Goal: Task Accomplishment & Management: Complete application form

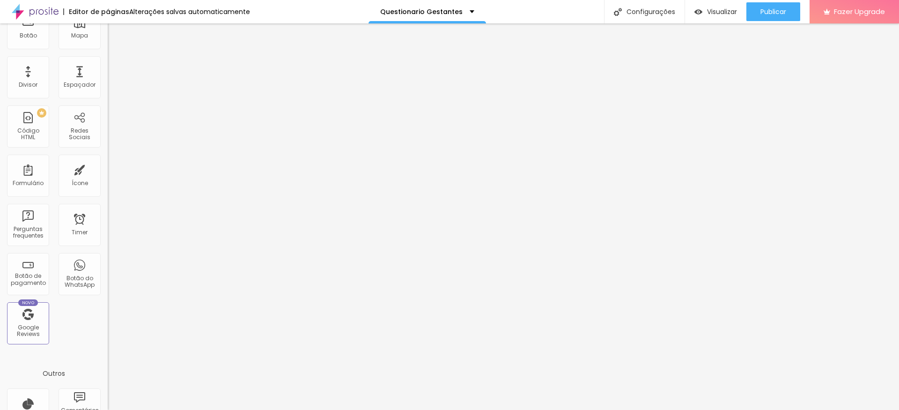
scroll to position [151, 0]
click at [27, 177] on div "Formulário" at bounding box center [28, 178] width 31 height 7
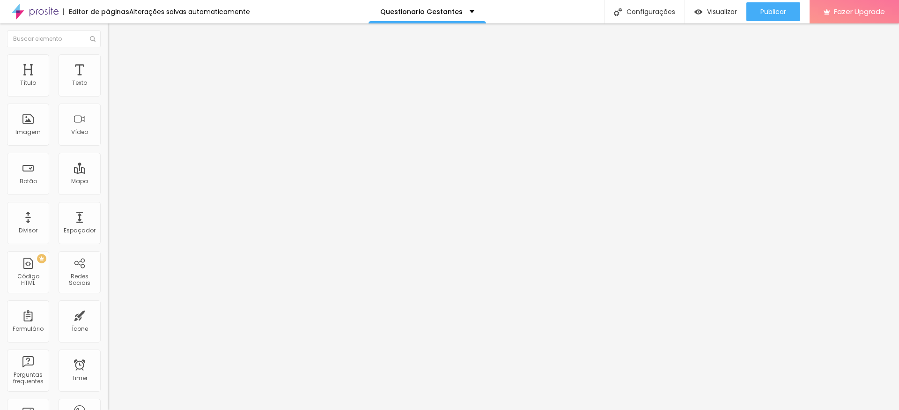
click at [108, 95] on img at bounding box center [111, 98] width 6 height 6
drag, startPoint x: 351, startPoint y: 82, endPoint x: 294, endPoint y: 81, distance: 57.1
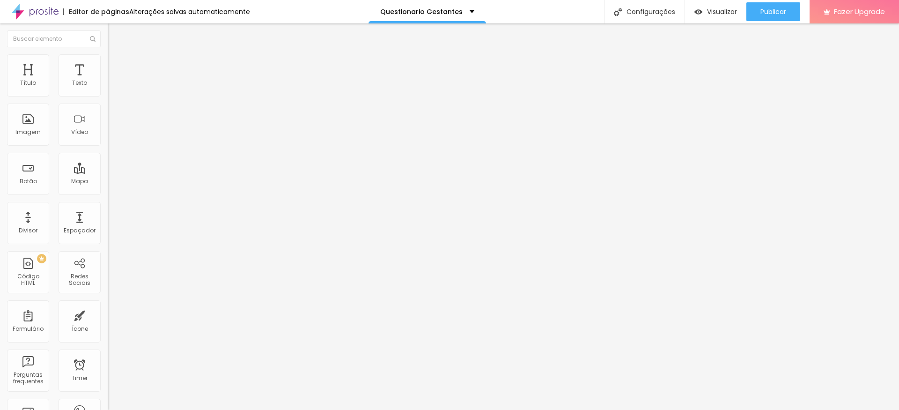
type input "Questionario Gestantes"
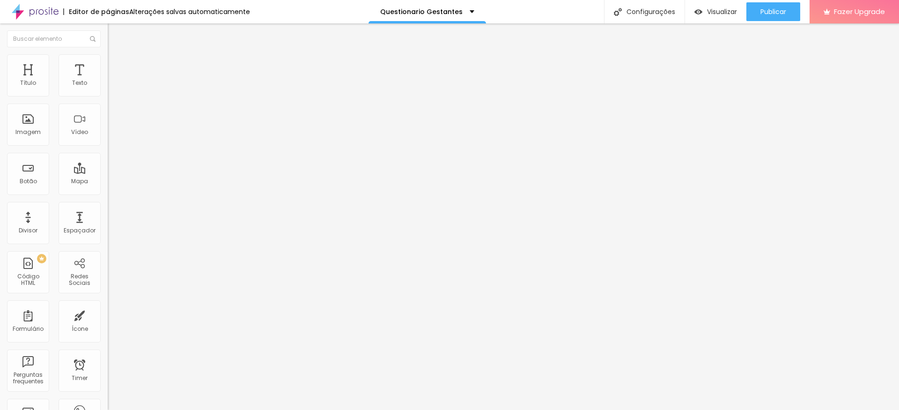
scroll to position [81, 0]
type input "[PERSON_NAME].schinestzki@"
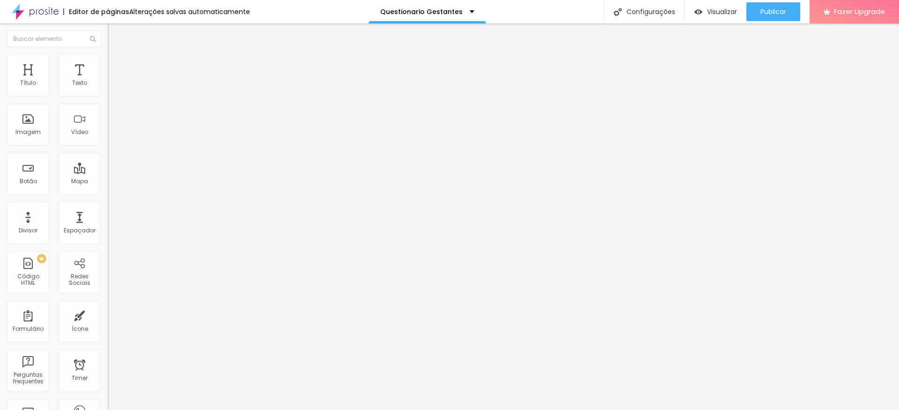
drag, startPoint x: 295, startPoint y: 325, endPoint x: 345, endPoint y: 340, distance: 51.8
click at [108, 58] on img at bounding box center [112, 58] width 8 height 8
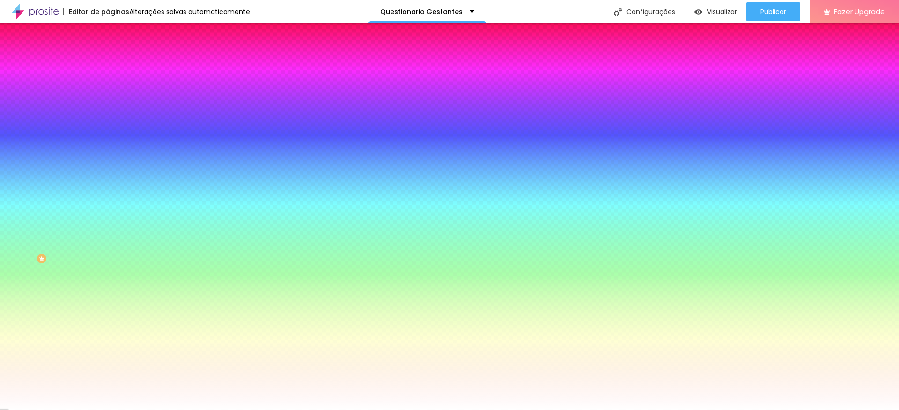
click at [108, 54] on li "Conteúdo" at bounding box center [162, 49] width 108 height 9
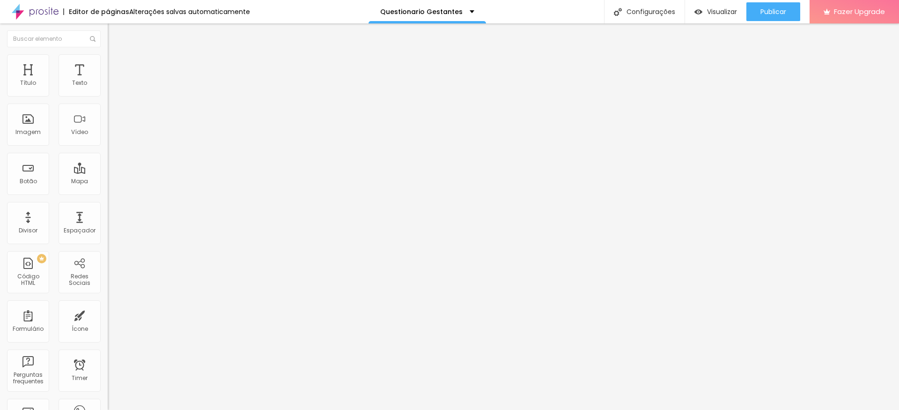
click at [108, 95] on img at bounding box center [111, 98] width 6 height 6
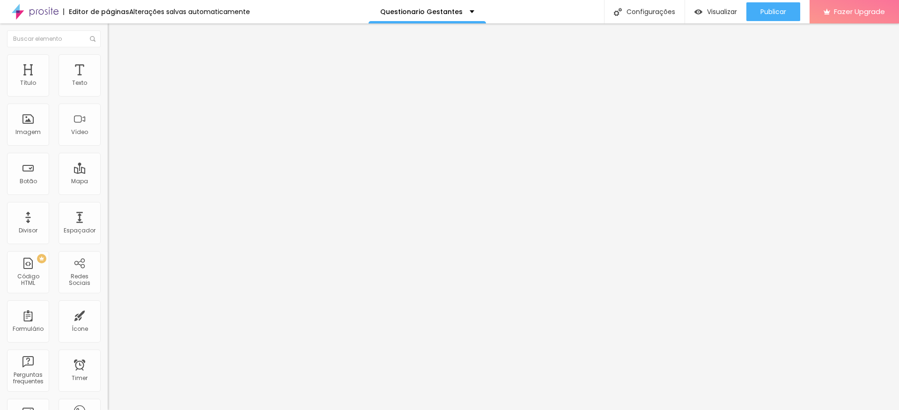
drag, startPoint x: 384, startPoint y: 248, endPoint x: 297, endPoint y: 248, distance: 86.6
drag, startPoint x: 371, startPoint y: 246, endPoint x: 302, endPoint y: 247, distance: 69.8
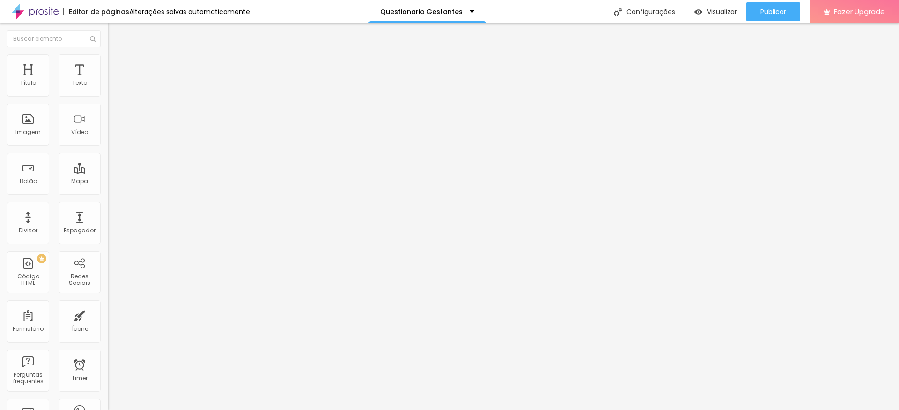
paste input "Qual foto(s) nossas lhe chama mais atenção?"
type input "Qual foto(s) nossas lhe chama mais atenção?"
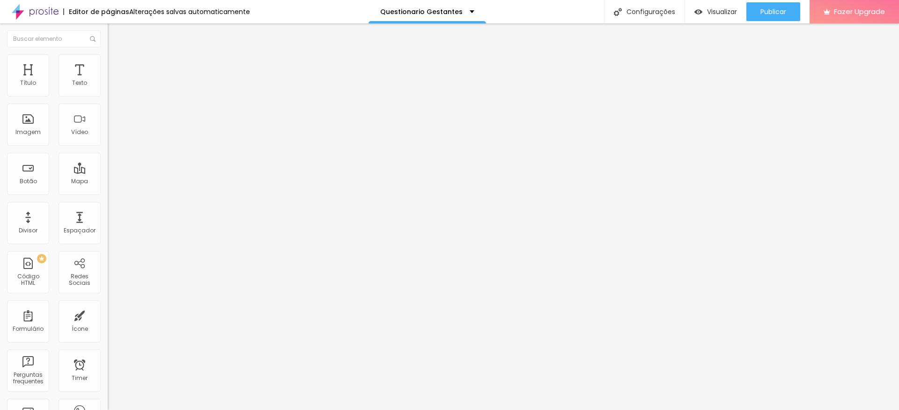
drag, startPoint x: 339, startPoint y: 278, endPoint x: 305, endPoint y: 277, distance: 34.2
paste input "Quais as suas cores preferidas?"
type input "Quais as suas cores preferidas?"
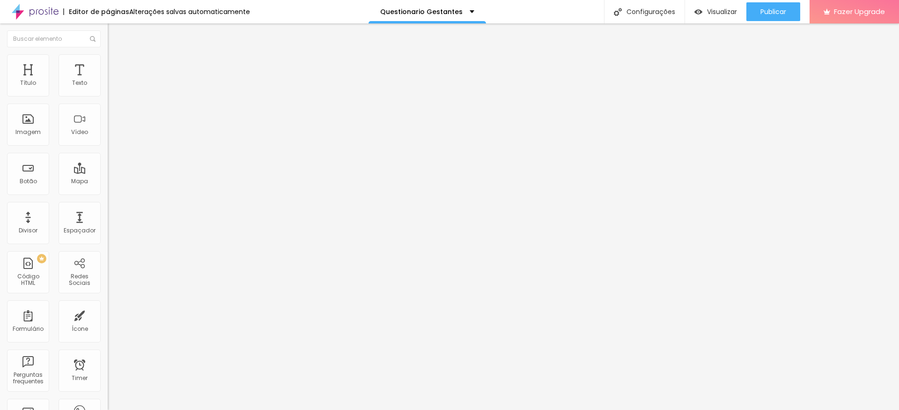
drag, startPoint x: 569, startPoint y: 247, endPoint x: 456, endPoint y: 247, distance: 113.3
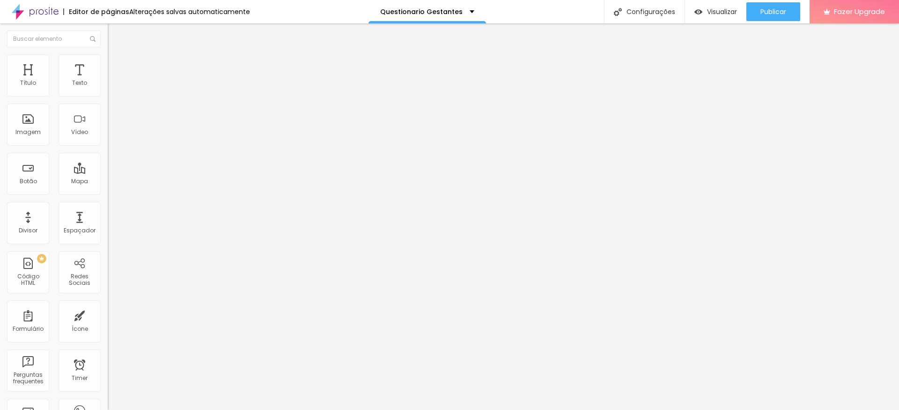
paste input "Coloque sua mensagem aqui"
type input "Coloque sua mensagem aqui"
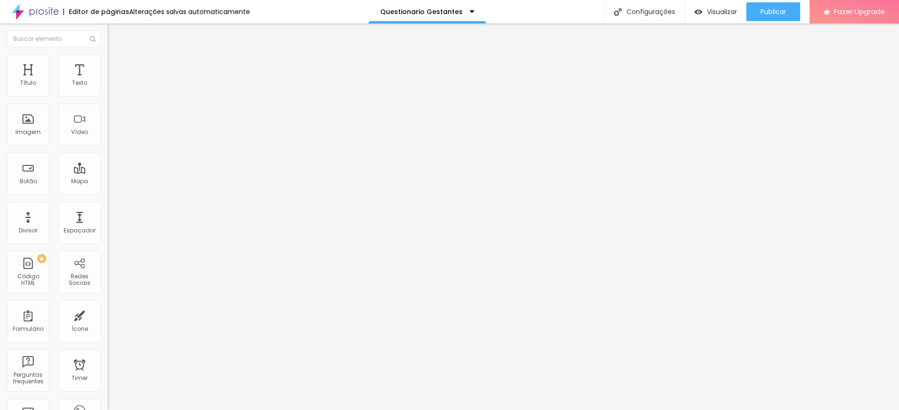
drag, startPoint x: 319, startPoint y: 268, endPoint x: 282, endPoint y: 268, distance: 37.0
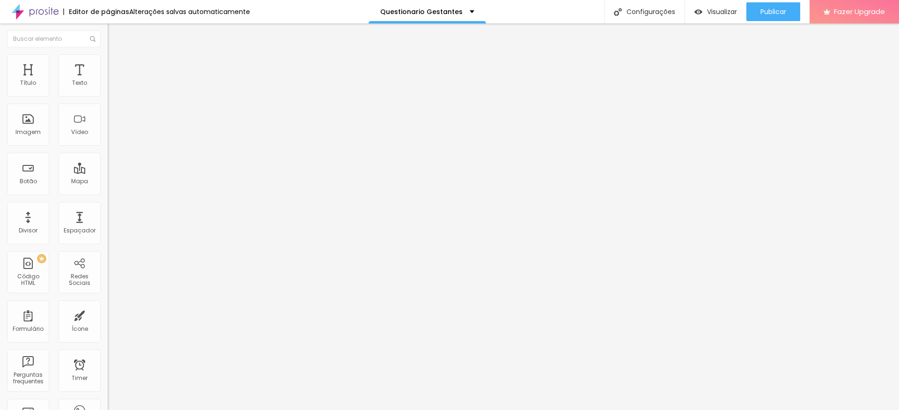
paste input "ocê prefere figurinos com o corpo/ barriga mais tapados ou mais a mostra?"
type input "ocê prefere figurinos com o corpo/ barriga mais tapados ou mais a mostra?"
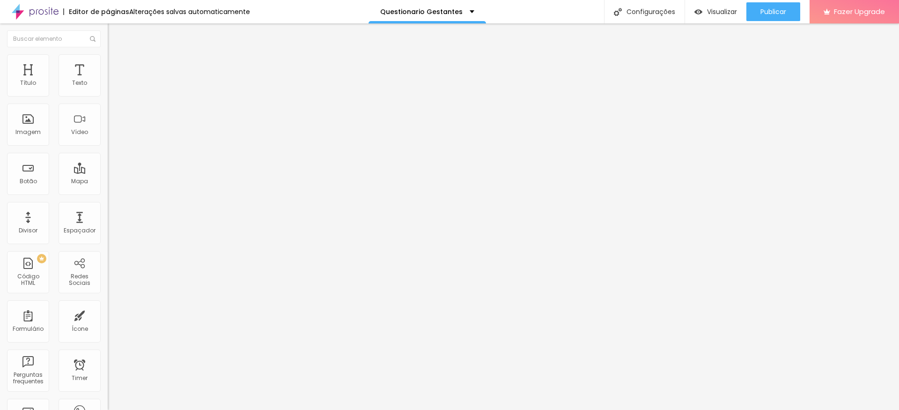
drag, startPoint x: 361, startPoint y: 326, endPoint x: 300, endPoint y: 327, distance: 61.8
type input "Mais tapada"
drag, startPoint x: 356, startPoint y: 345, endPoint x: 317, endPoint y: 342, distance: 39.0
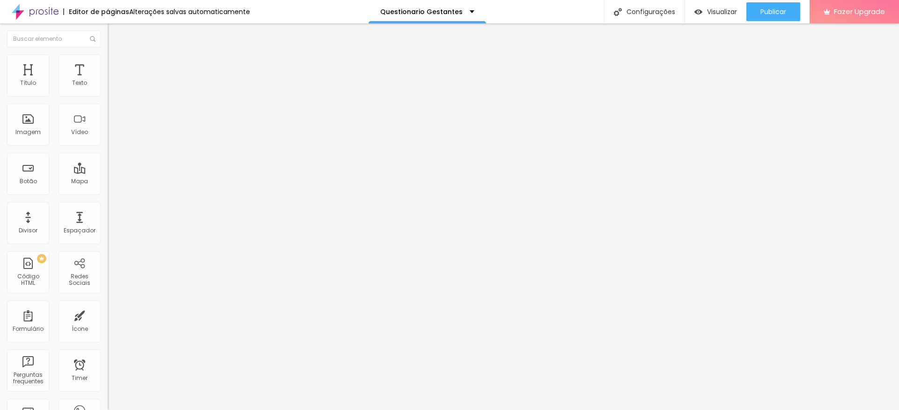
drag, startPoint x: 331, startPoint y: 346, endPoint x: 313, endPoint y: 347, distance: 18.7
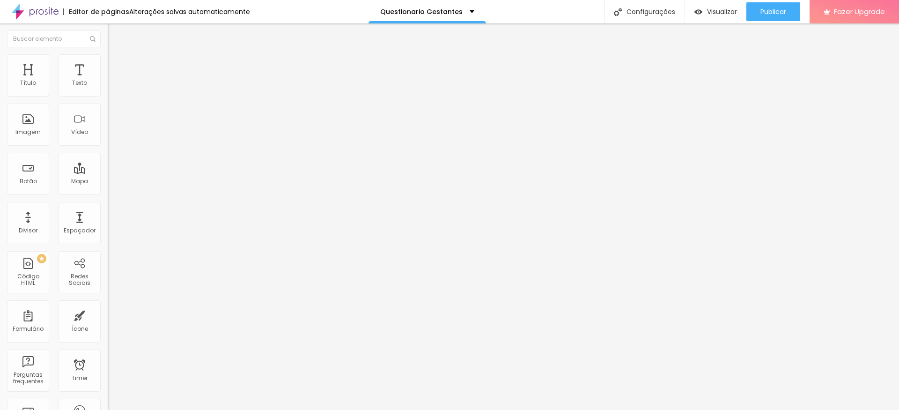
drag, startPoint x: 345, startPoint y: 346, endPoint x: 315, endPoint y: 346, distance: 29.5
type input "Mais à mostra"
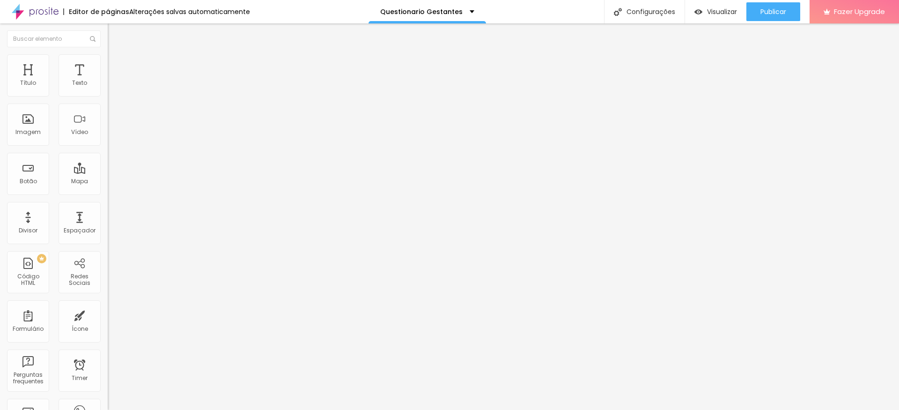
drag, startPoint x: 293, startPoint y: 134, endPoint x: 287, endPoint y: 309, distance: 174.7
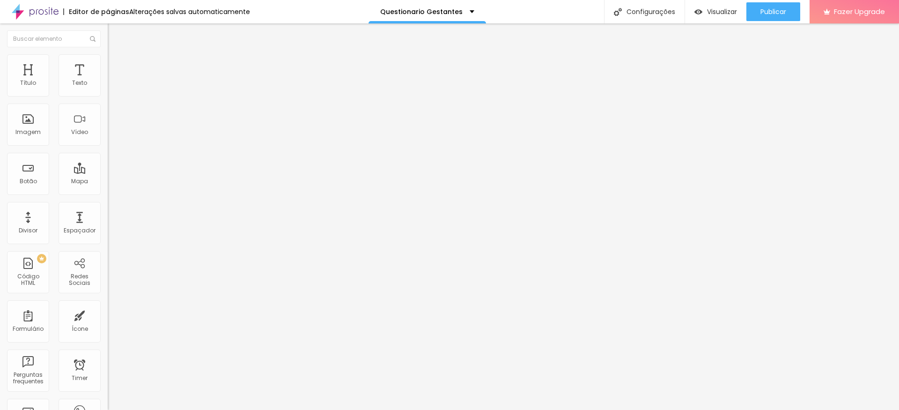
scroll to position [121, 0]
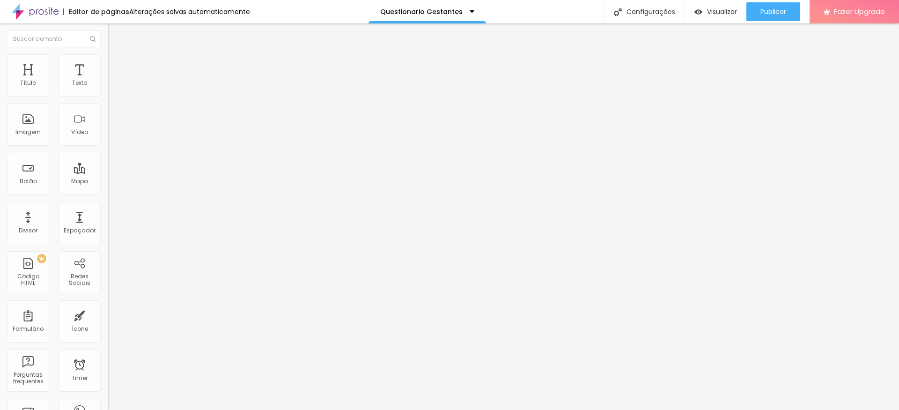
drag, startPoint x: 384, startPoint y: 308, endPoint x: 300, endPoint y: 309, distance: 84.3
paste input "Você prefere figurinos com o corpo/ barriga mais tapados ou mais a mostra?"
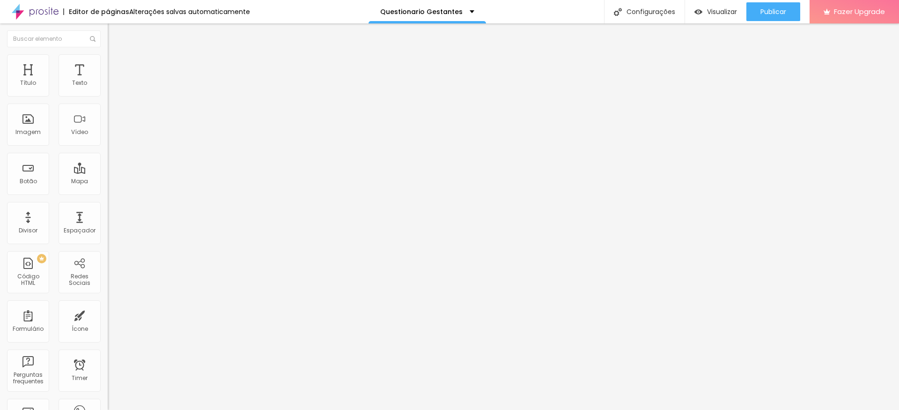
scroll to position [127, 0]
type input "Você prefere figurinos com o corpo/ barriga mais tapados ou mais a mostra?"
drag, startPoint x: 367, startPoint y: 241, endPoint x: 328, endPoint y: 240, distance: 39.3
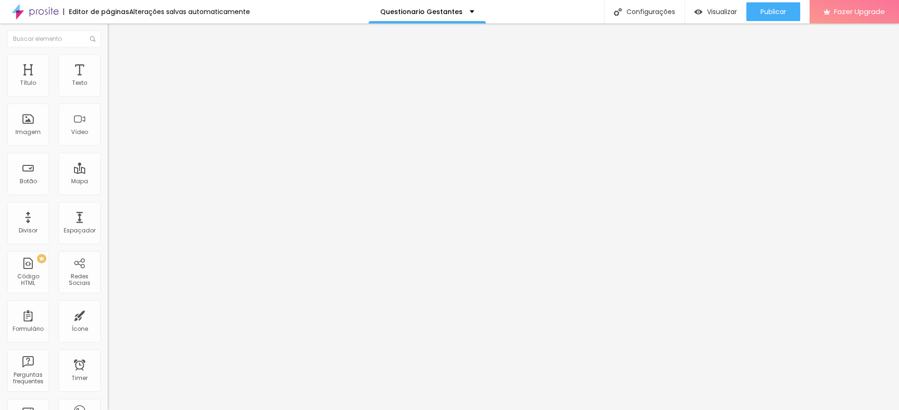
paste input "mais tapados"
type input "mais tapados"
drag, startPoint x: 368, startPoint y: 262, endPoint x: 326, endPoint y: 262, distance: 42.6
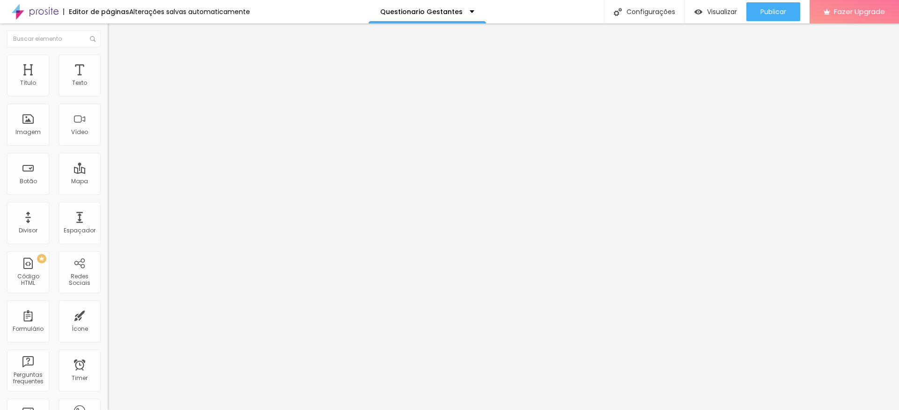
paste input "mais a mostra"
type input "mais a mostra"
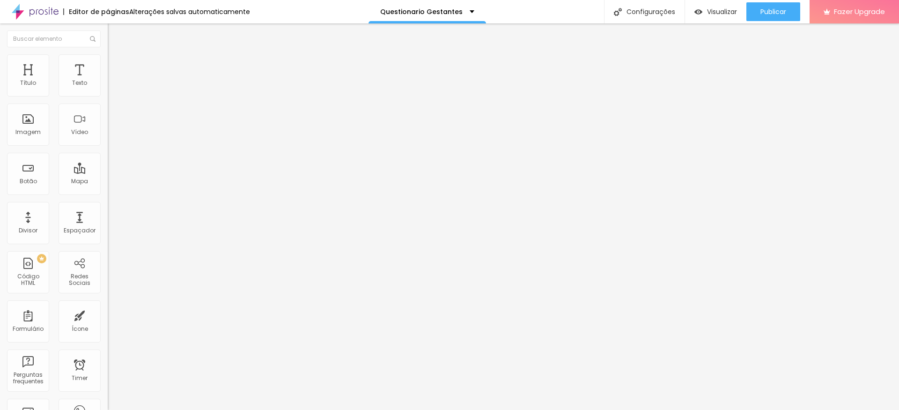
scroll to position [173, 0]
drag, startPoint x: 386, startPoint y: 224, endPoint x: 275, endPoint y: 224, distance: 111.0
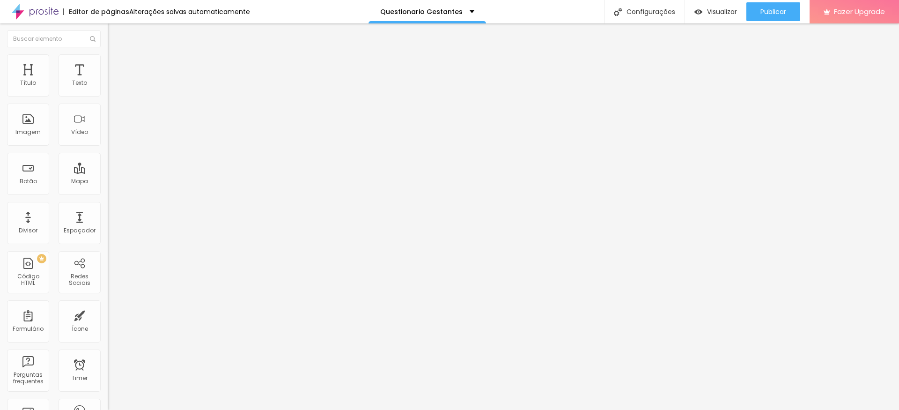
paste input "Prefere vestidos longos ou curtos?"
type input "Prefere vestidos longos ou curtos?"
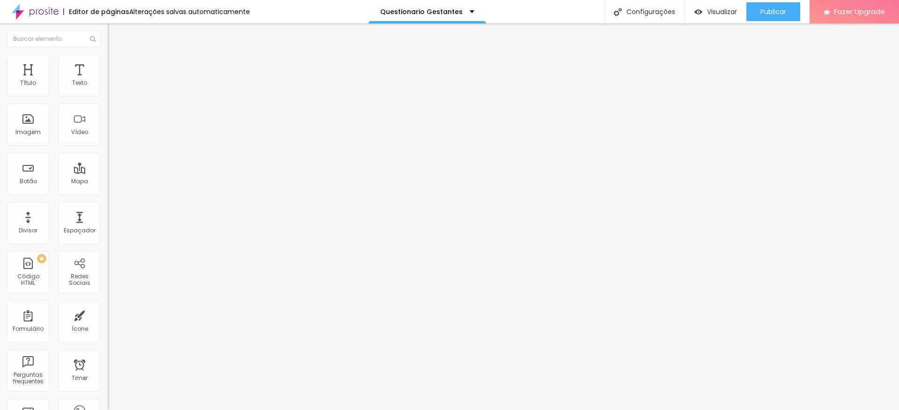
drag, startPoint x: 368, startPoint y: 271, endPoint x: 319, endPoint y: 270, distance: 48.2
type input "Longos"
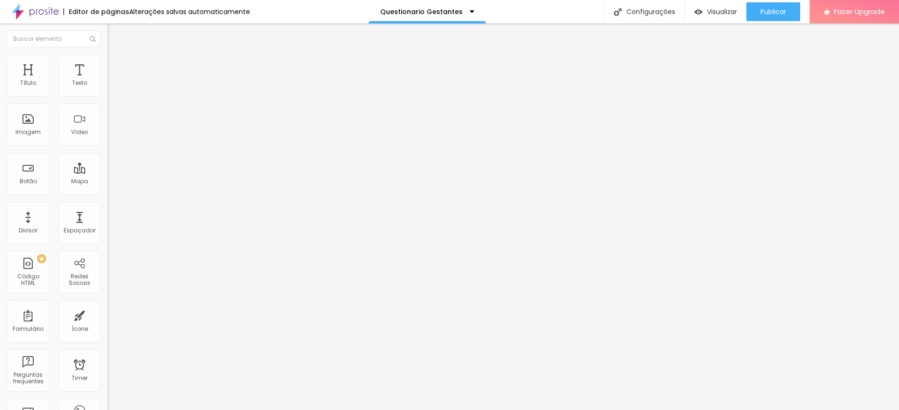
drag, startPoint x: 368, startPoint y: 293, endPoint x: 324, endPoint y: 293, distance: 44.0
type input "Curtos"
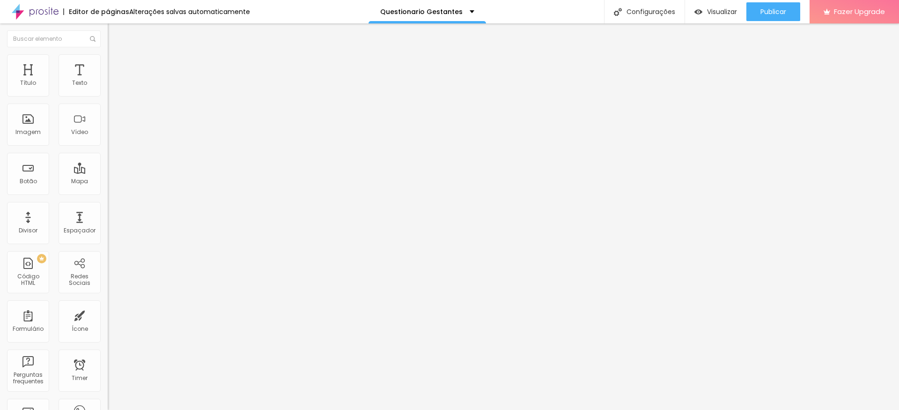
drag, startPoint x: 381, startPoint y: 222, endPoint x: 290, endPoint y: 222, distance: 90.8
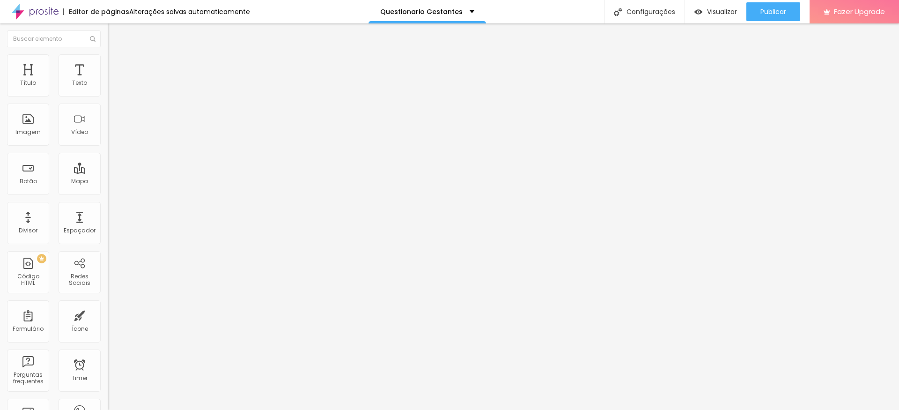
paste input "Em caso de vestido longo, com fenda ou sem fenda na perna?"
type input "Em caso de vestido longo, com fenda ou sem fenda na perna?"
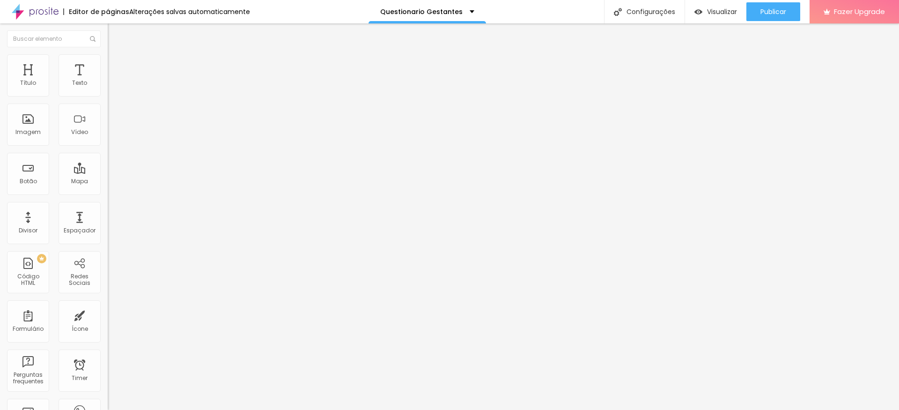
drag, startPoint x: 357, startPoint y: 268, endPoint x: 295, endPoint y: 272, distance: 61.9
paste input "com fenda"
type input "com fenda"
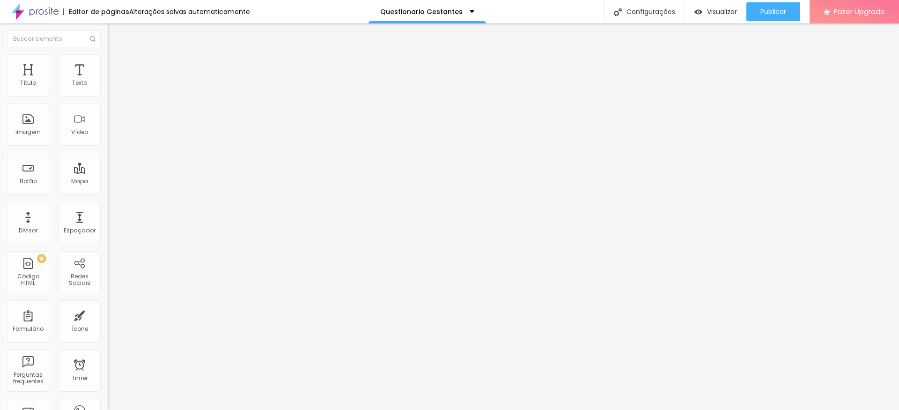
drag, startPoint x: 323, startPoint y: 288, endPoint x: 310, endPoint y: 289, distance: 12.2
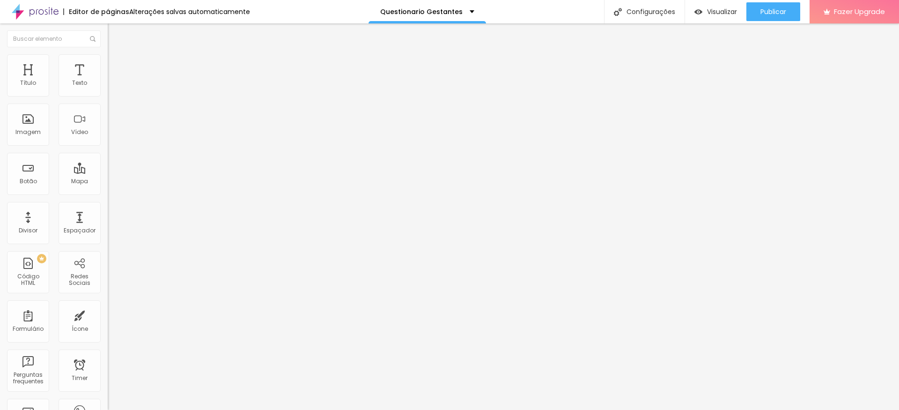
drag, startPoint x: 349, startPoint y: 288, endPoint x: 315, endPoint y: 289, distance: 34.6
paste input "sem fenda"
type input "sem fenda"
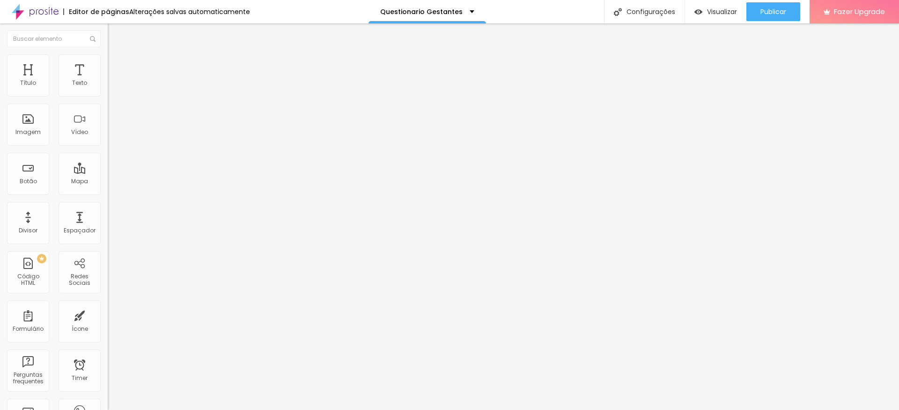
scroll to position [302, 0]
drag, startPoint x: 371, startPoint y: 201, endPoint x: 291, endPoint y: 201, distance: 80.1
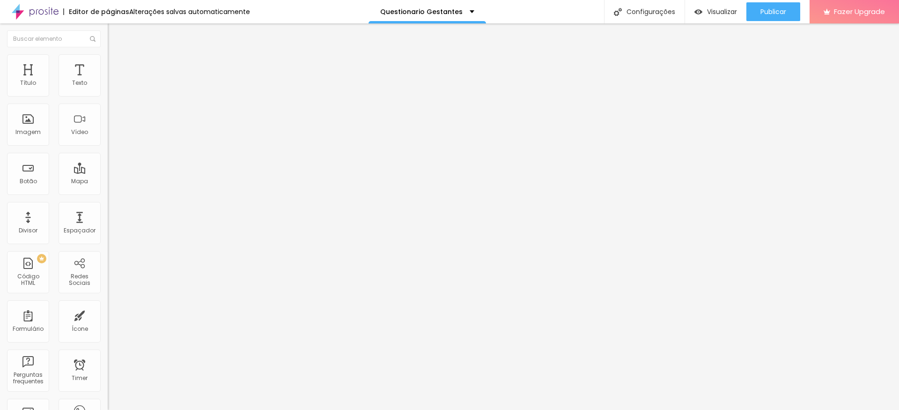
paste input "Quais elementos você gosta nos figurinos?"
type input "Quais elementos você gosta nos figurinos?"
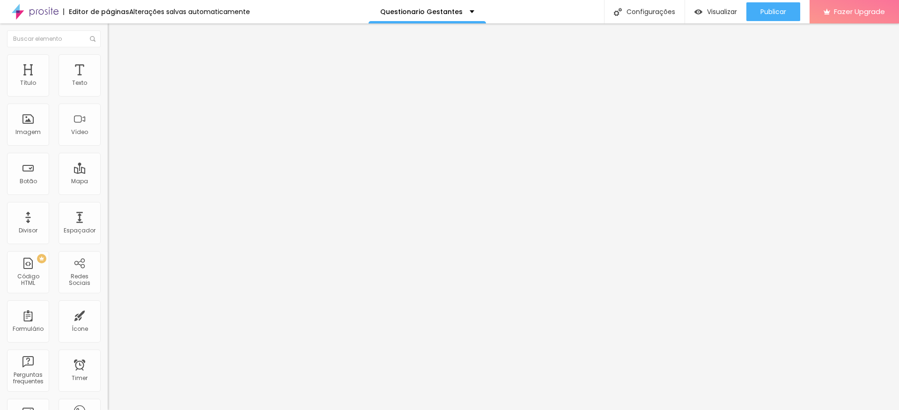
drag, startPoint x: 367, startPoint y: 247, endPoint x: 320, endPoint y: 249, distance: 46.8
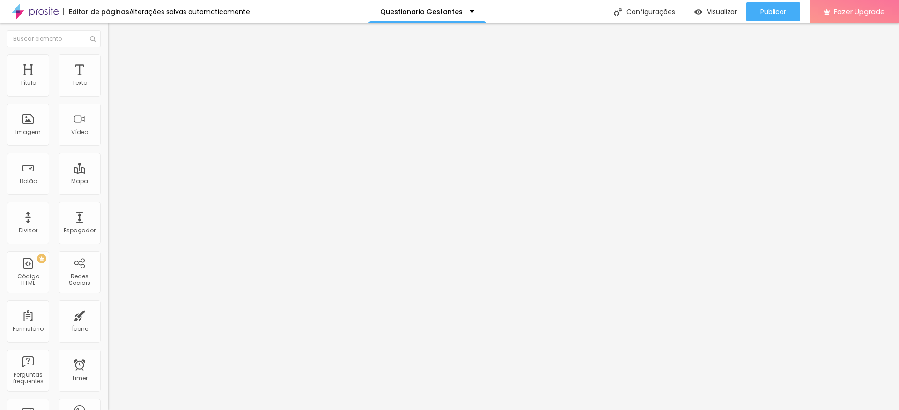
paste input "Flores"
type input "Flores"
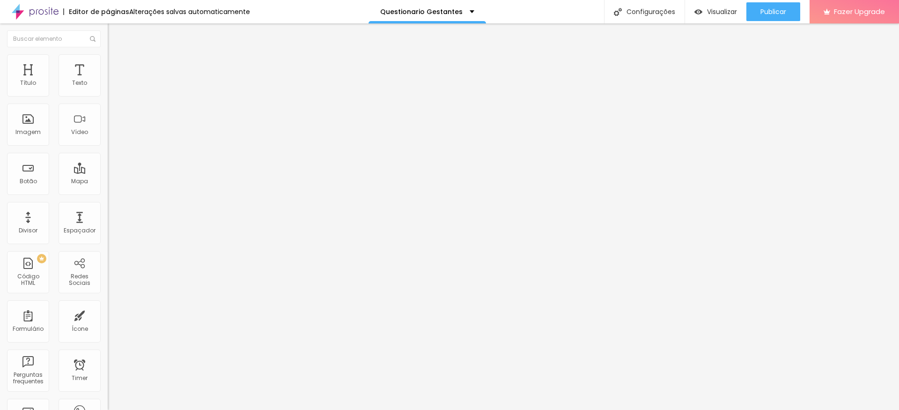
drag, startPoint x: 375, startPoint y: 271, endPoint x: 323, endPoint y: 271, distance: 52.9
drag, startPoint x: 349, startPoint y: 292, endPoint x: 327, endPoint y: 292, distance: 22.0
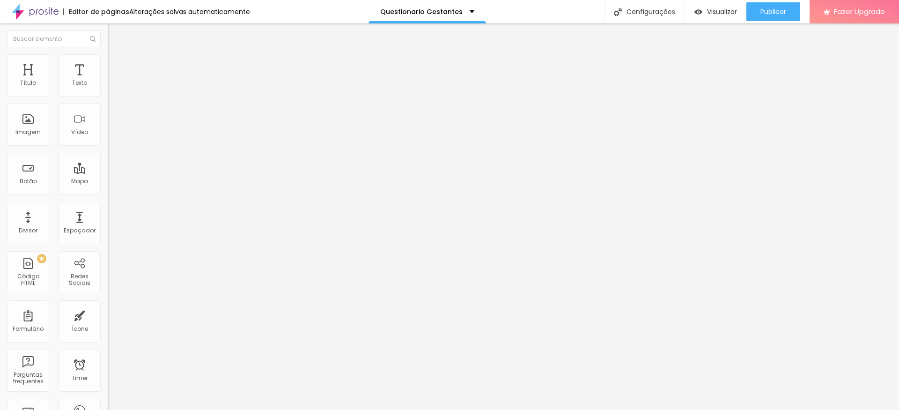
drag, startPoint x: 355, startPoint y: 271, endPoint x: 349, endPoint y: 271, distance: 6.1
drag, startPoint x: 370, startPoint y: 291, endPoint x: 327, endPoint y: 291, distance: 42.6
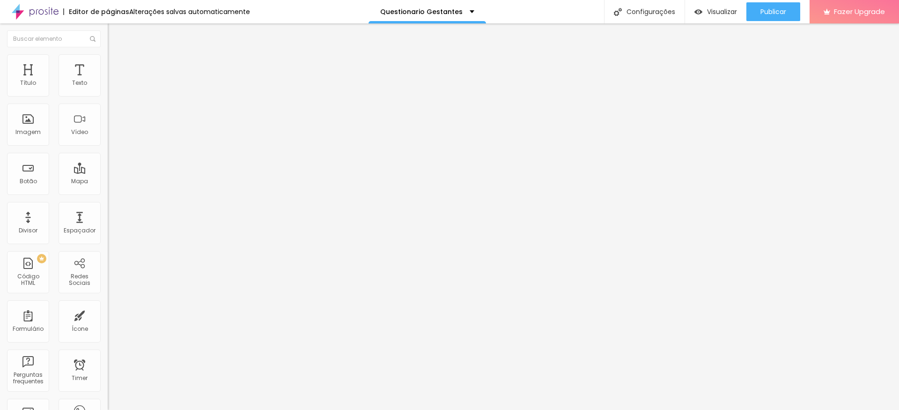
type input "Chapéu"
drag, startPoint x: 378, startPoint y: 292, endPoint x: 326, endPoint y: 292, distance: 52.0
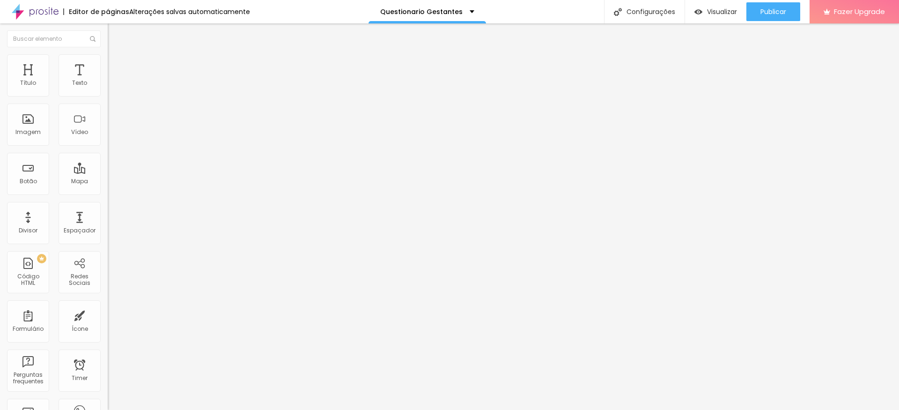
type input "Transparencias"
drag, startPoint x: 375, startPoint y: 312, endPoint x: 326, endPoint y: 313, distance: 49.6
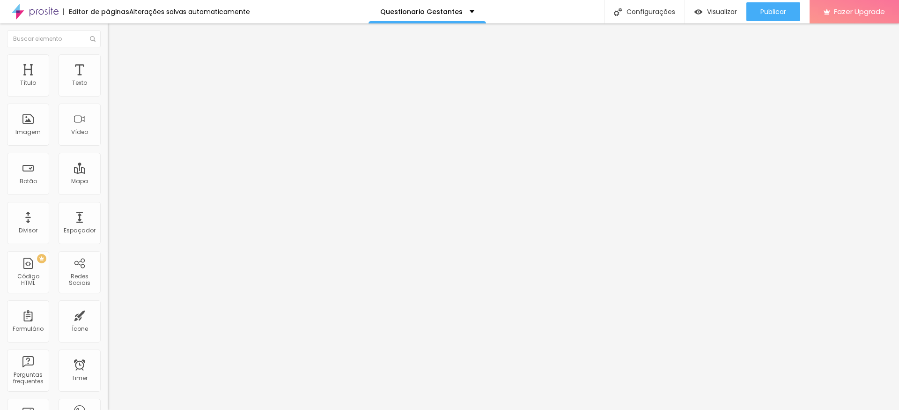
type input "Tecido esvoaçante"
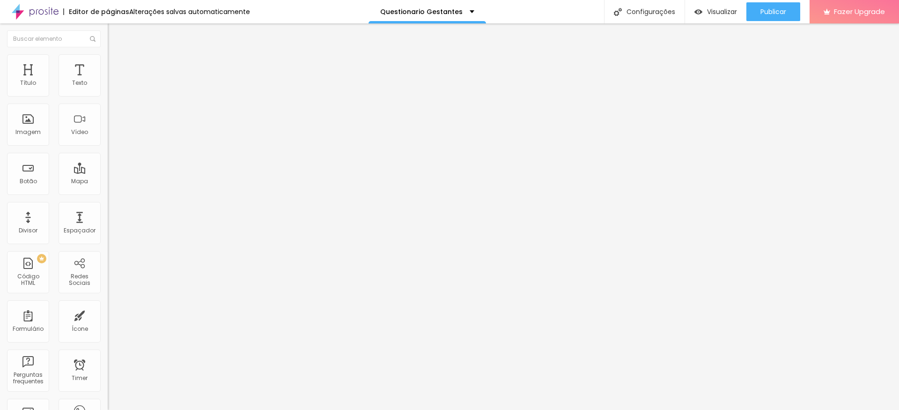
drag, startPoint x: 371, startPoint y: 333, endPoint x: 330, endPoint y: 334, distance: 41.2
type input "Luvas"
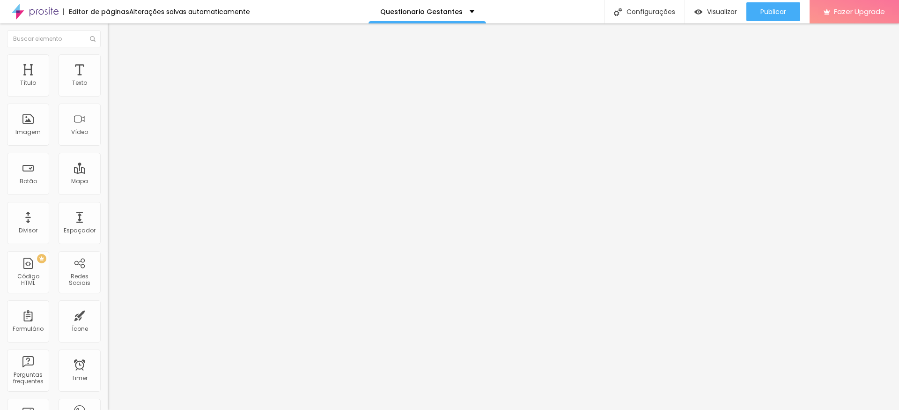
drag, startPoint x: 340, startPoint y: 216, endPoint x: 326, endPoint y: 216, distance: 13.6
type input "Tope"
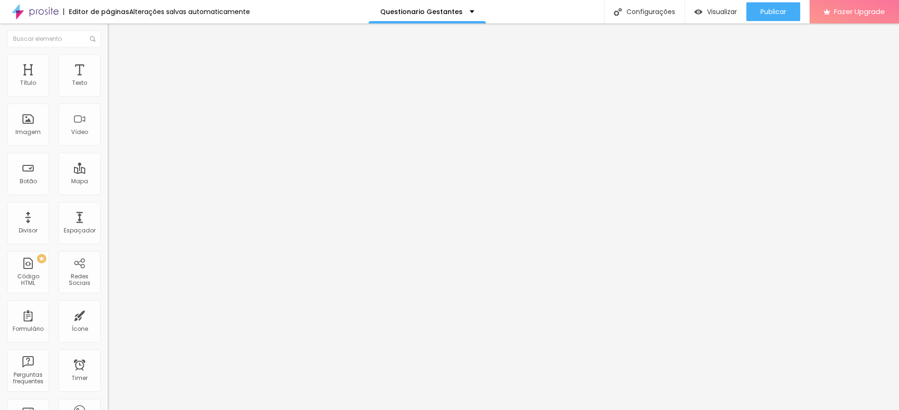
drag, startPoint x: 344, startPoint y: 230, endPoint x: 305, endPoint y: 230, distance: 38.4
paste input "elementos você gosta nos figurinos?"
type input "Outros elementos que você gosta nos figurinos?"
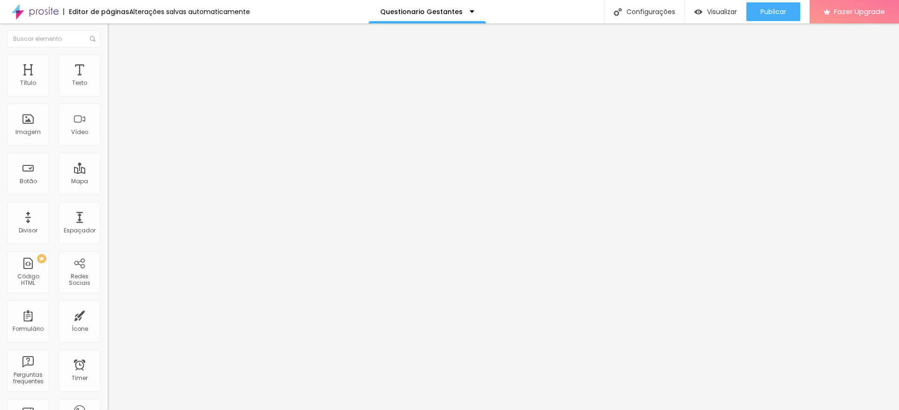
type input "Descreva aqui"
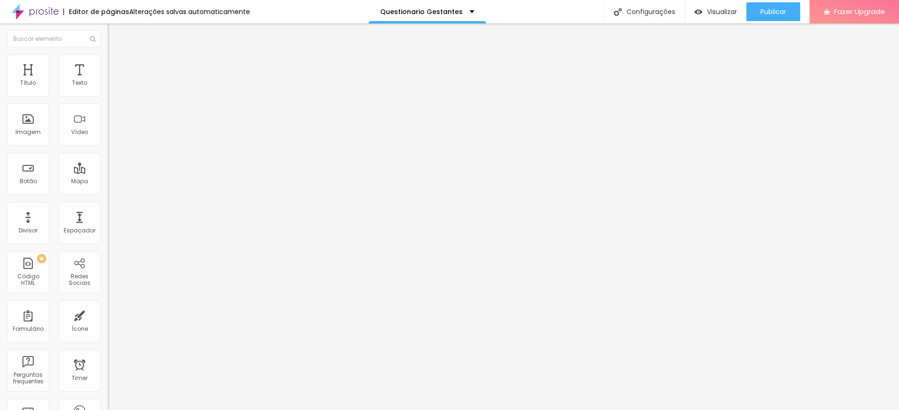
drag, startPoint x: 402, startPoint y: 266, endPoint x: 307, endPoint y: 266, distance: 95.0
paste input "Além do exclusivo quais estilos você quer fazer ?"
type input "Além do exclusivo quais estilos você quer fazer ?"
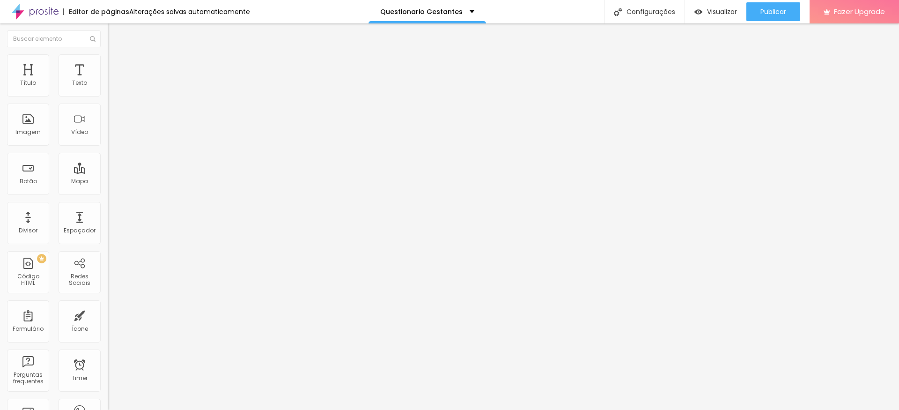
drag, startPoint x: 358, startPoint y: 220, endPoint x: 326, endPoint y: 221, distance: 32.3
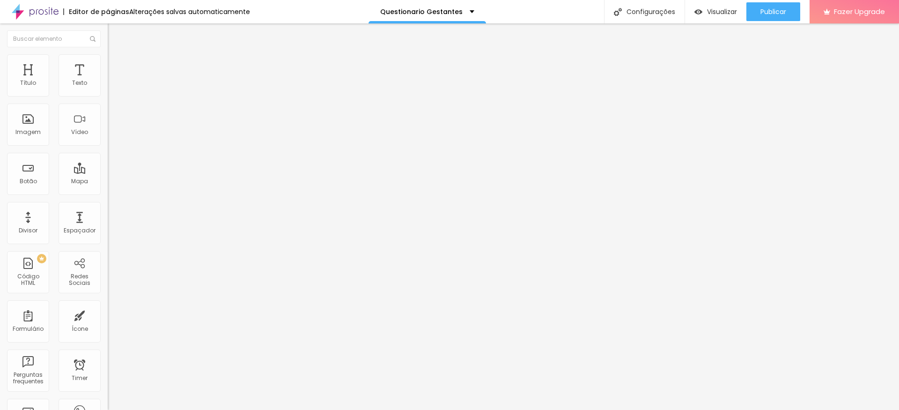
type input "Casual"
drag, startPoint x: 367, startPoint y: 241, endPoint x: 329, endPoint y: 241, distance: 37.5
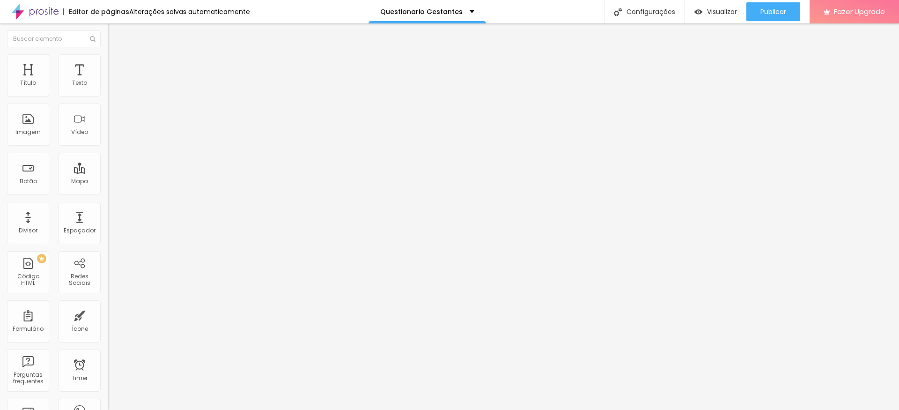
type input "Intimista"
drag, startPoint x: 368, startPoint y: 263, endPoint x: 329, endPoint y: 263, distance: 38.9
type input "Nu"
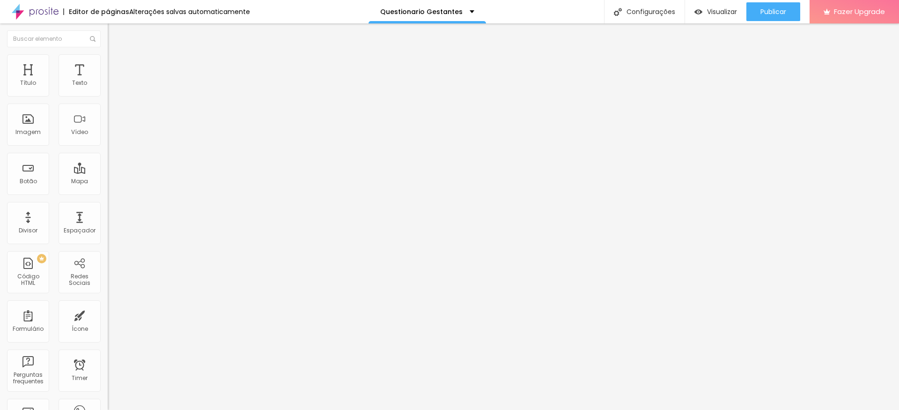
drag, startPoint x: 362, startPoint y: 267, endPoint x: 280, endPoint y: 266, distance: 82.4
paste input "Você tem alguma informação importante sobre a sua gestação a nos passar?"
type input "Você tem alguma informação importante sobre a sua gestação a nos passar?"
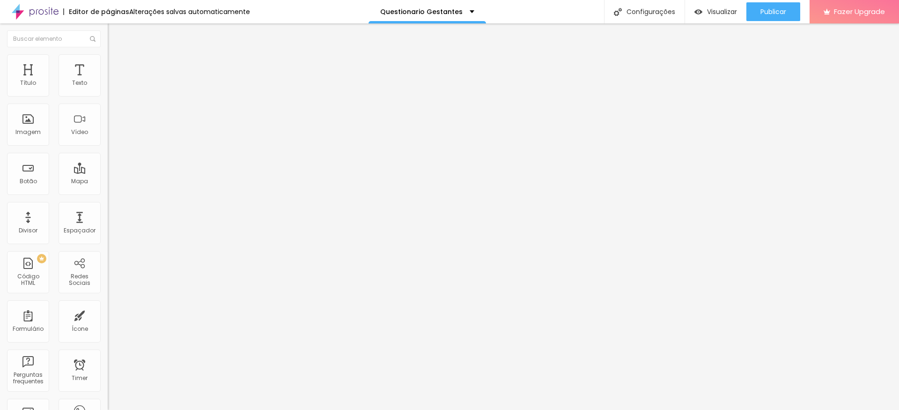
type input "Descreva aqui"
drag, startPoint x: 388, startPoint y: 284, endPoint x: 446, endPoint y: 288, distance: 58.2
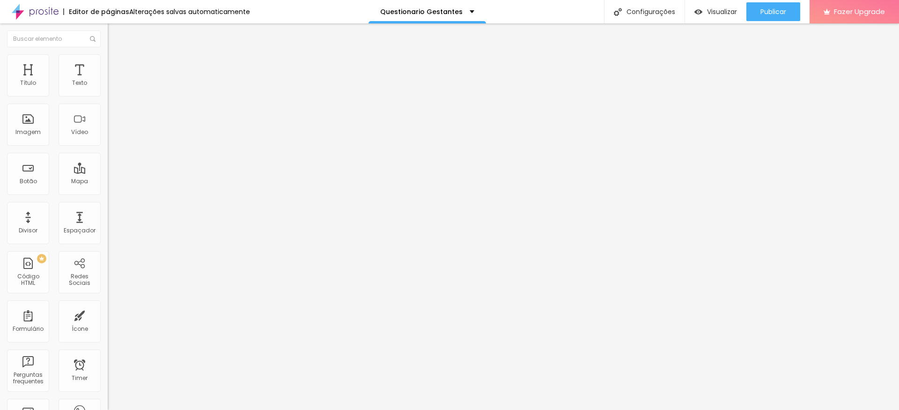
drag, startPoint x: 420, startPoint y: 284, endPoint x: 464, endPoint y: 284, distance: 44.5
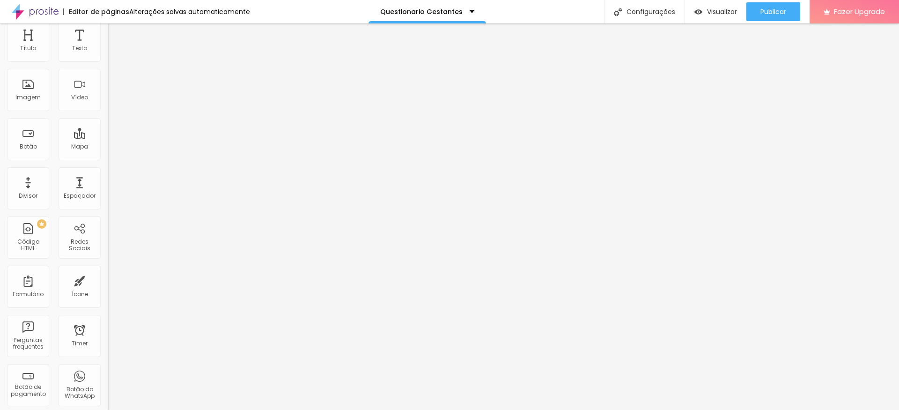
scroll to position [33, 0]
click at [707, 11] on span "Visualizar" at bounding box center [722, 11] width 30 height 7
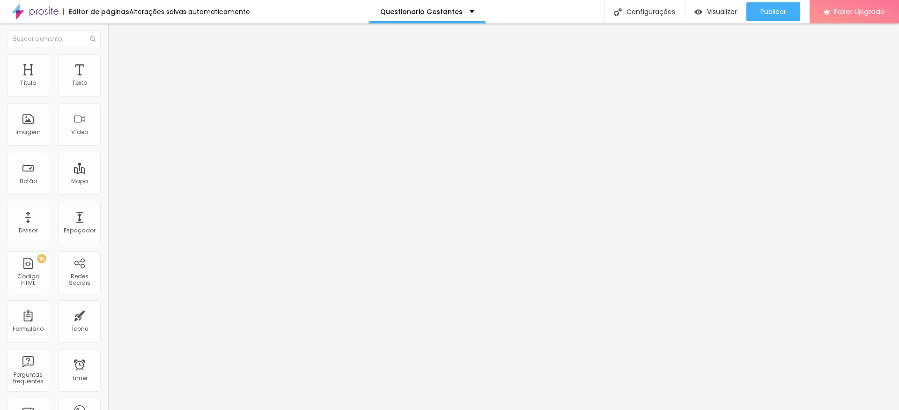
click at [108, 95] on img at bounding box center [111, 98] width 6 height 6
drag, startPoint x: 567, startPoint y: 248, endPoint x: 447, endPoint y: 248, distance: 119.9
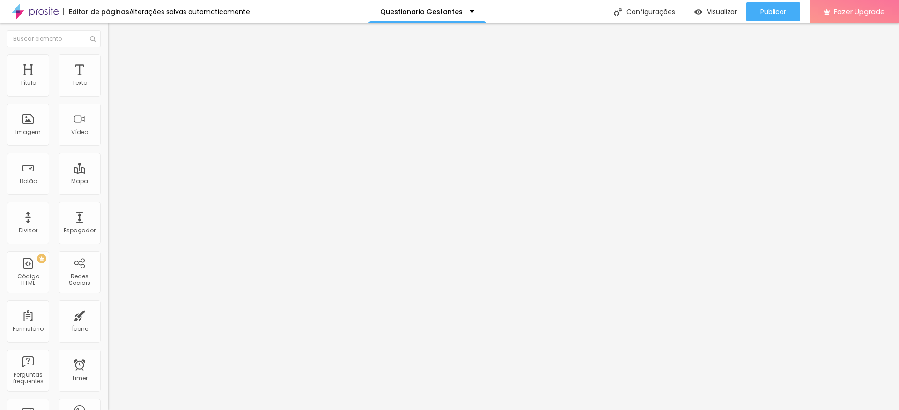
type input "Descreva a foto"
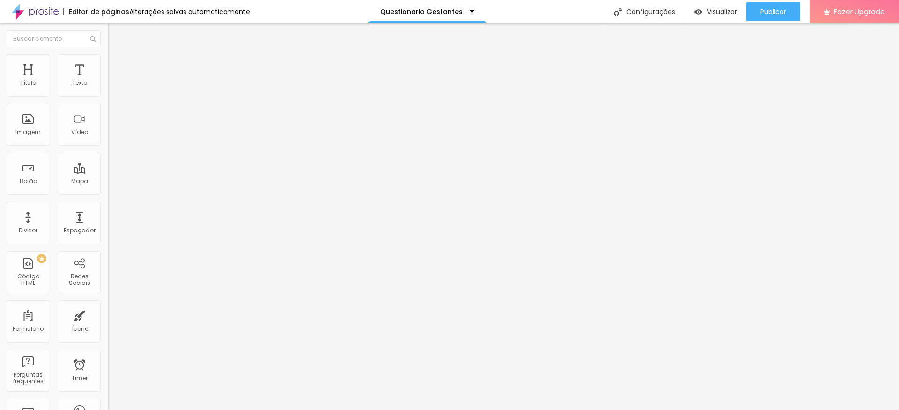
drag, startPoint x: 569, startPoint y: 280, endPoint x: 456, endPoint y: 280, distance: 113.3
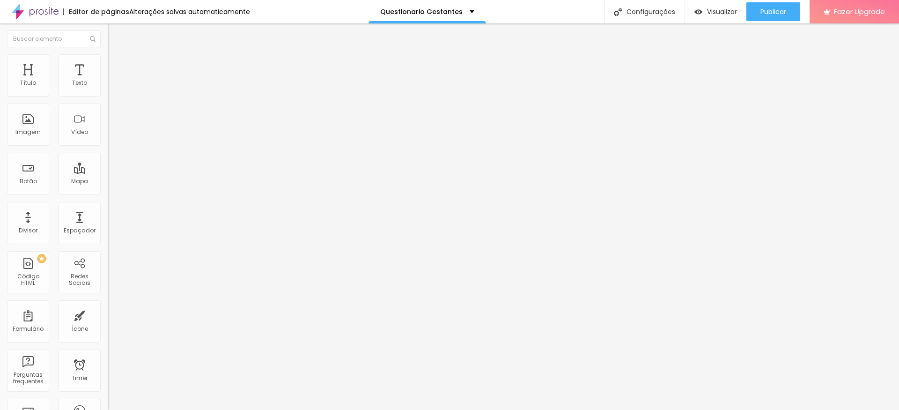
type input "Descreva as Cores"
drag, startPoint x: 356, startPoint y: 163, endPoint x: 302, endPoint y: 163, distance: 54.3
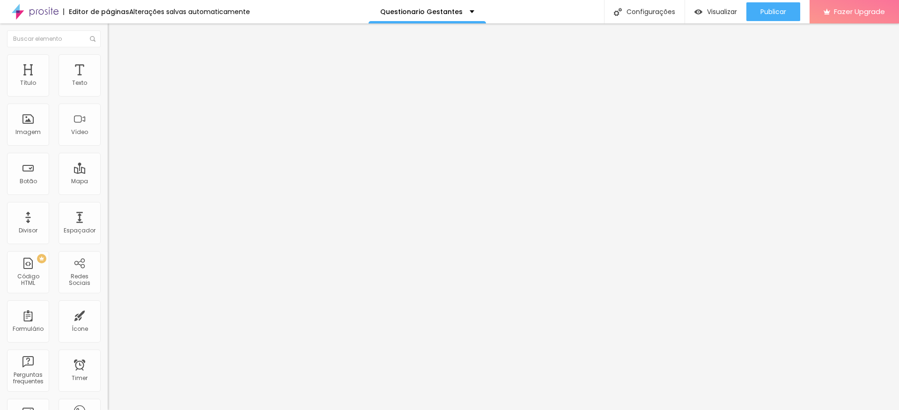
drag, startPoint x: 392, startPoint y: 163, endPoint x: 407, endPoint y: 164, distance: 15.0
drag, startPoint x: 415, startPoint y: 163, endPoint x: 435, endPoint y: 165, distance: 20.2
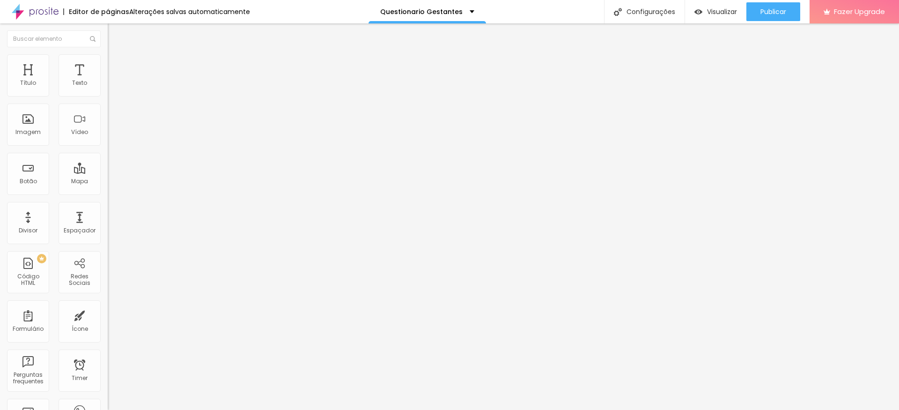
type input "QuaisOutros elementos você gosta nos figurinos?"
drag, startPoint x: 515, startPoint y: 163, endPoint x: 508, endPoint y: 163, distance: 7.0
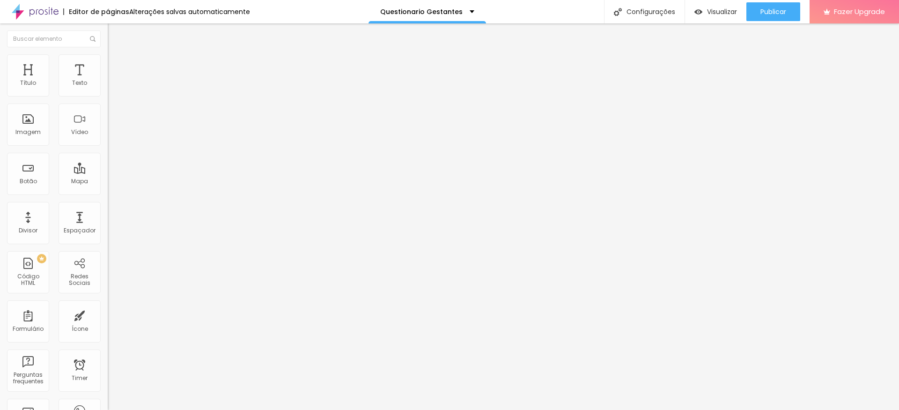
type input "Descreva aqui os elementos"
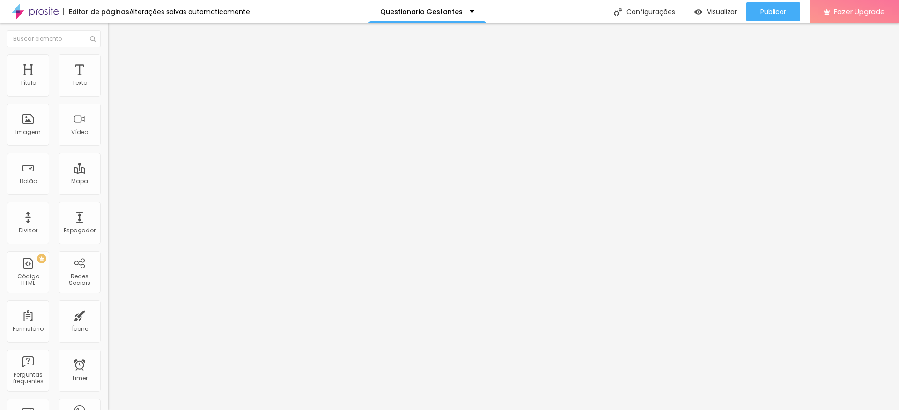
scroll to position [573, 0]
type input "Descreva aqui as informações"
click at [34, 131] on div "Imagem" at bounding box center [27, 132] width 25 height 7
click at [108, 61] on li "Estilo" at bounding box center [162, 58] width 108 height 9
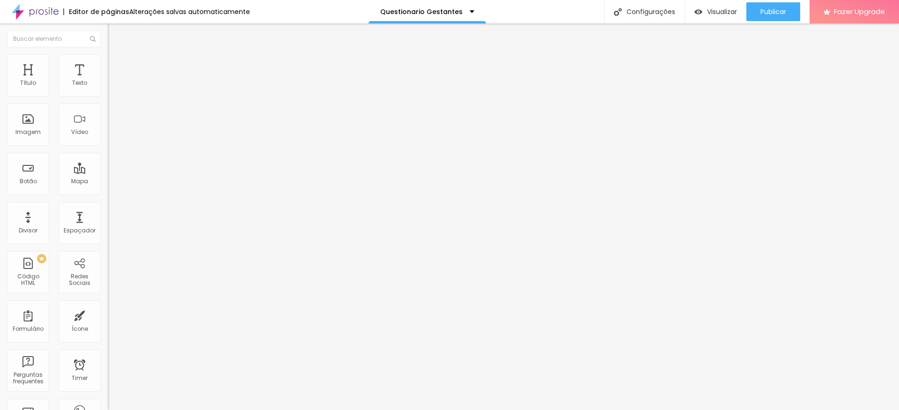
type input "95"
type input "90"
type input "85"
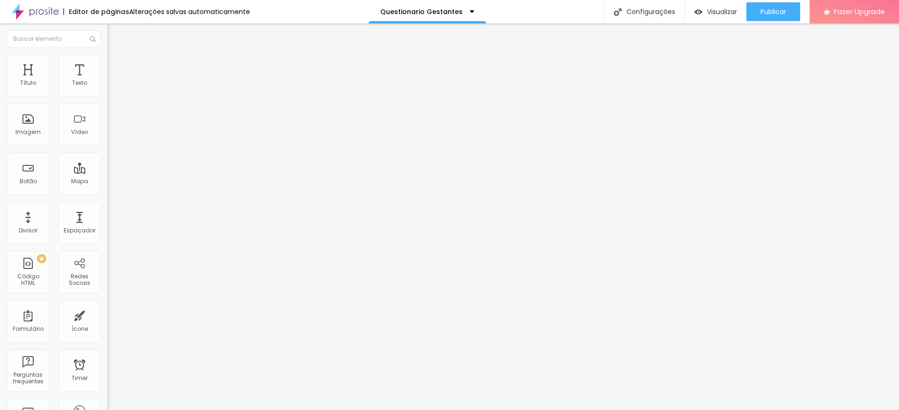
type input "85"
type input "80"
type input "75"
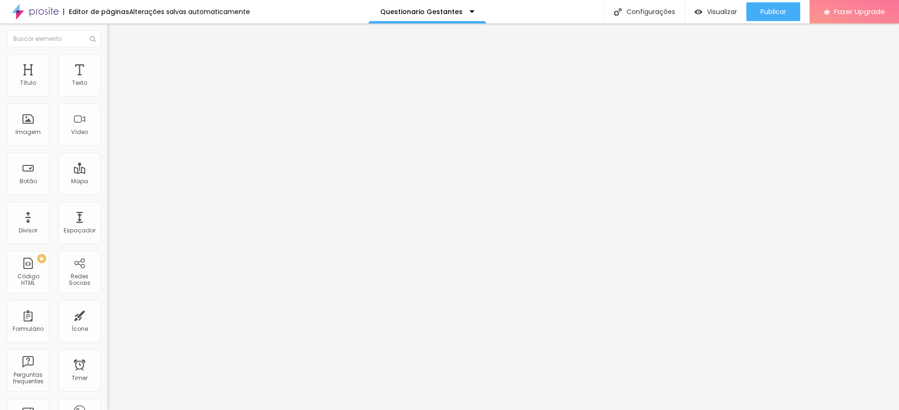
type input "70"
type input "65"
type input "60"
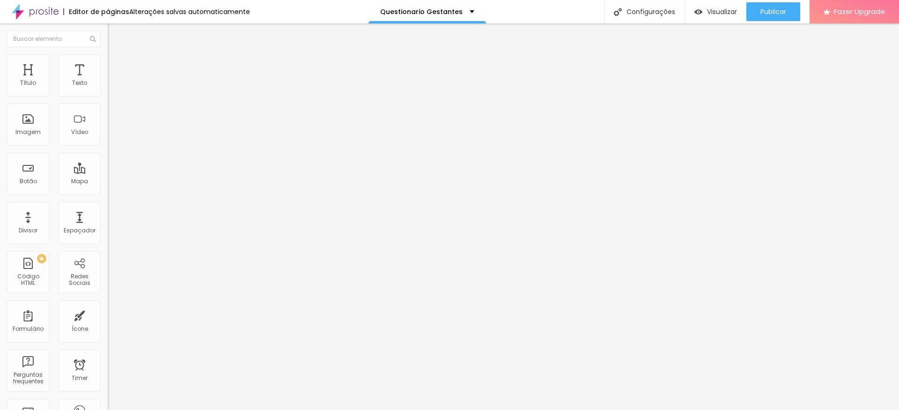
type input "60"
type input "55"
type input "50"
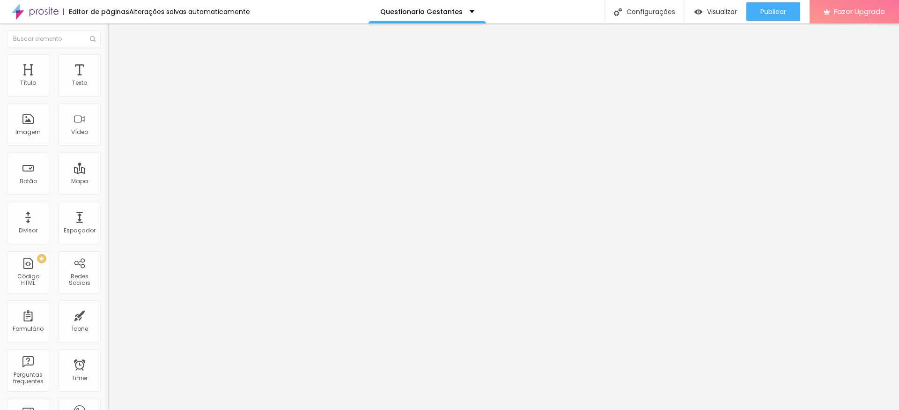
type input "45"
type input "40"
type input "35"
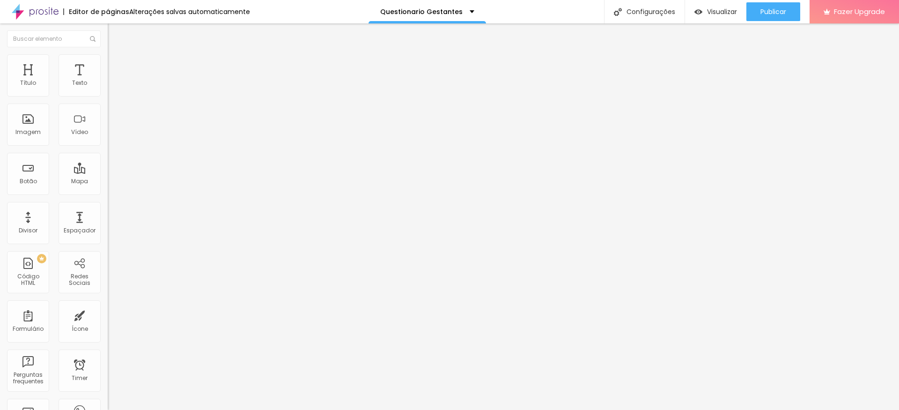
type input "35"
type input "30"
type input "25"
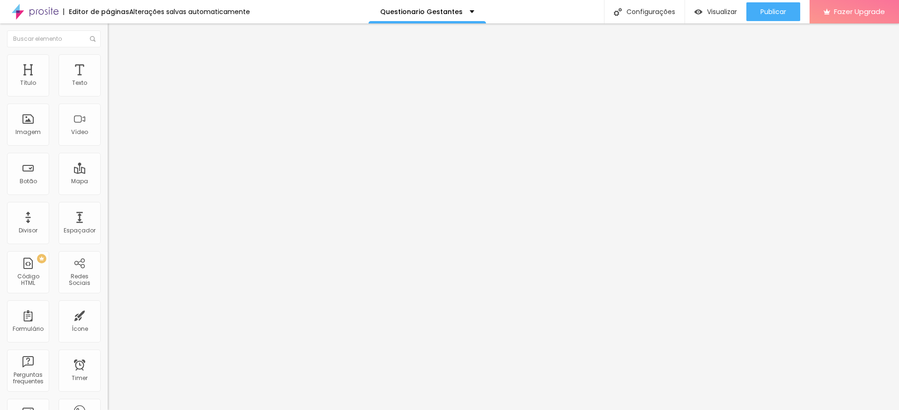
type input "20"
type input "15"
type input "10"
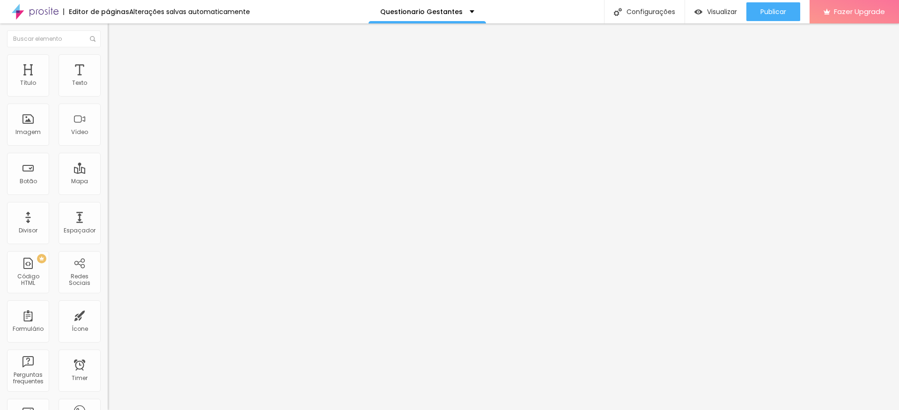
drag, startPoint x: 95, startPoint y: 102, endPoint x: 10, endPoint y: 103, distance: 84.8
type input "10"
click at [108, 96] on input "range" at bounding box center [138, 91] width 60 height 7
type input "15"
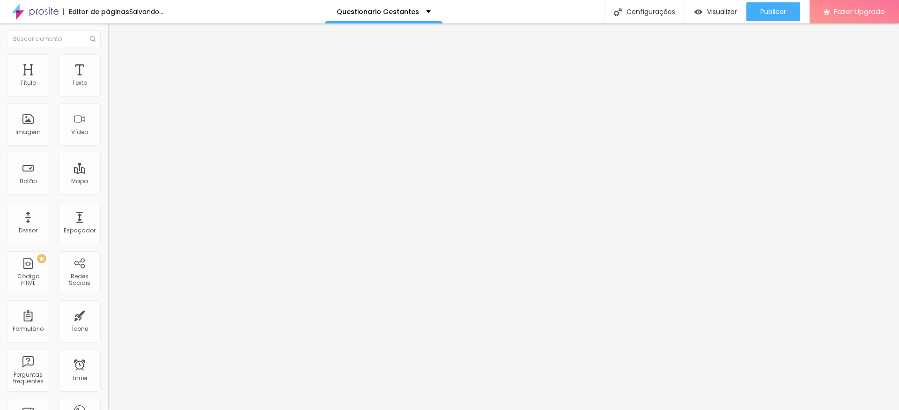
type input "20"
type input "25"
type input "30"
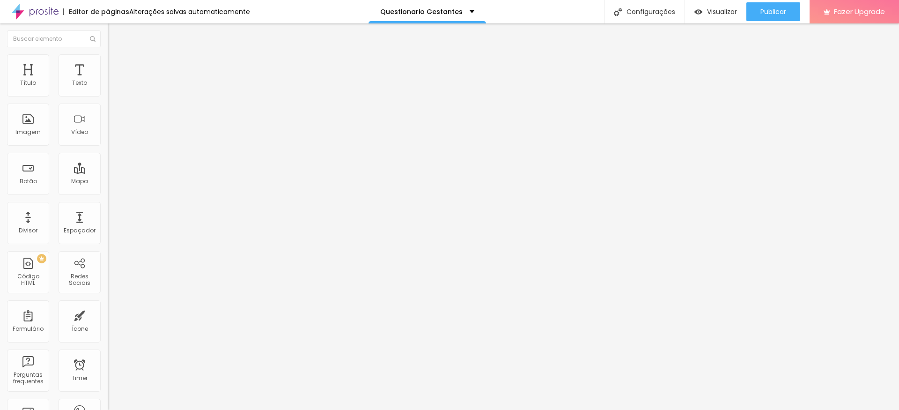
type input "30"
type input "35"
drag, startPoint x: 12, startPoint y: 102, endPoint x: 35, endPoint y: 102, distance: 23.4
type input "35"
click at [108, 96] on input "range" at bounding box center [138, 91] width 60 height 7
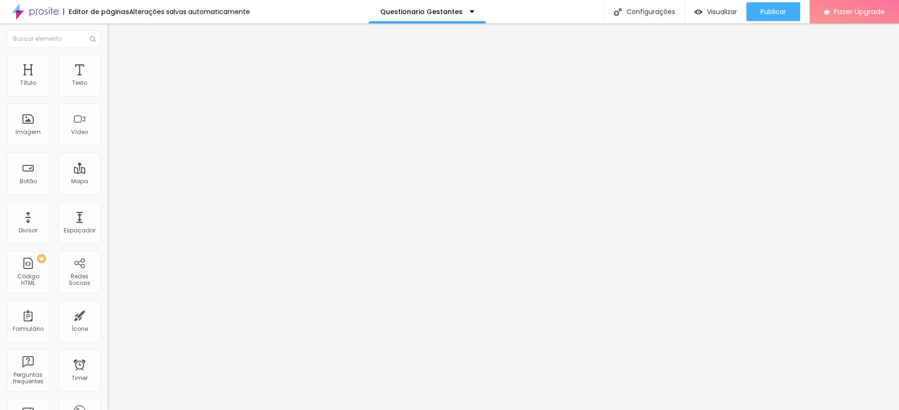
click at [108, 61] on li "Estilo" at bounding box center [162, 58] width 108 height 9
click at [108, 64] on img at bounding box center [112, 68] width 8 height 8
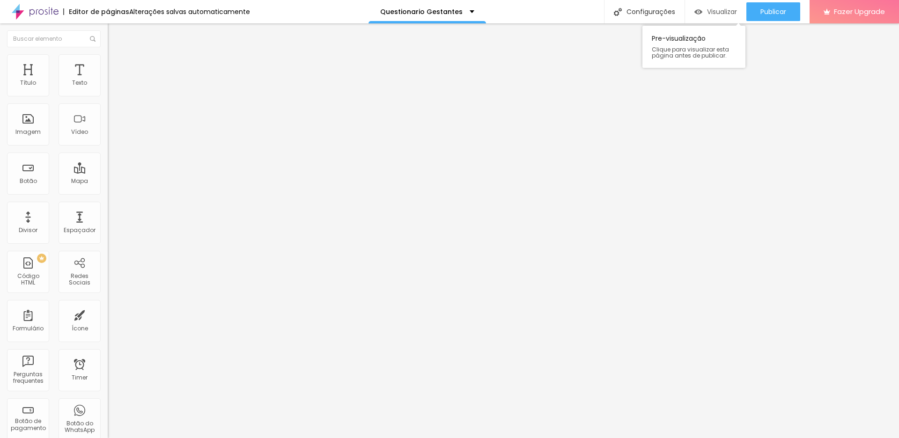
click at [712, 11] on span "Visualizar" at bounding box center [722, 11] width 30 height 7
click at [108, 95] on img at bounding box center [111, 98] width 6 height 6
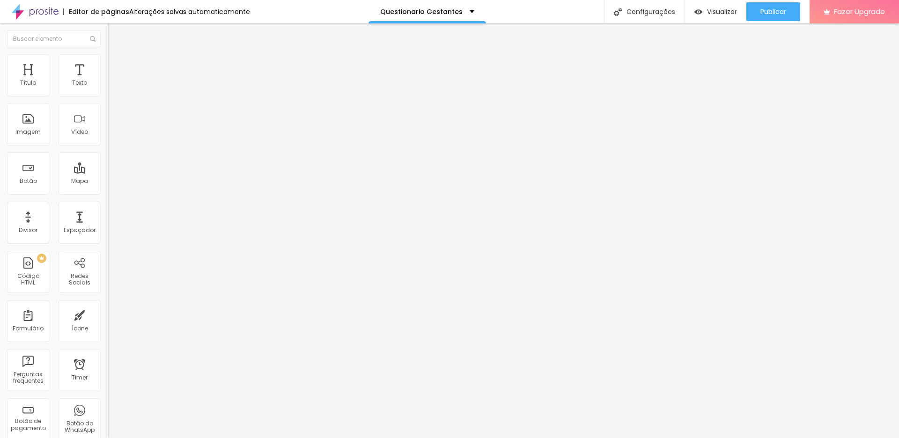
scroll to position [545, 0]
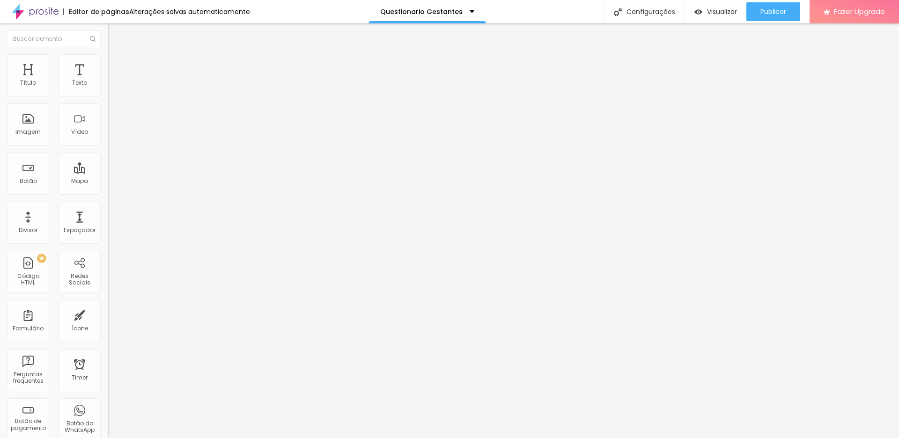
click at [108, 95] on img at bounding box center [111, 98] width 6 height 6
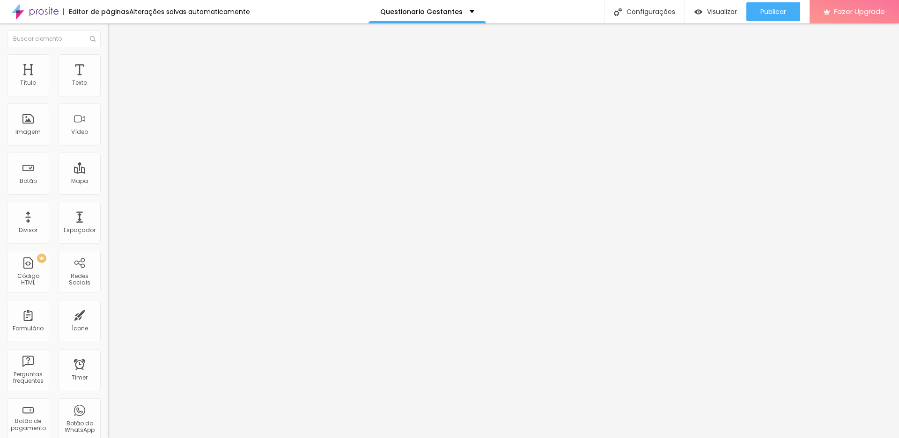
drag, startPoint x: 389, startPoint y: 309, endPoint x: 325, endPoint y: 309, distance: 64.1
type input "M"
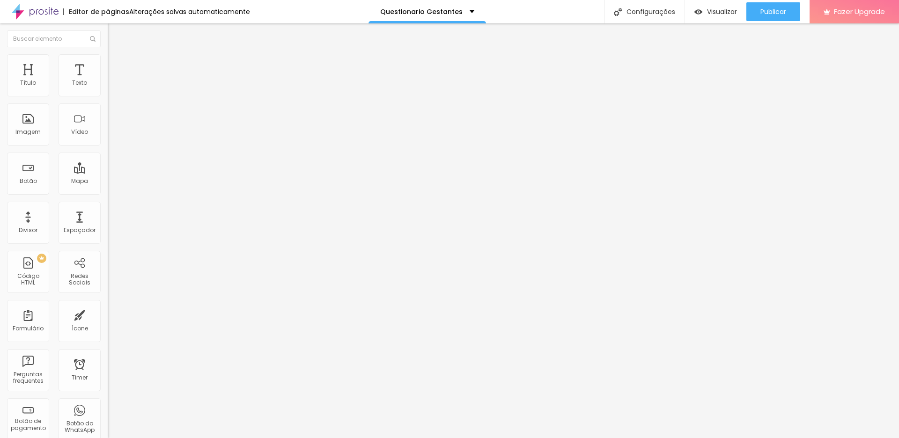
type input "Tecidos com Brilho"
drag, startPoint x: 385, startPoint y: 327, endPoint x: 318, endPoint y: 328, distance: 66.5
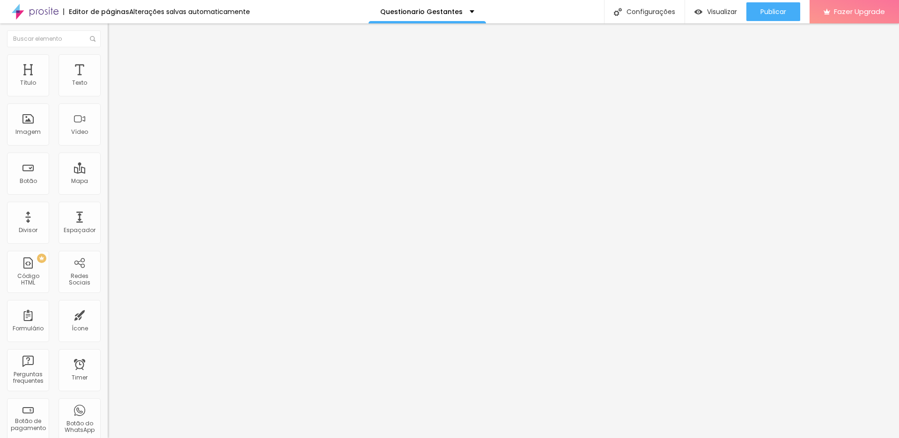
type input "Materiais com brilho"
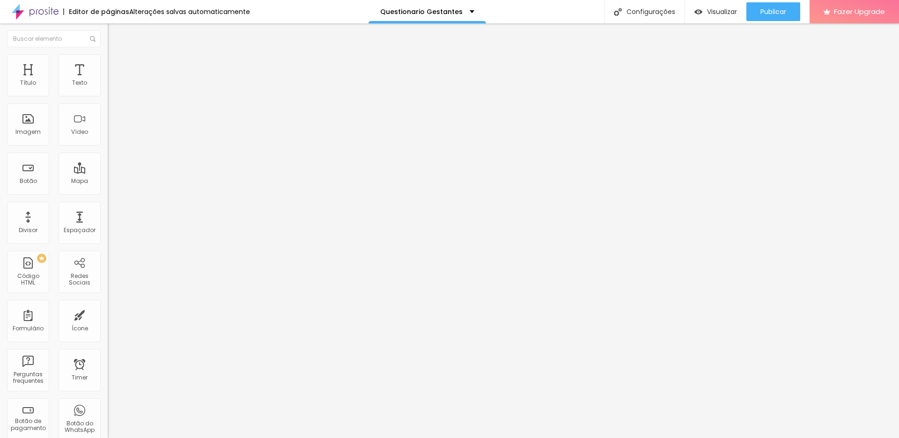
scroll to position [709, 0]
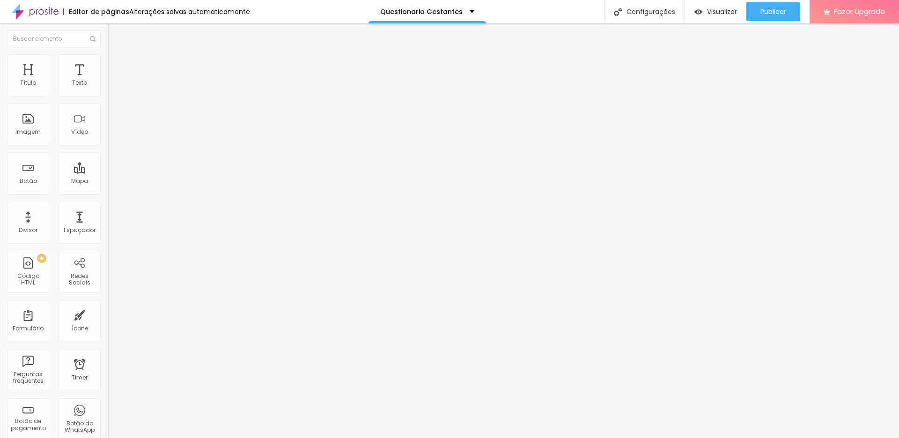
drag, startPoint x: 383, startPoint y: 287, endPoint x: 293, endPoint y: 287, distance: 89.9
paste input "ocê prefere produções com mais volume e movimento ou algo mais justo e elegante?"
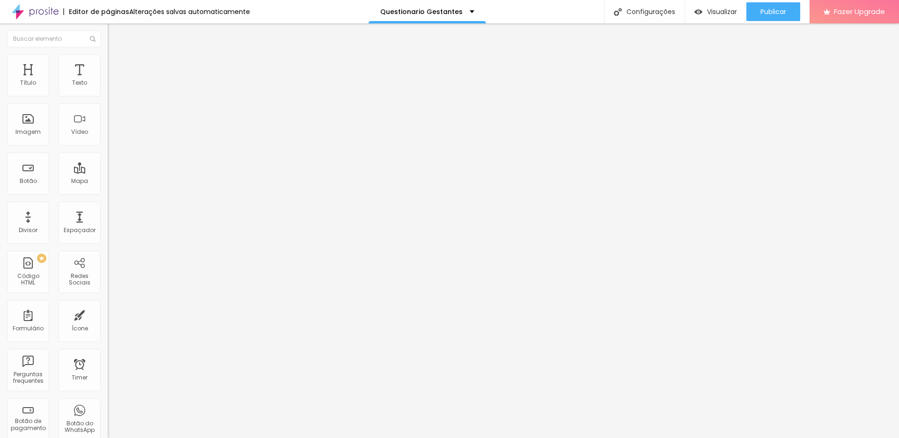
scroll to position [678, 0]
drag, startPoint x: 395, startPoint y: 227, endPoint x: 482, endPoint y: 227, distance: 87.1
type input "ocê prefere produções com mais volume e movimento ou algo mais justo e elegante?"
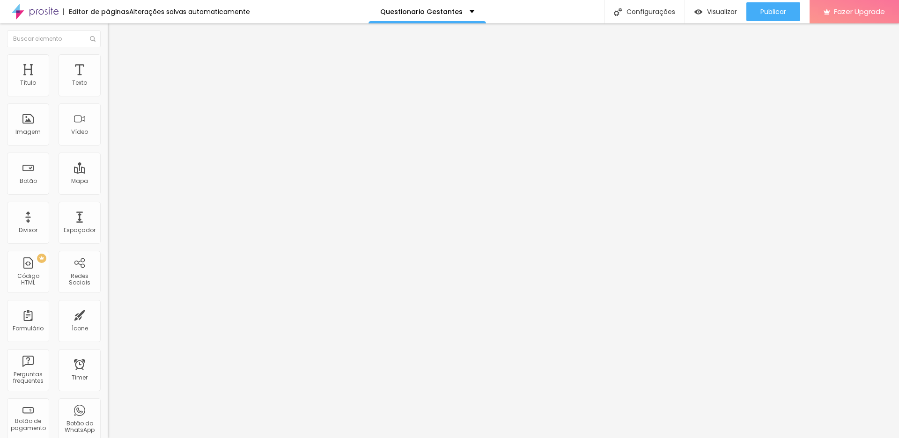
drag, startPoint x: 367, startPoint y: 273, endPoint x: 319, endPoint y: 274, distance: 47.3
paste input "mais volume e movimento"
type input "mais volume e movimento"
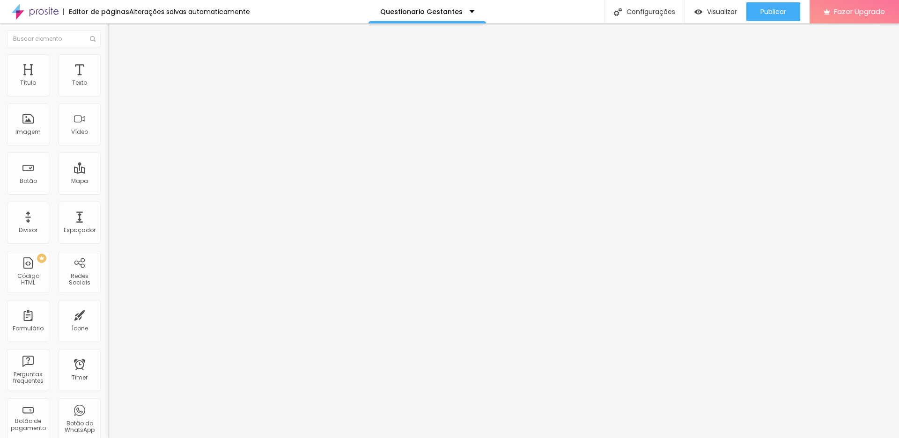
drag, startPoint x: 523, startPoint y: 227, endPoint x: 581, endPoint y: 227, distance: 58.5
drag, startPoint x: 364, startPoint y: 294, endPoint x: 313, endPoint y: 294, distance: 51.5
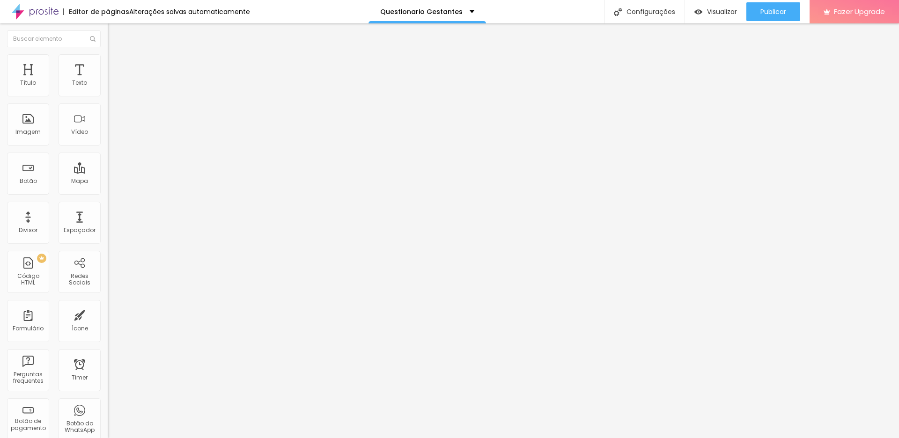
paste input "mais justo e elegante"
type input "mais justo e elegante"
type input "Mais volume e movimento"
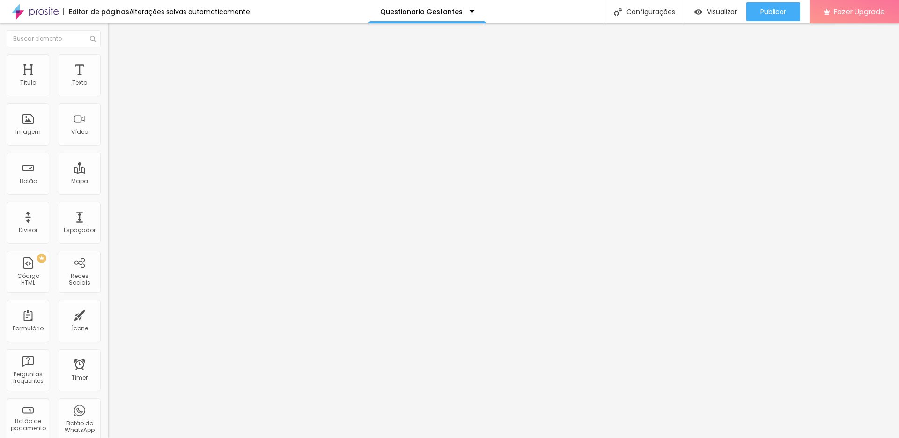
scroll to position [742, 0]
type input "Mais justo e elegante"
drag, startPoint x: 599, startPoint y: 384, endPoint x: 631, endPoint y: 388, distance: 31.6
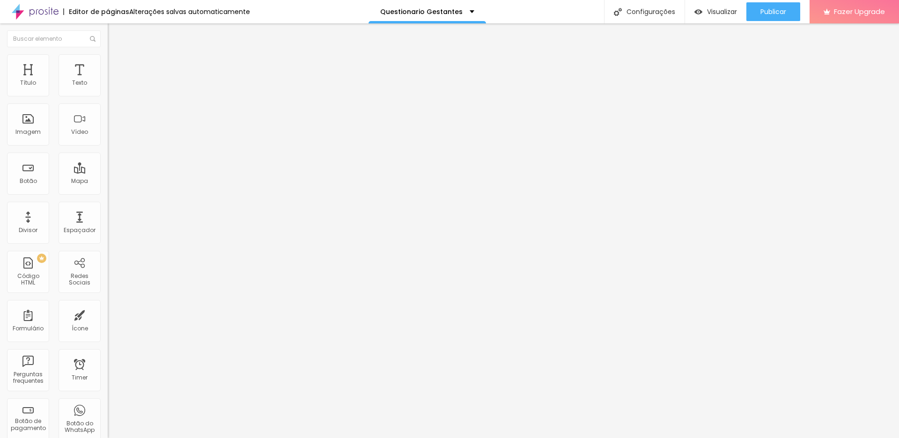
click at [108, 95] on img at bounding box center [111, 98] width 6 height 6
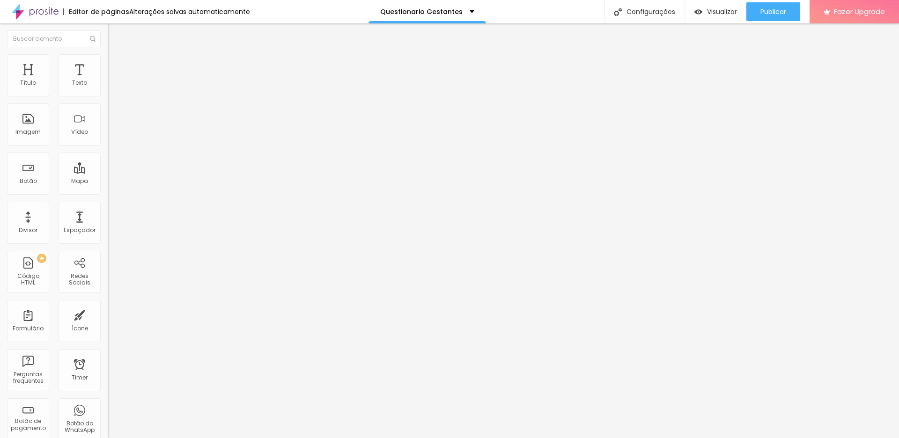
drag, startPoint x: 393, startPoint y: 324, endPoint x: 273, endPoint y: 323, distance: 120.3
paste input "Você prefere produções com mais volume e movimento ou algo mais justo e elegant…"
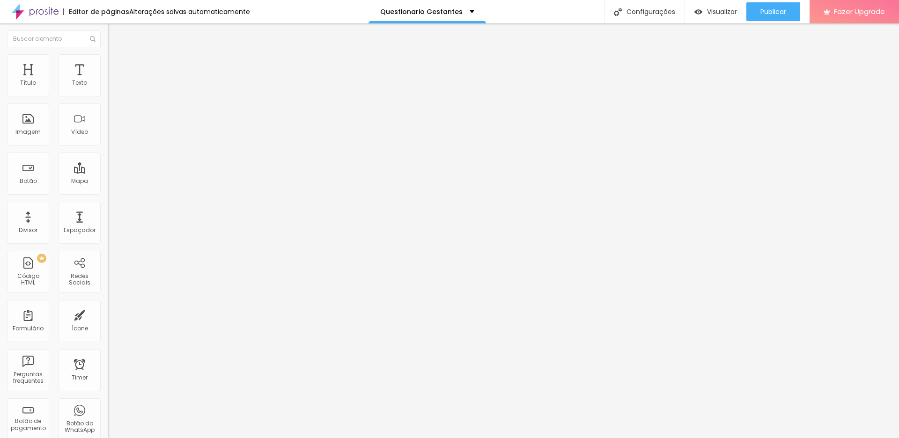
drag, startPoint x: 511, startPoint y: 211, endPoint x: 562, endPoint y: 210, distance: 51.5
drag, startPoint x: 395, startPoint y: 211, endPoint x: 480, endPoint y: 211, distance: 85.2
type input "Você prefere produções com mais volume e movimento ou algo mais justo e elegant…"
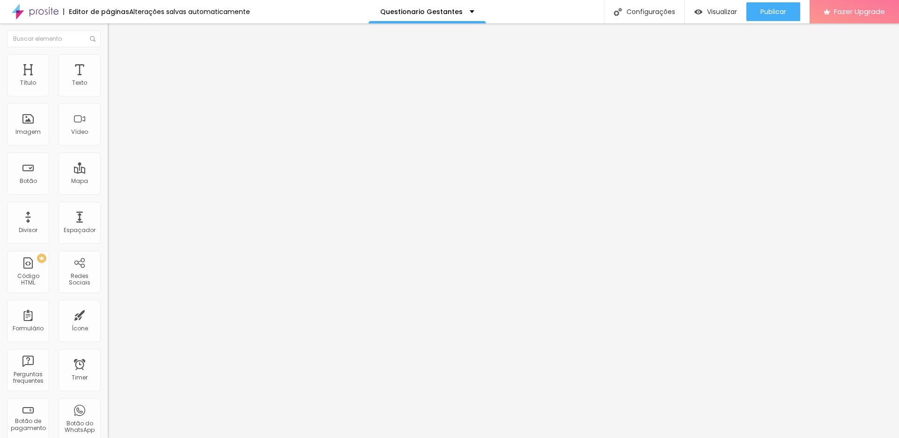
drag, startPoint x: 366, startPoint y: 260, endPoint x: 316, endPoint y: 258, distance: 49.6
paste input "mais volume e movimento"
type input "mais volume e movimento"
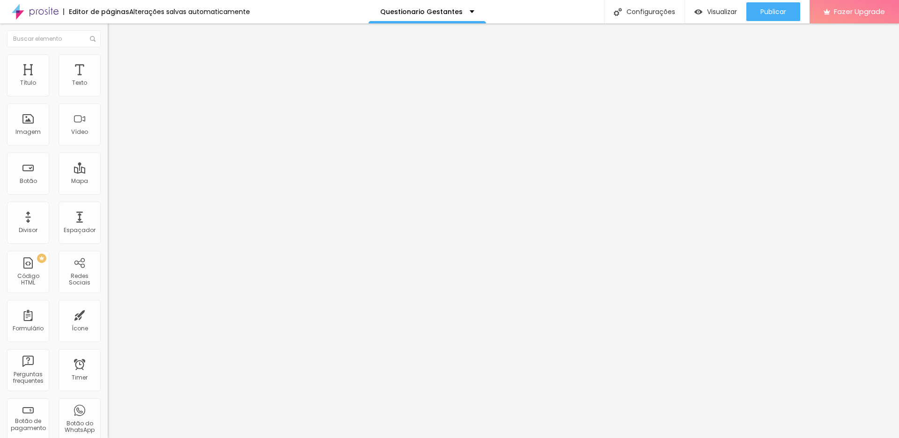
drag, startPoint x: 527, startPoint y: 213, endPoint x: 602, endPoint y: 213, distance: 74.4
drag, startPoint x: 511, startPoint y: 211, endPoint x: 581, endPoint y: 211, distance: 69.8
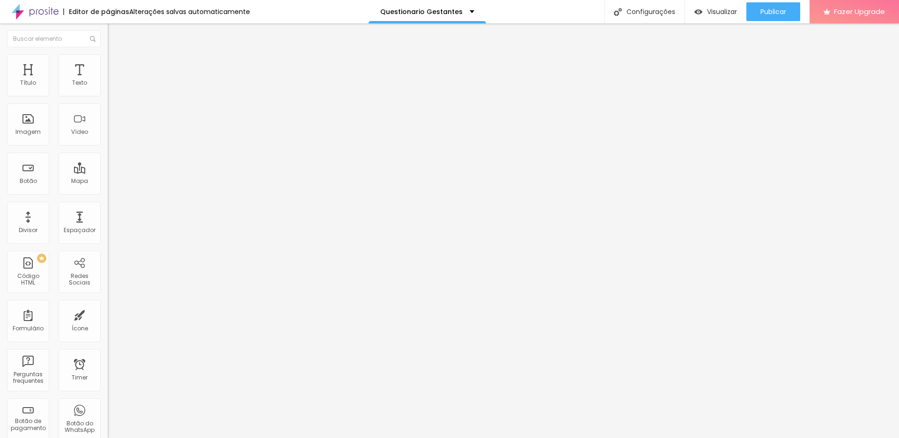
drag, startPoint x: 385, startPoint y: 279, endPoint x: 324, endPoint y: 278, distance: 61.3
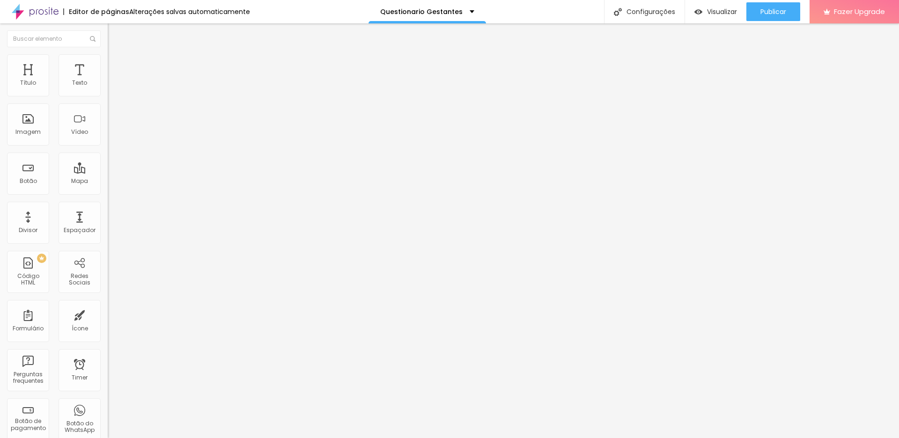
paste input "mais justo e elegante"
type input "mais justo e elegante"
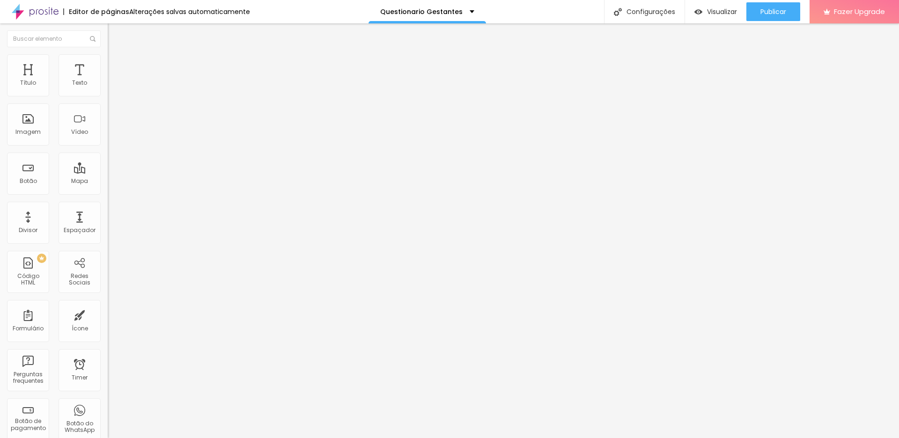
scroll to position [656, 0]
click at [704, 8] on div "Visualizar" at bounding box center [715, 12] width 43 height 8
click at [108, 95] on img at bounding box center [111, 98] width 6 height 6
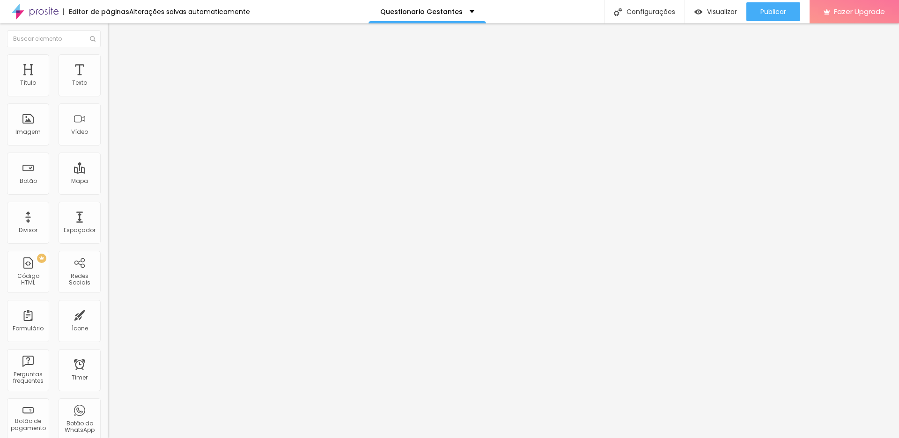
drag, startPoint x: 387, startPoint y: 324, endPoint x: 301, endPoint y: 323, distance: 85.7
paste input "Você prefere produções com mais volume e movimento ou algo mais justo e elegant…"
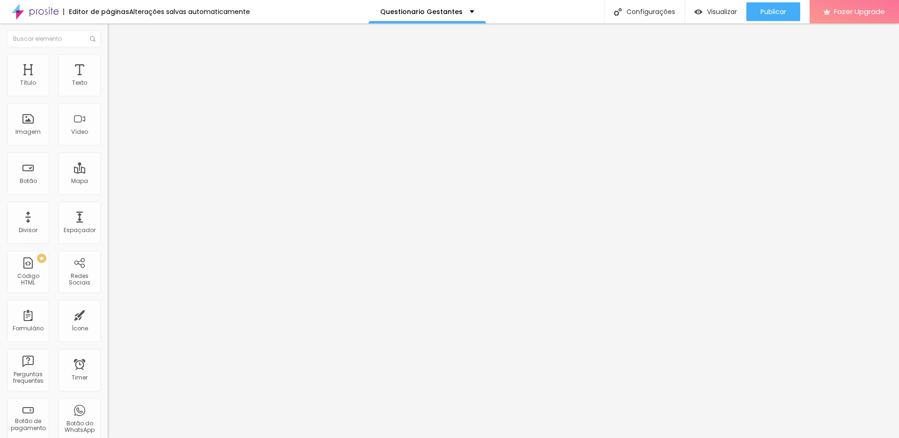
scroll to position [773, 0]
type input "Você prefere produções com mais volume e movimento ou algo mais justo e elegant…"
drag, startPoint x: 411, startPoint y: 218, endPoint x: 498, endPoint y: 218, distance: 86.6
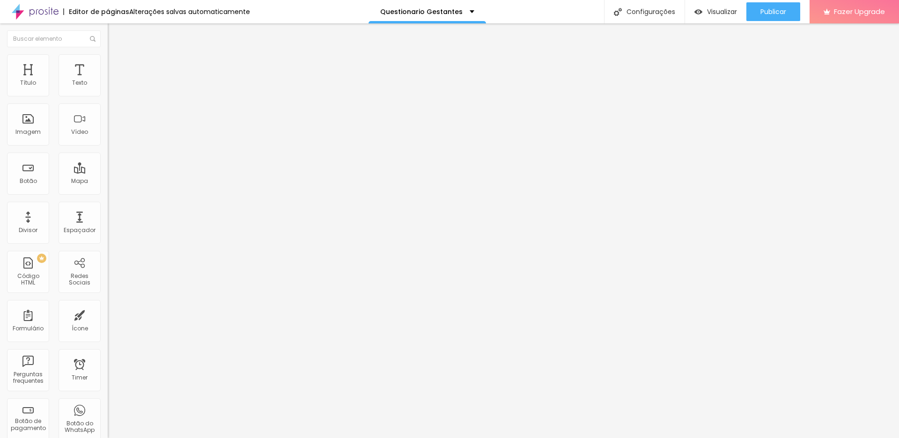
drag, startPoint x: 336, startPoint y: 261, endPoint x: 330, endPoint y: 261, distance: 5.6
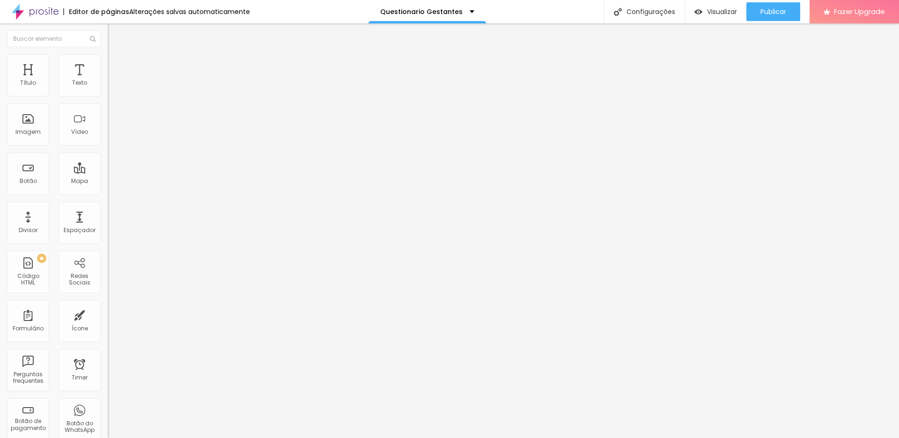
paste input "mais volume e movimento"
type input "mais volume e movimento"
drag, startPoint x: 528, startPoint y: 218, endPoint x: 581, endPoint y: 219, distance: 53.9
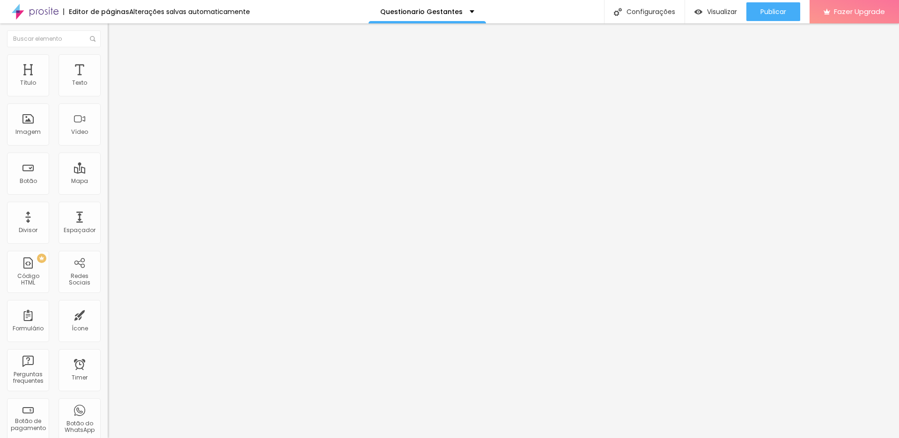
drag, startPoint x: 374, startPoint y: 285, endPoint x: 313, endPoint y: 284, distance: 60.4
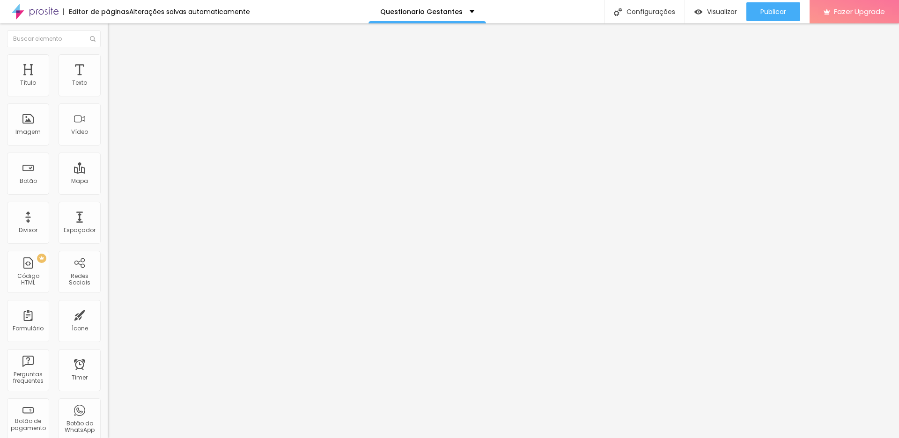
drag, startPoint x: 365, startPoint y: 284, endPoint x: 327, endPoint y: 281, distance: 38.5
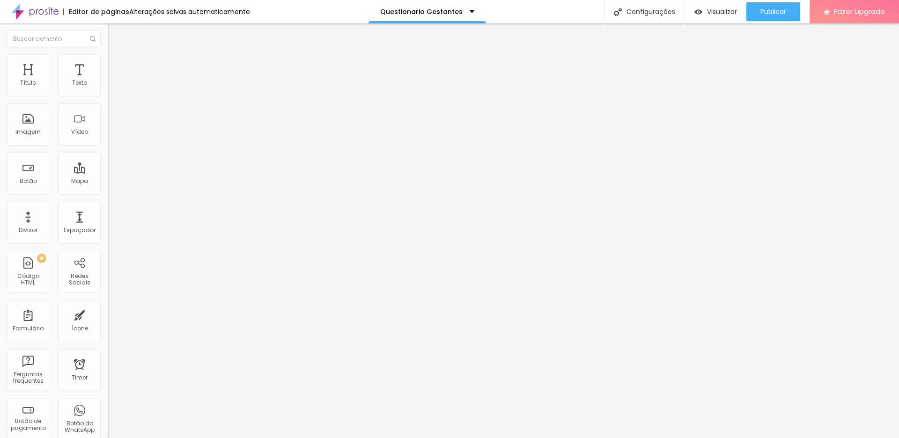
drag, startPoint x: 366, startPoint y: 283, endPoint x: 330, endPoint y: 281, distance: 36.5
paste input "mais justo e elegante"
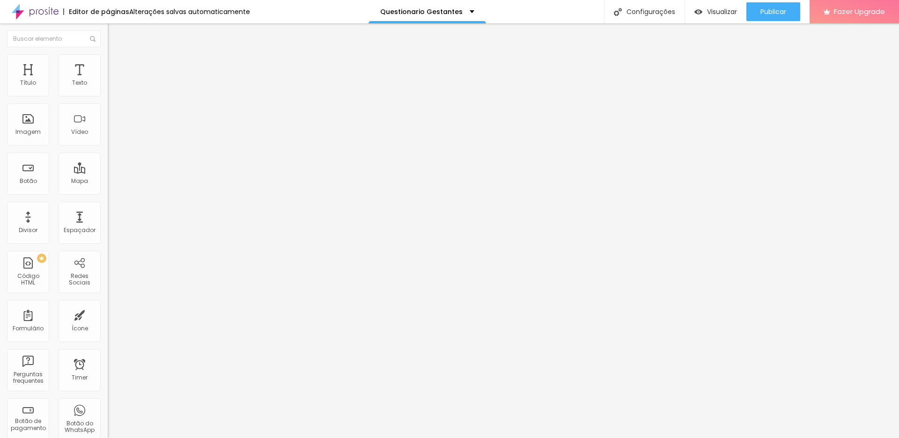
type input "mais justo e elegante"
click at [700, 8] on div "Visualizar" at bounding box center [715, 12] width 43 height 8
click at [108, 95] on img at bounding box center [111, 98] width 6 height 6
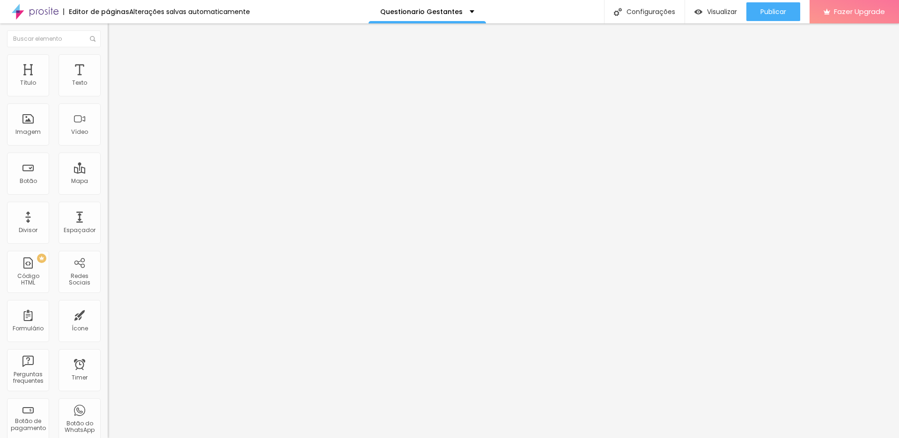
click at [108, 95] on div "Questionario Gestantes" at bounding box center [162, 87] width 108 height 16
click at [108, 95] on img at bounding box center [111, 98] width 6 height 6
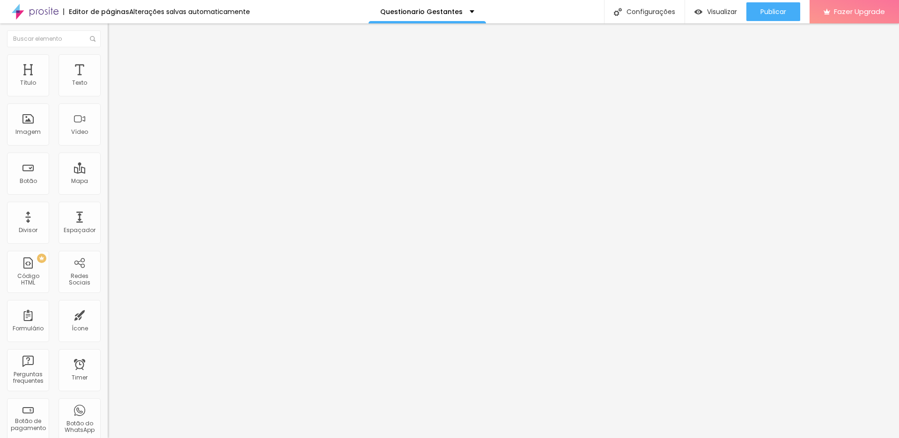
scroll to position [743, 0]
click at [108, 95] on img at bounding box center [111, 98] width 6 height 6
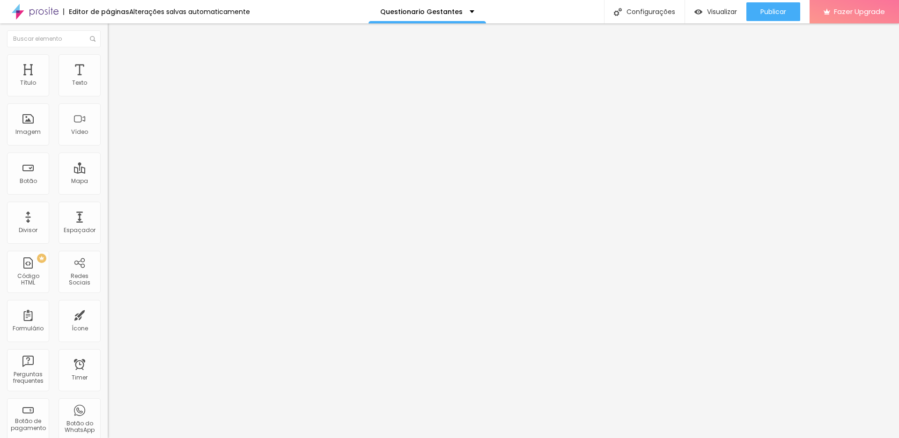
scroll to position [790, 0]
type input "Qual(is) foto(s) nossas lhe chama mais atenção?"
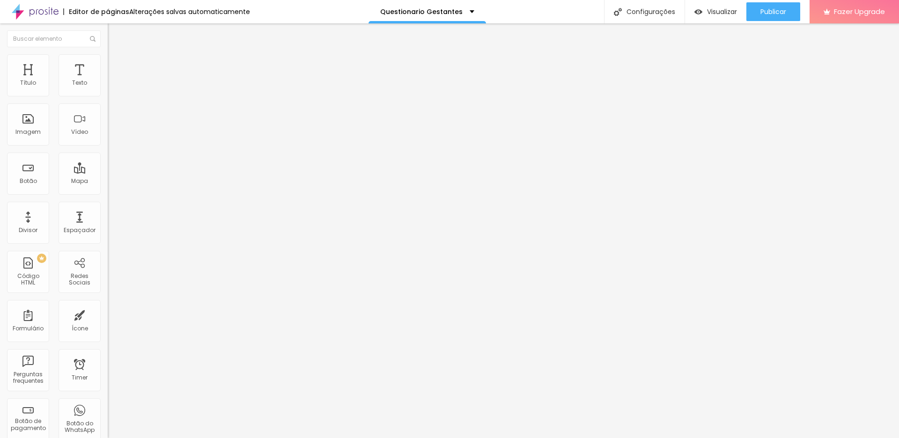
drag, startPoint x: 371, startPoint y: 281, endPoint x: 315, endPoint y: 280, distance: 55.7
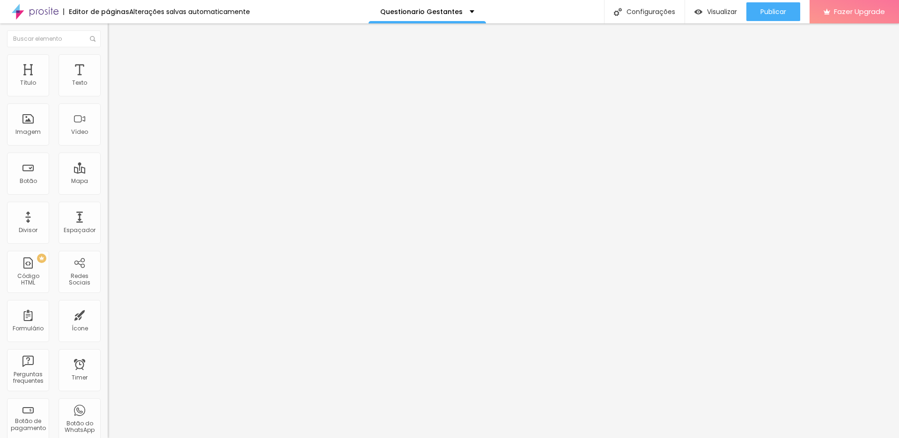
scroll to position [831, 0]
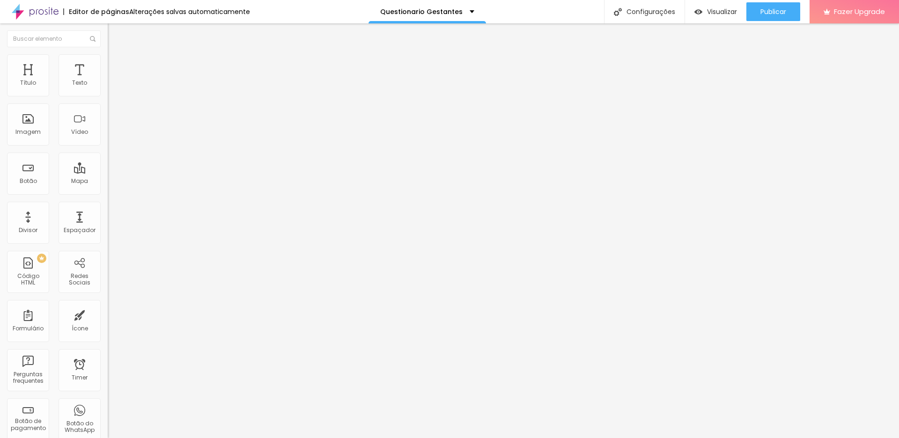
drag, startPoint x: 361, startPoint y: 244, endPoint x: 299, endPoint y: 244, distance: 61.8
paste input "m alguma referência de ensaio ou look (nosso ou de outro fotógrafo) que você am…"
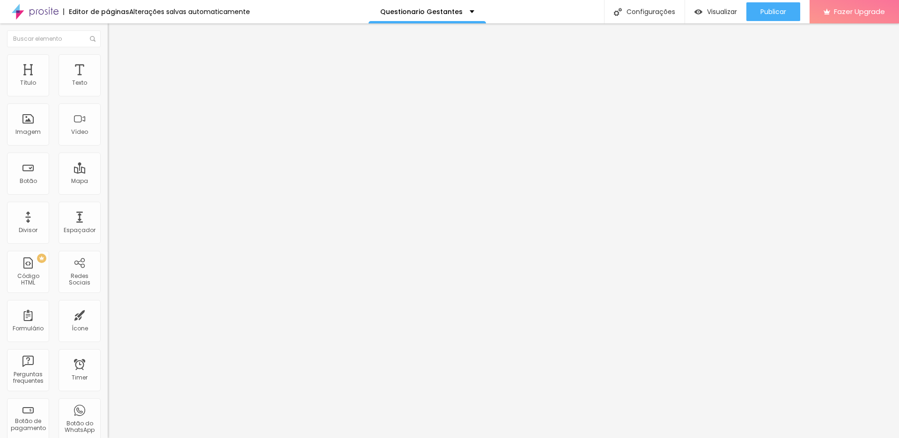
drag, startPoint x: 442, startPoint y: 258, endPoint x: 353, endPoint y: 265, distance: 89.2
type input "Tem alguma referência de ensaio ou look (nosso ou de outro fotógrafo) que você …"
paste input "(pode enviar fotos se quiser)"
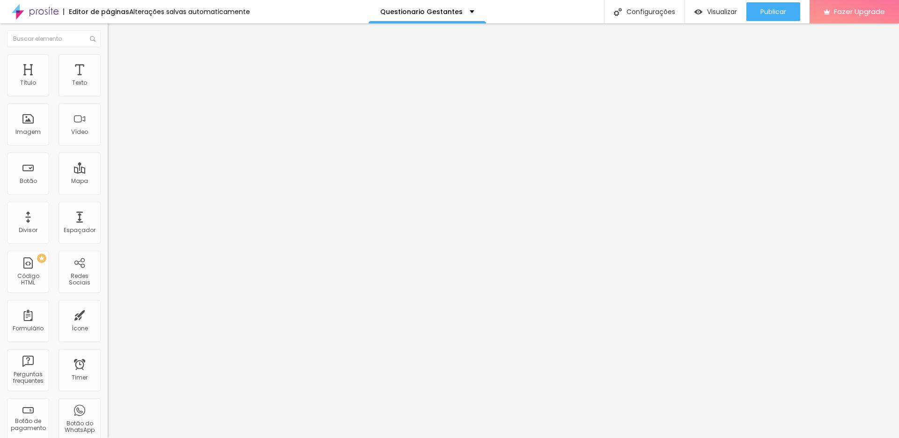
type input "(pode me enviar as fotos no Whatsapp se quiser)"
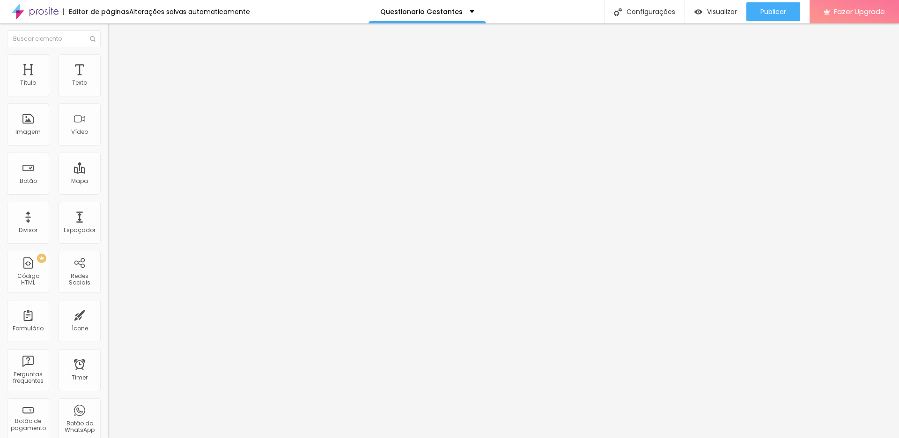
click at [108, 95] on img at bounding box center [111, 98] width 6 height 6
drag, startPoint x: 618, startPoint y: 141, endPoint x: 618, endPoint y: 166, distance: 24.3
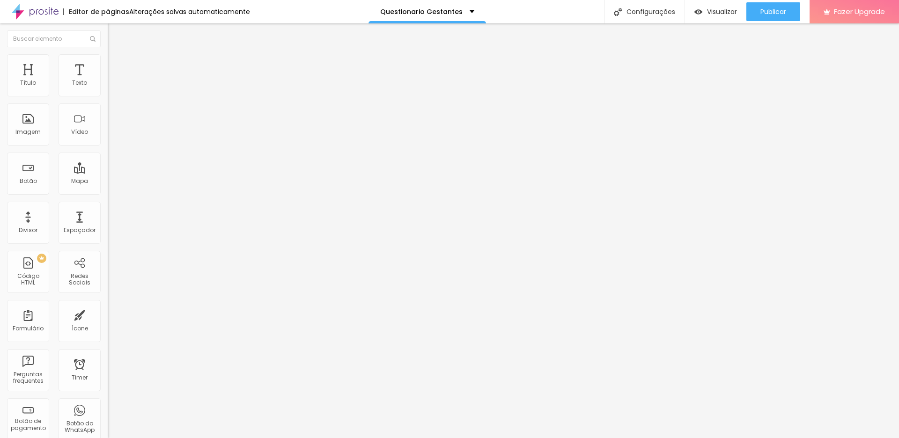
drag, startPoint x: 392, startPoint y: 322, endPoint x: 288, endPoint y: 321, distance: 104.4
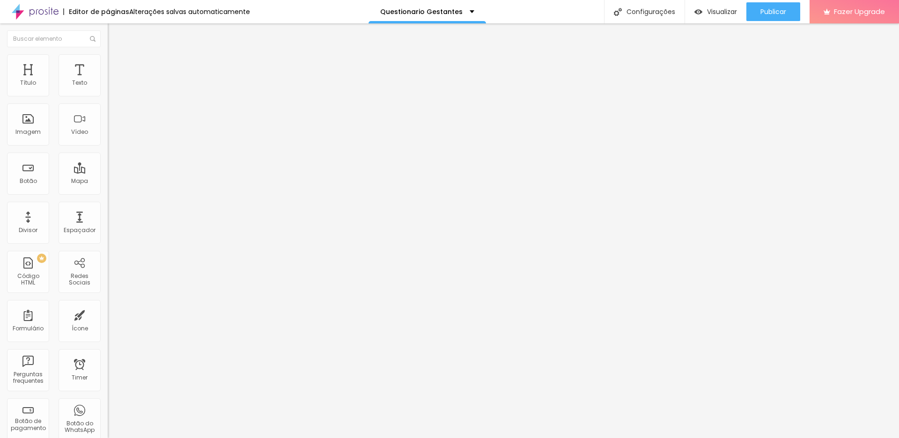
paste input "Você se identifica mais com cores neutras (bege, branco, preto, cinza) ou cores…"
type input "Você se identifica mais com cores neutras (bege, branco, preto, cinza) ou cores…"
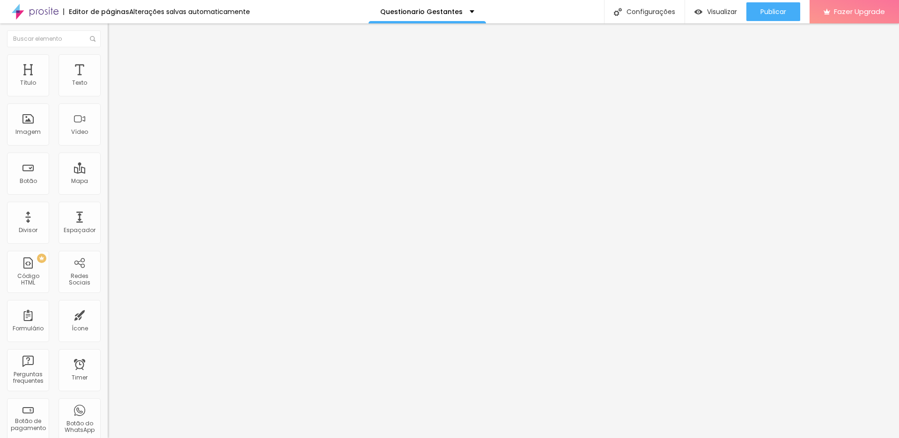
drag, startPoint x: 427, startPoint y: 212, endPoint x: 544, endPoint y: 213, distance: 116.6
drag, startPoint x: 377, startPoint y: 258, endPoint x: 327, endPoint y: 258, distance: 50.1
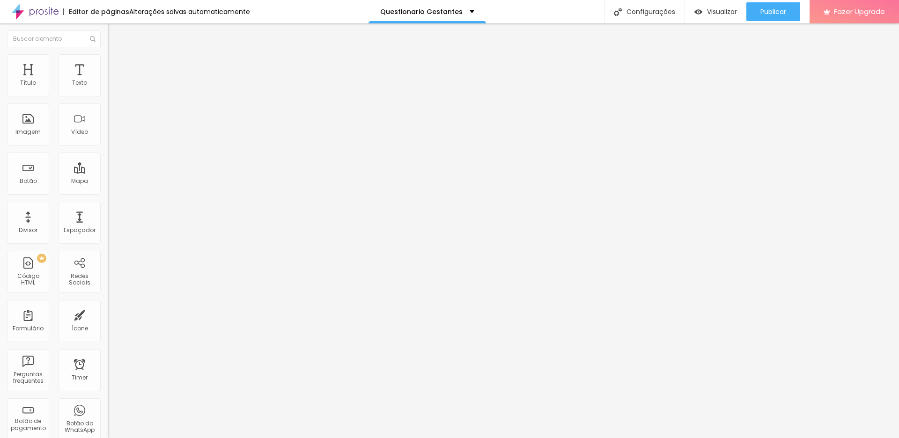
paste input "neutras (bege, branco, preto, cinza)"
type input "neutras (bege, branco, preto, cinza)"
drag, startPoint x: 557, startPoint y: 213, endPoint x: 582, endPoint y: 215, distance: 25.4
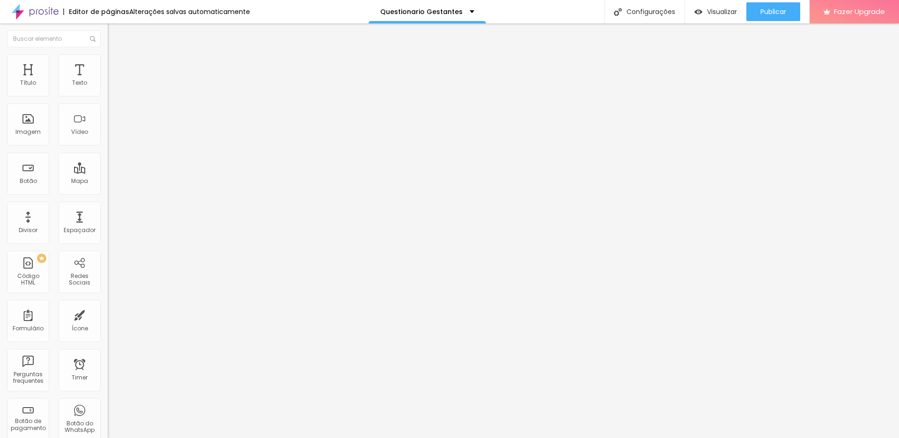
drag, startPoint x: 379, startPoint y: 279, endPoint x: 326, endPoint y: 279, distance: 52.4
paste input "cores vivas (vermelho, rosa, verde, azul)"
type input "cores vivas (vermelho, rosa, verde, azul)"
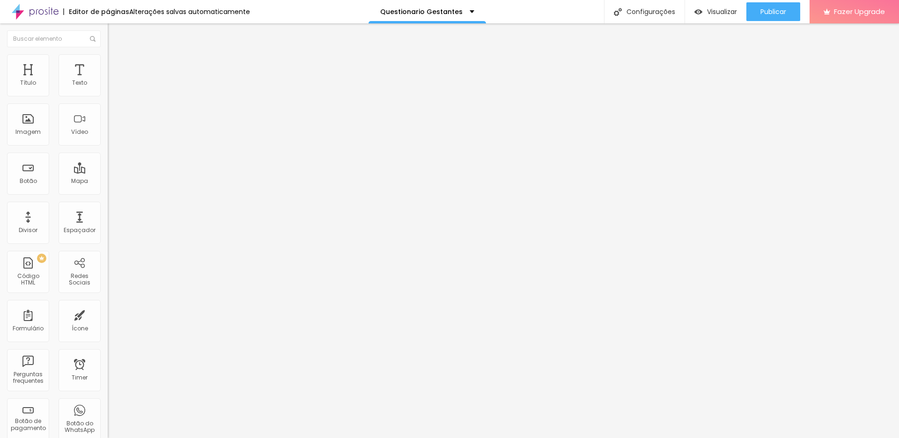
drag, startPoint x: 453, startPoint y: 212, endPoint x: 545, endPoint y: 212, distance: 91.8
drag, startPoint x: 503, startPoint y: 212, endPoint x: 581, endPoint y: 213, distance: 78.7
type input "Você se identifica mais com cores neutras ou cores vivas ?"
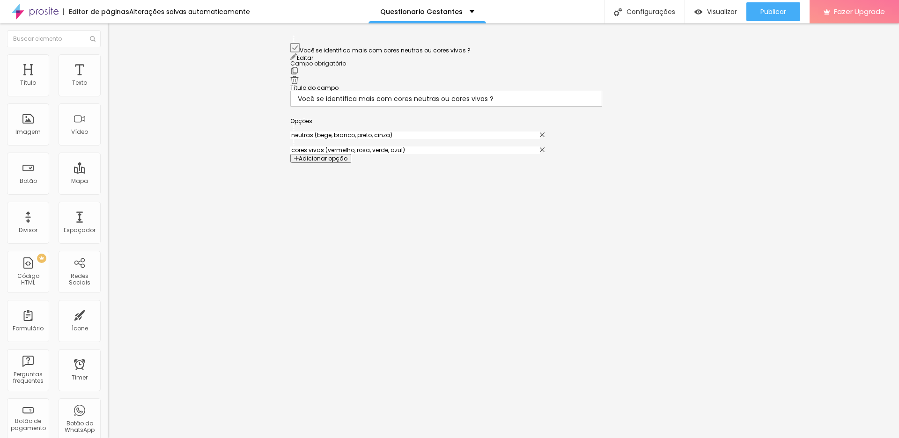
scroll to position [72, 0]
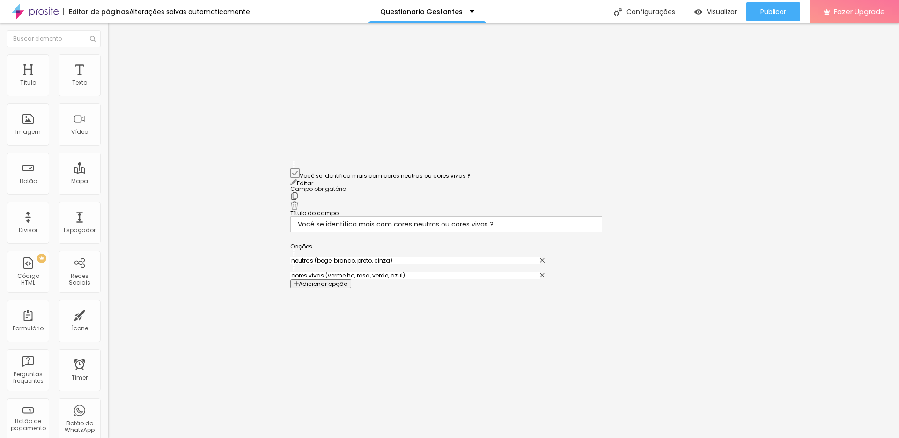
drag, startPoint x: 294, startPoint y: 172, endPoint x: 302, endPoint y: 180, distance: 10.9
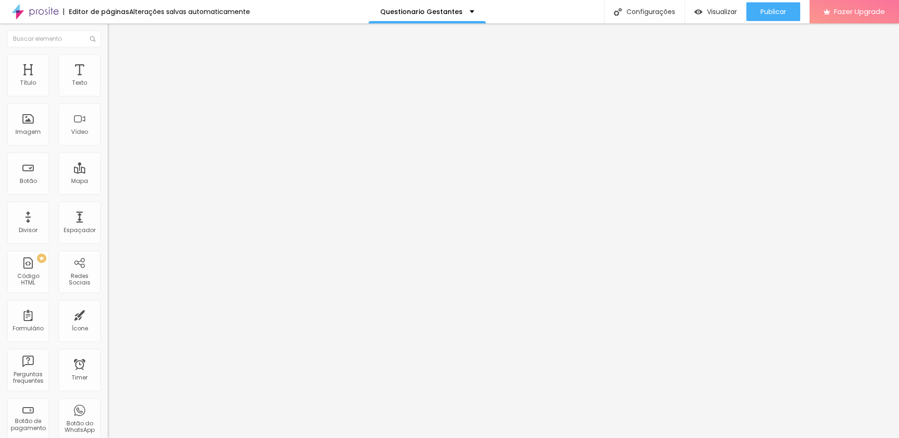
scroll to position [289, 0]
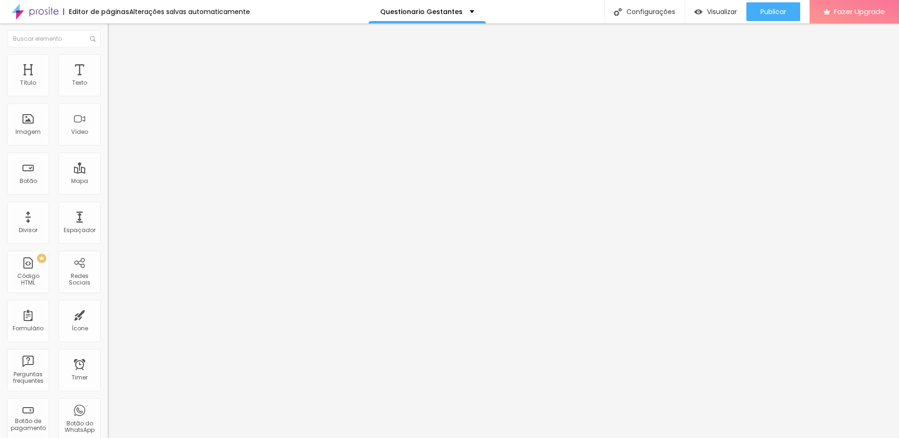
drag, startPoint x: 385, startPoint y: 299, endPoint x: 327, endPoint y: 295, distance: 58.7
paste input "babados"
type input "babados"
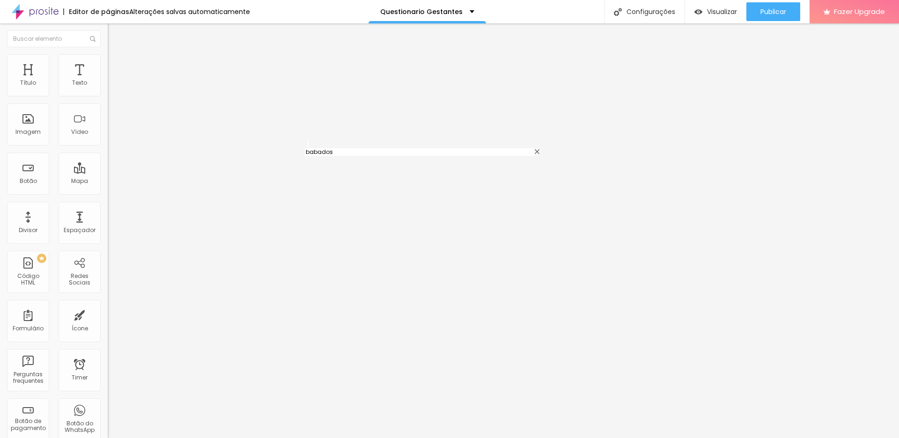
drag, startPoint x: 307, startPoint y: 299, endPoint x: 307, endPoint y: 149, distance: 149.8
type input "babados"
type input "Chapéu"
type input "Transparencias"
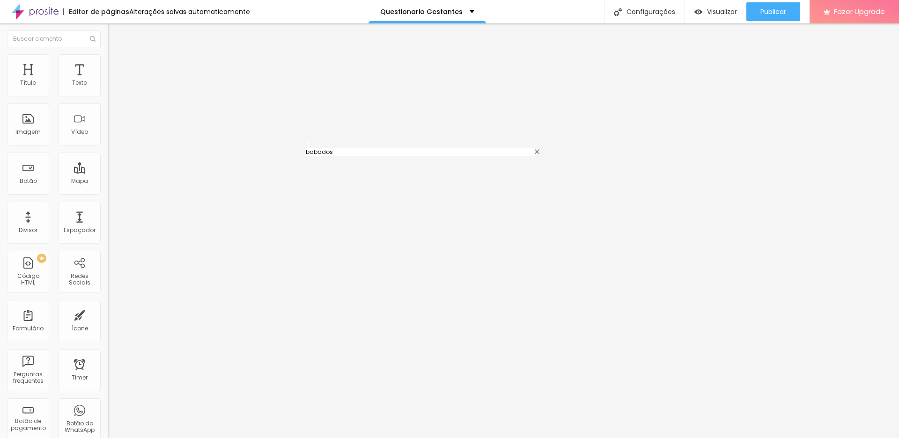
type input "Tecido esvoaçante"
type input "Luvas"
type input "Tope"
type input "Tecidos com Brilho"
type input "Materiais com brilho"
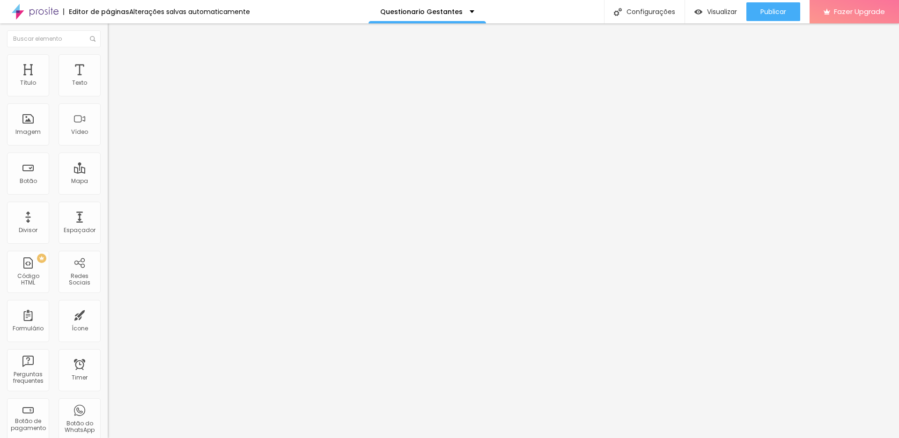
scroll to position [969, 0]
drag, startPoint x: 376, startPoint y: 238, endPoint x: 292, endPoint y: 238, distance: 84.3
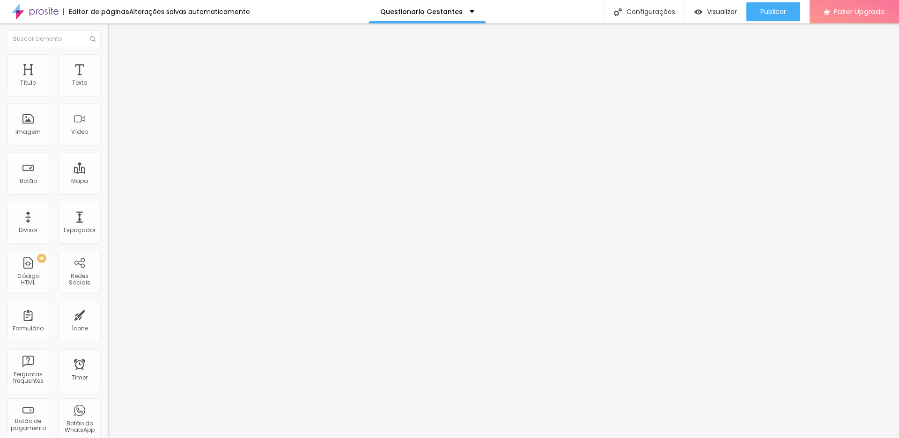
paste input "Que sensação você gostaria que o ensaio transmitisse? (ex: delicadeza, poder, s…"
drag, startPoint x: 363, startPoint y: 262, endPoint x: 398, endPoint y: 262, distance: 35.6
type input "Que sensação você gostaria que o ensaio transmitisse? (ex: , poder, serenidade,…"
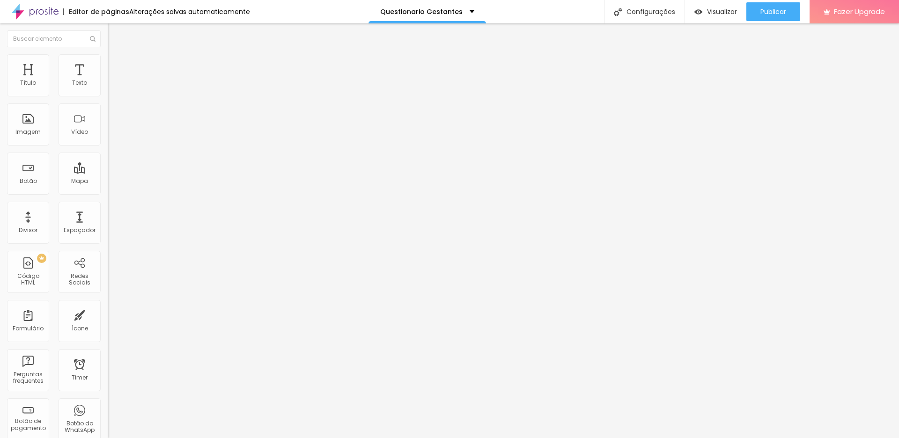
drag, startPoint x: 365, startPoint y: 296, endPoint x: 324, endPoint y: 296, distance: 41.2
paste input "delicadeza"
type input "delicadeza"
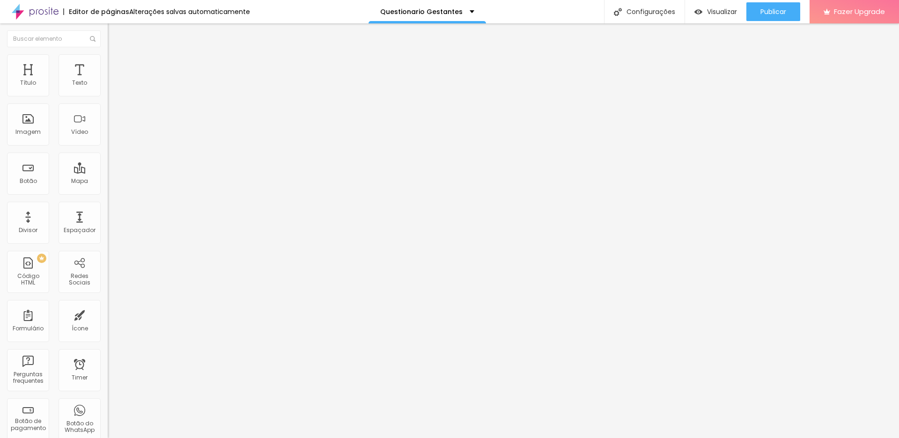
drag, startPoint x: 515, startPoint y: 252, endPoint x: 533, endPoint y: 251, distance: 18.7
type input "Que sensação você gostaria que o ensaio transmitisse? (ex: , , serenidade, femi…"
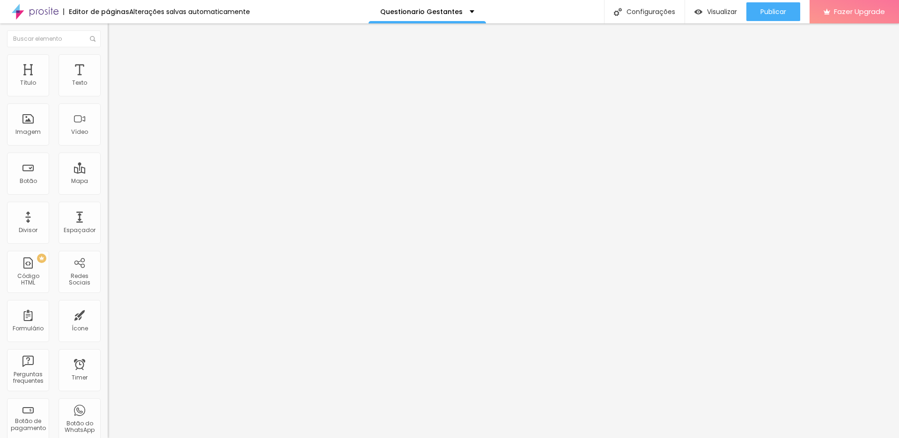
drag, startPoint x: 379, startPoint y: 316, endPoint x: 324, endPoint y: 316, distance: 54.8
paste input "poder"
type input "poder"
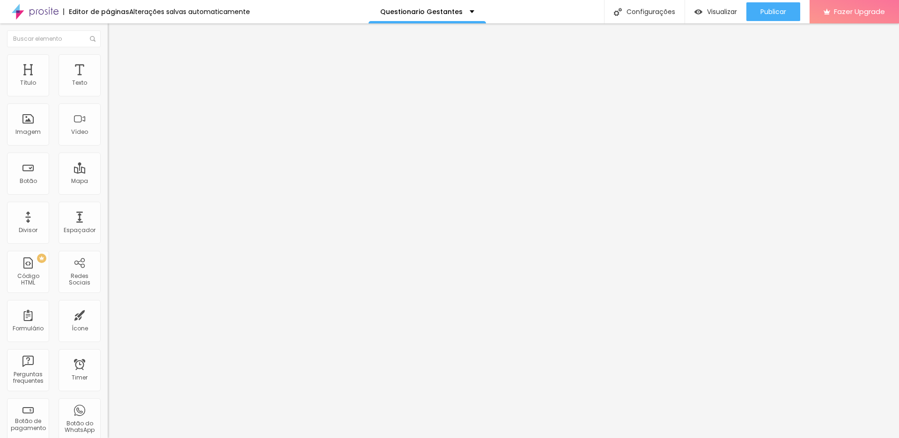
drag, startPoint x: 522, startPoint y: 250, endPoint x: 540, endPoint y: 250, distance: 18.3
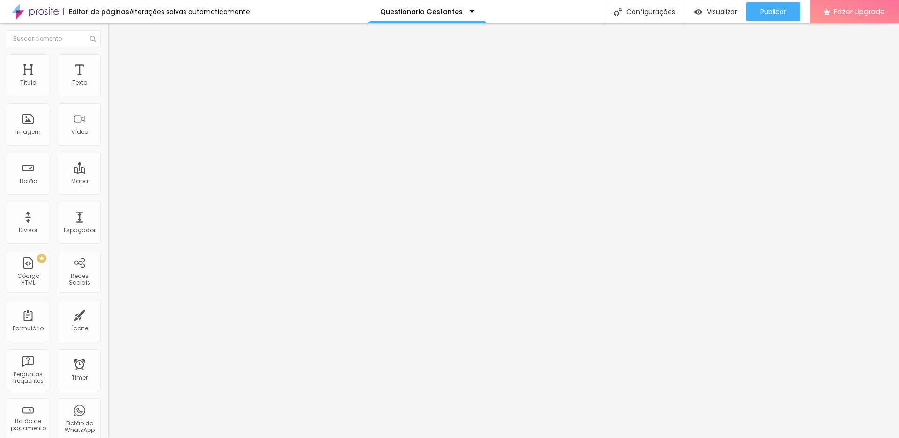
type input "Que sensação você gostaria que o ensaio transmitisse? (ex: , ,, feminilidade, n…"
drag, startPoint x: 372, startPoint y: 339, endPoint x: 329, endPoint y: 339, distance: 43.1
paste input "serenidade"
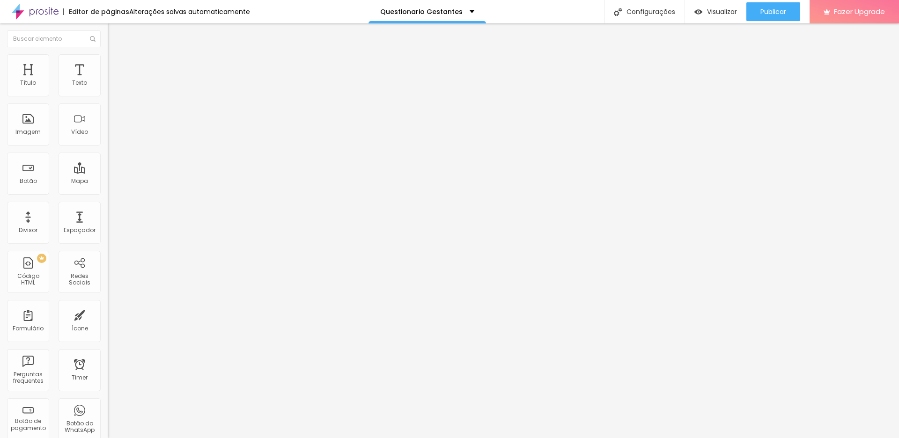
type input "serenidade"
drag, startPoint x: 520, startPoint y: 250, endPoint x: 527, endPoint y: 250, distance: 7.0
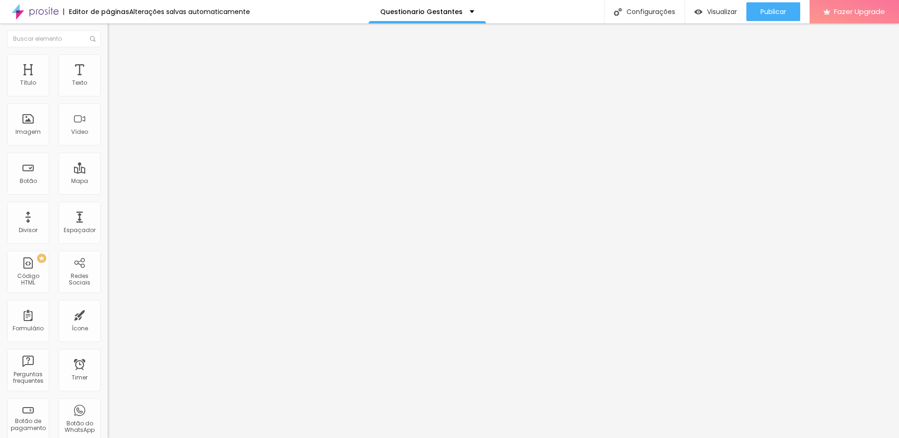
drag, startPoint x: 519, startPoint y: 250, endPoint x: 559, endPoint y: 250, distance: 40.7
type input "Que sensação você gostaria que o ensaio transmitisse? (ex: , ,, , natureza, lux…"
drag, startPoint x: 363, startPoint y: 360, endPoint x: 327, endPoint y: 360, distance: 36.1
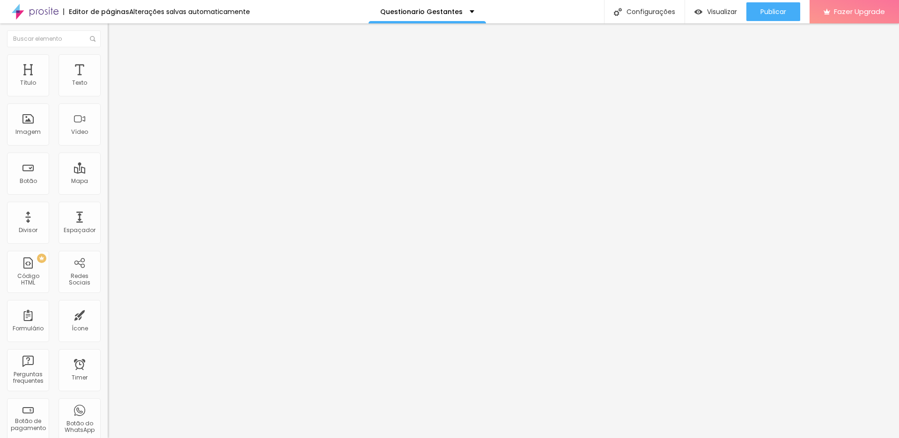
paste input "feminilidade"
type input "feminilidade"
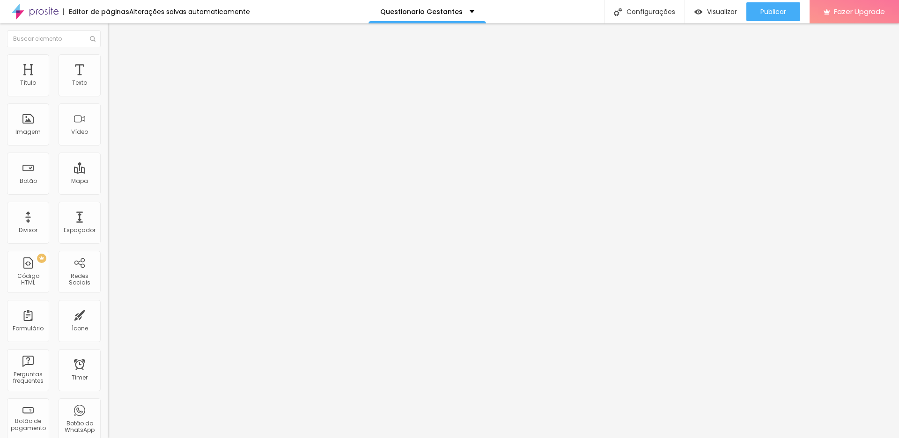
drag, startPoint x: 366, startPoint y: 250, endPoint x: 329, endPoint y: 251, distance: 36.5
paste input "luxo"
type input "luxo"
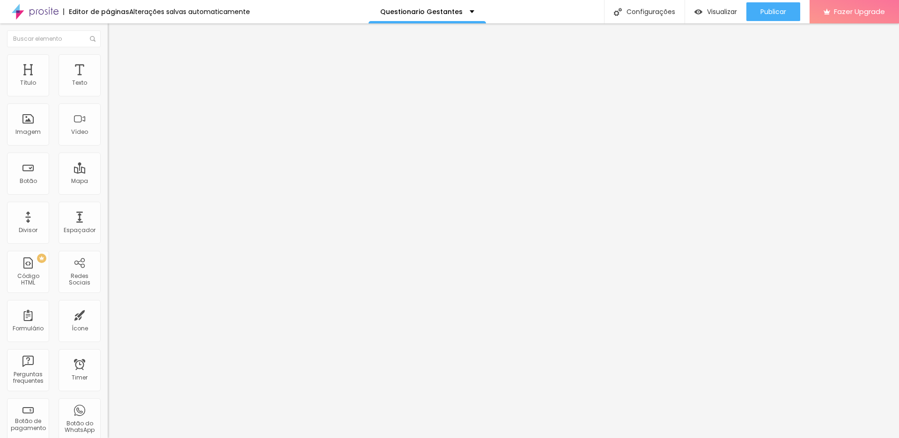
type input "Que sensação você gostaria que o ensaio transmitisse? (ex: , ,, , natureza, lux…"
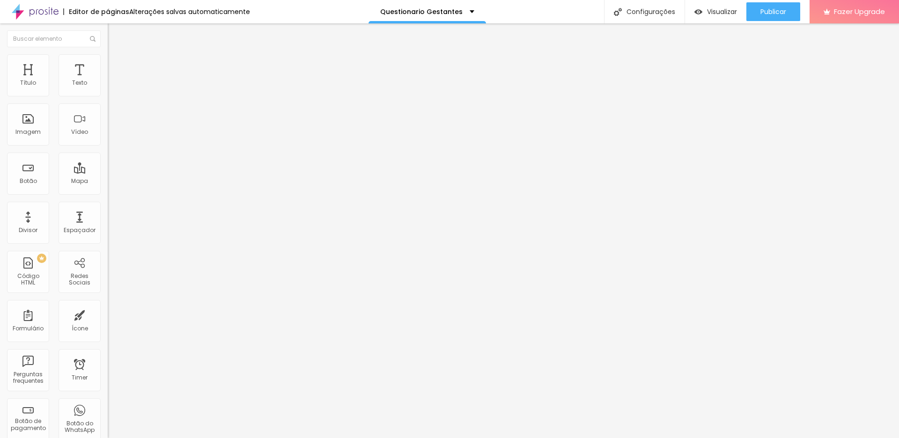
drag, startPoint x: 344, startPoint y: 273, endPoint x: 310, endPoint y: 274, distance: 33.3
paste input "leveza"
type input "leveza"
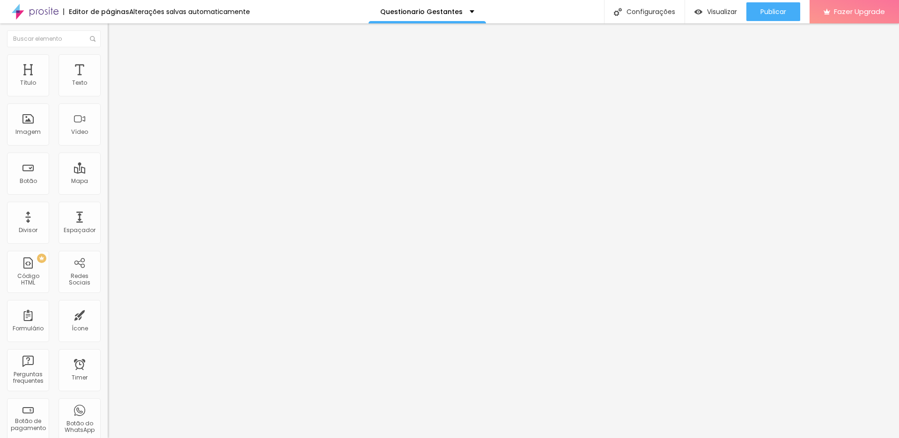
type input "delicadeza/ Leveza"
type input "feminilidade"
type input "luxo"
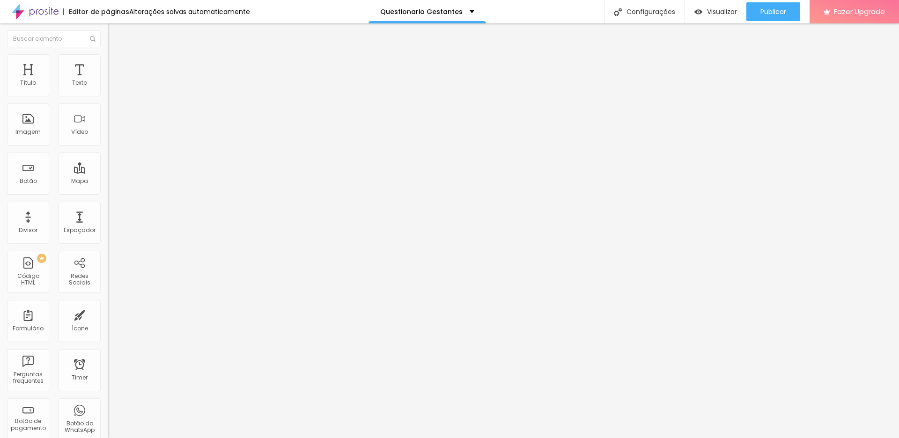
drag, startPoint x: 392, startPoint y: 236, endPoint x: 304, endPoint y: 235, distance: 88.5
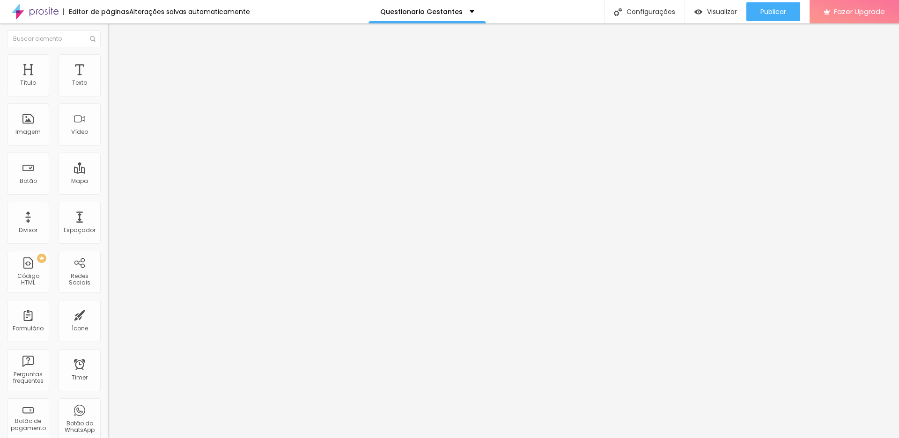
paste input "Prefere uma paleta de tons suaves e claros ou tons fortes e contrastantes?"
drag, startPoint x: 355, startPoint y: 251, endPoint x: 455, endPoint y: 250, distance: 99.7
type input "Prefere uma paleta de tons suaves e claros ou tons fortes e contrastantes?"
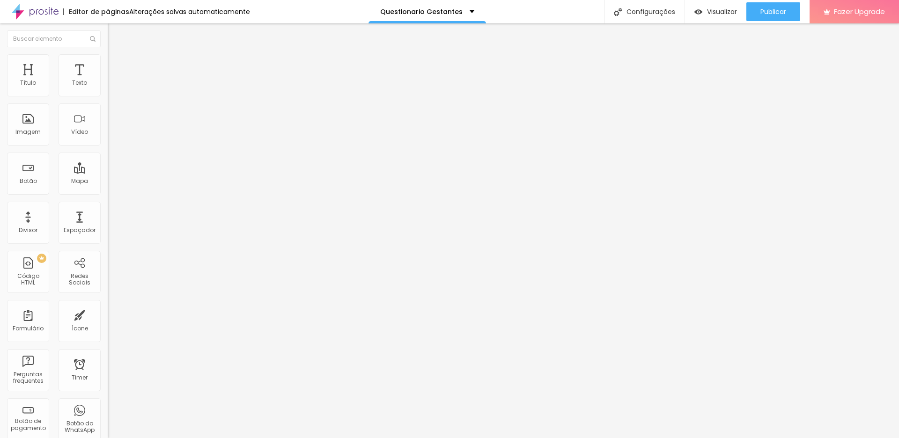
drag, startPoint x: 375, startPoint y: 294, endPoint x: 314, endPoint y: 295, distance: 61.8
paste input "paleta de tons suaves e claros"
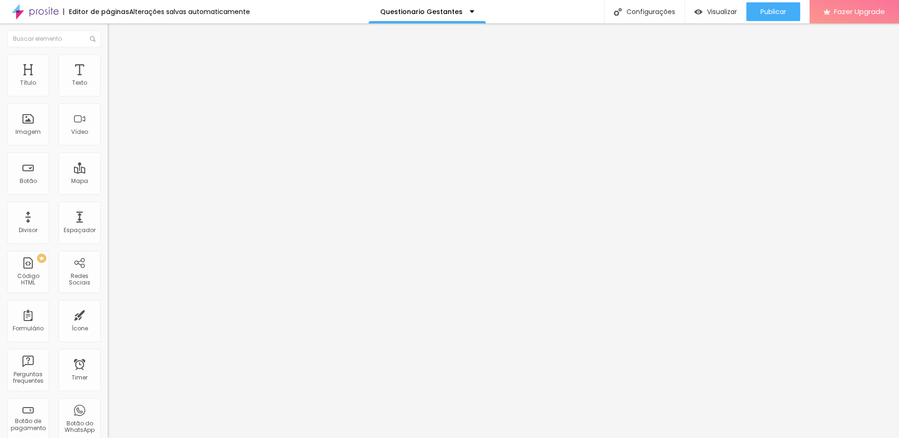
type input "paleta de tons suaves e claros"
drag, startPoint x: 467, startPoint y: 251, endPoint x: 555, endPoint y: 250, distance: 87.6
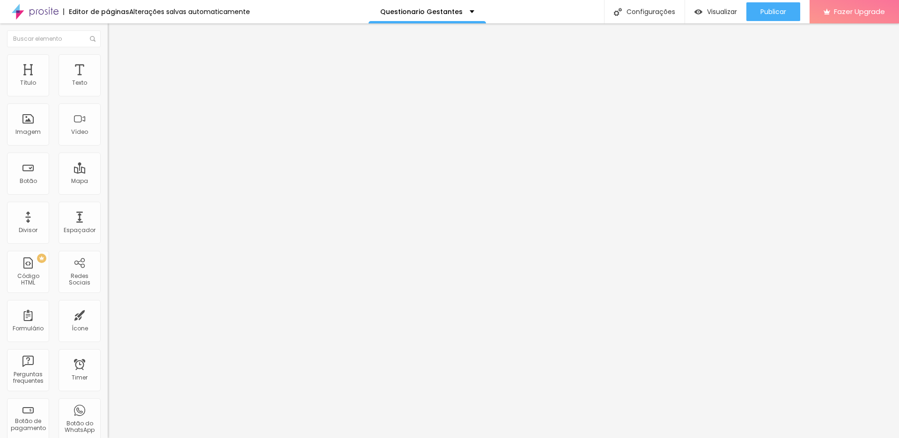
drag, startPoint x: 324, startPoint y: 313, endPoint x: 313, endPoint y: 313, distance: 11.7
drag, startPoint x: 350, startPoint y: 314, endPoint x: 327, endPoint y: 313, distance: 22.5
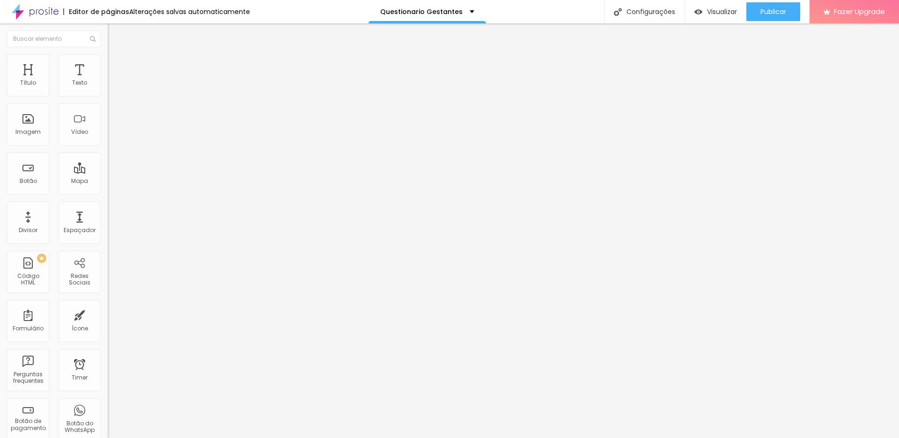
drag, startPoint x: 340, startPoint y: 314, endPoint x: 331, endPoint y: 314, distance: 9.8
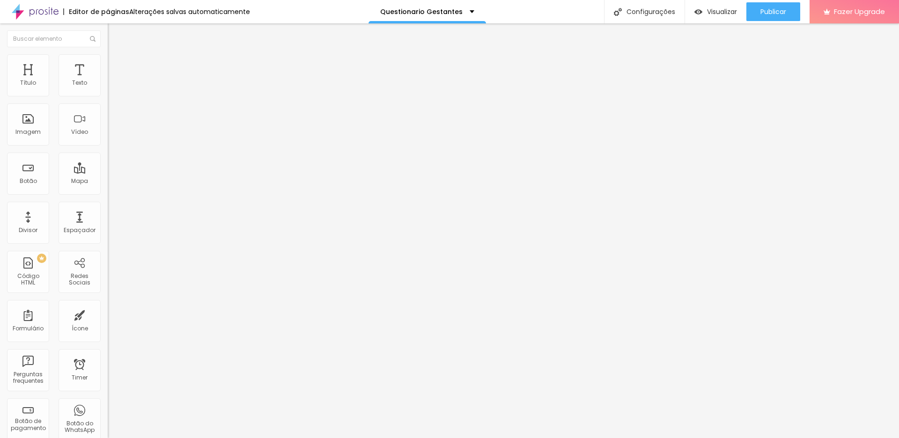
paste input "tons fortes e contrastantes"
type input "tons fortes e contrastantes"
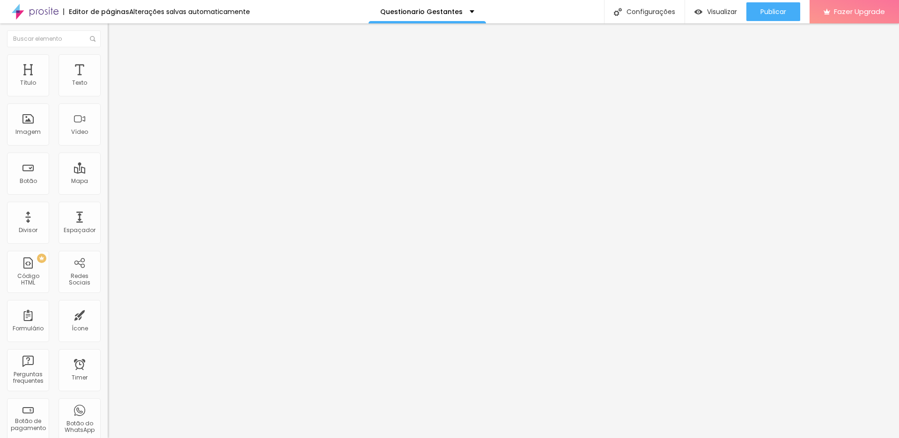
scroll to position [1178, 0]
drag, startPoint x: 374, startPoint y: 244, endPoint x: 302, endPoint y: 244, distance: 72.1
paste input "Como você se sente nesta fase da gestação?"
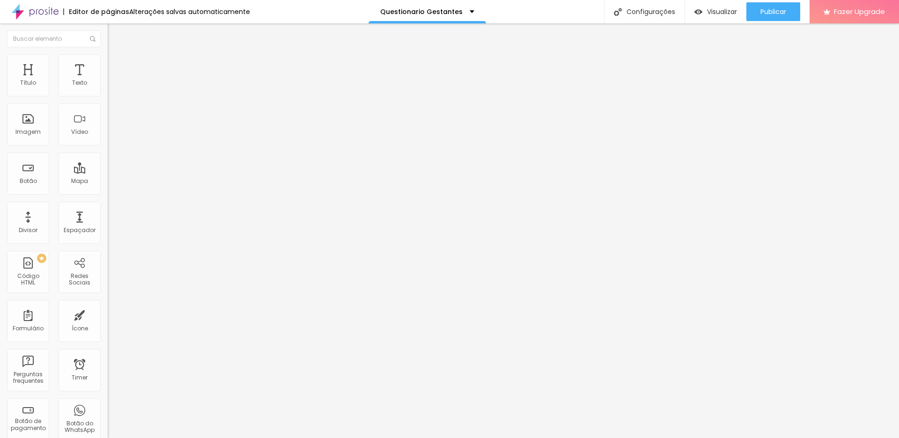
type input "Como você se sente nesta fase da gestação?"
type input "Descreva aqui"
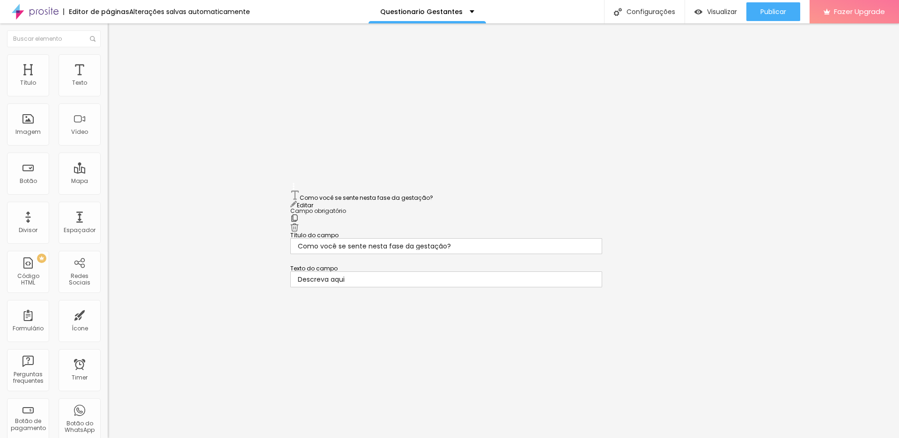
drag, startPoint x: 293, startPoint y: 208, endPoint x: 292, endPoint y: 192, distance: 15.9
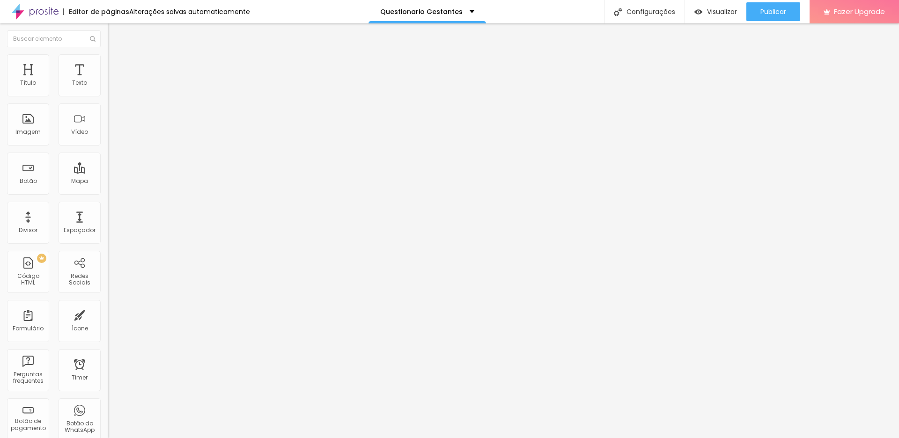
drag, startPoint x: 401, startPoint y: 312, endPoint x: 328, endPoint y: 312, distance: 73.5
type input "Ousado"
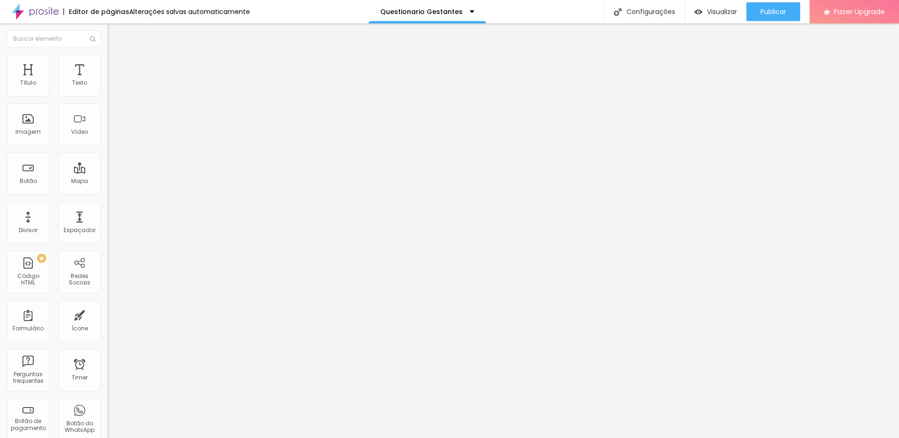
drag, startPoint x: 397, startPoint y: 227, endPoint x: 328, endPoint y: 227, distance: 69.8
paste input "Romântico e delicado"
type input "Romântico e delicado"
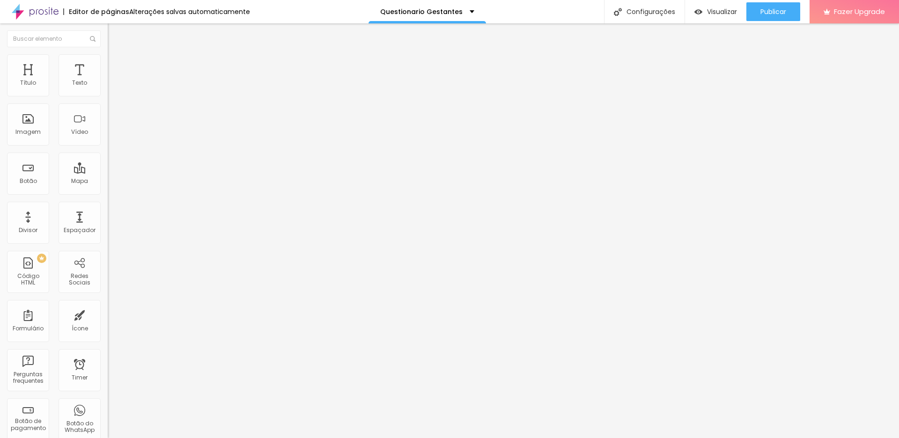
drag, startPoint x: 365, startPoint y: 246, endPoint x: 320, endPoint y: 246, distance: 45.4
paste input "Sofisticado e elegante"
type input "Sofisticado e elegante"
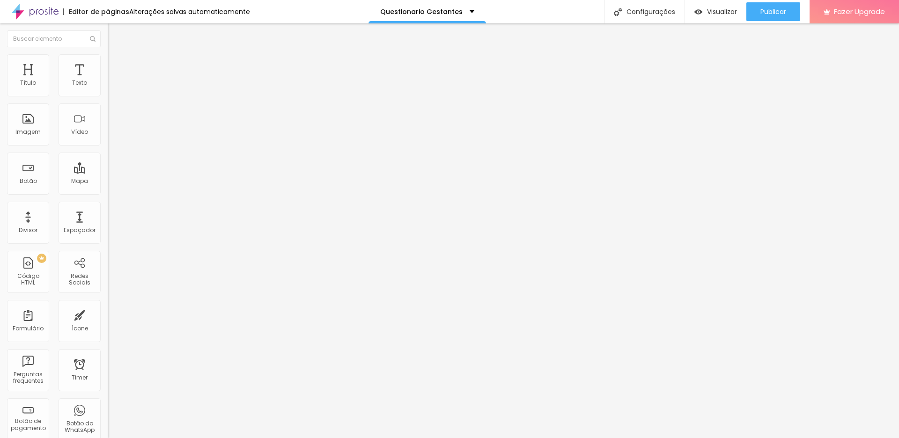
drag, startPoint x: 378, startPoint y: 267, endPoint x: 327, endPoint y: 265, distance: 51.5
paste input "Moderno e minimalista"
type input "Moderno e minimalista"
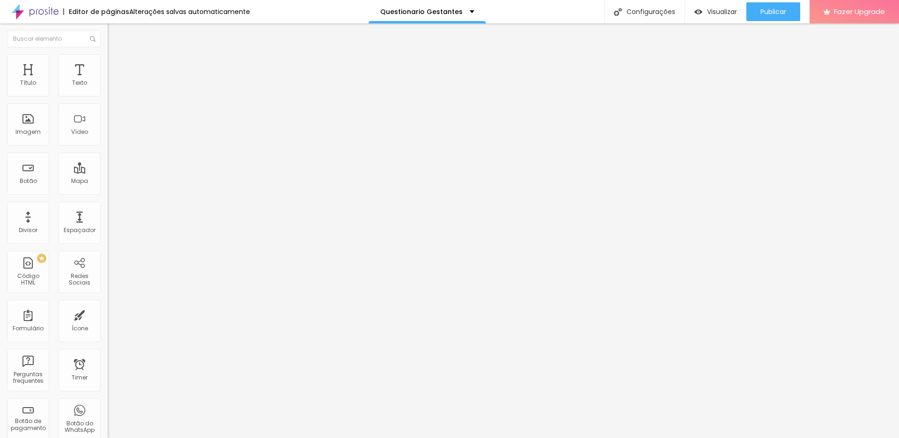
drag, startPoint x: 339, startPoint y: 290, endPoint x: 325, endPoint y: 289, distance: 13.6
paste input "Ousado e marcante"
type input "Ousado e marcante"
drag, startPoint x: 342, startPoint y: 308, endPoint x: 323, endPoint y: 308, distance: 19.7
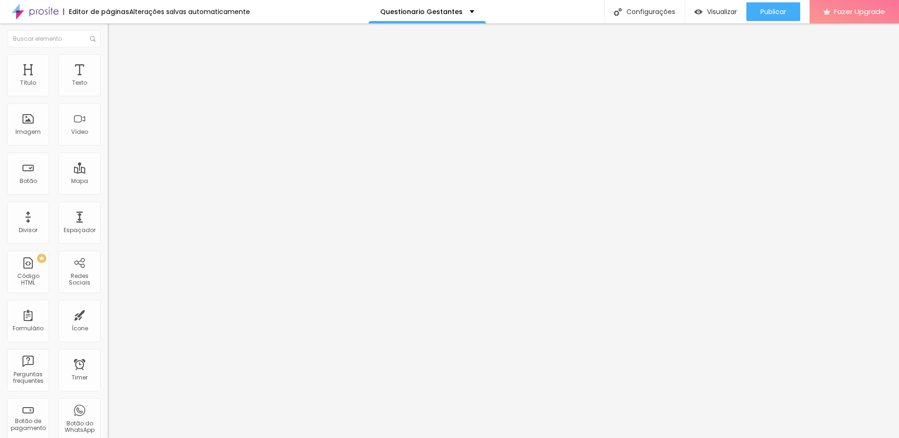
paste input "Clássico e atemporal"
type input "Clássico e atemporal"
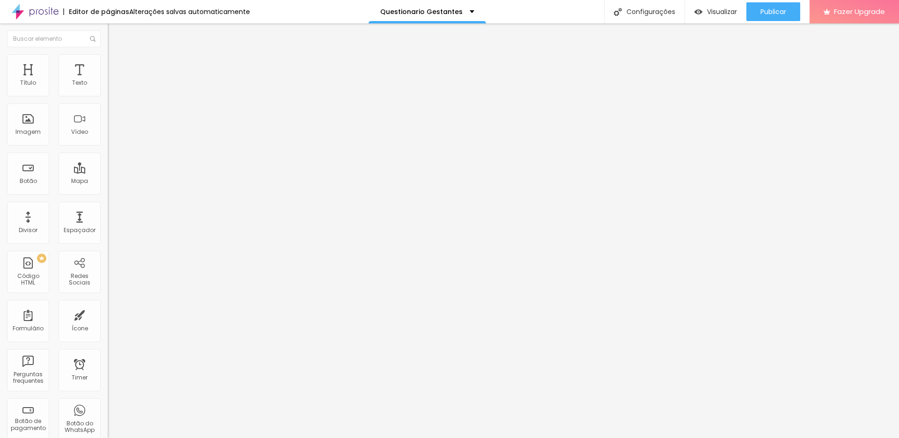
drag, startPoint x: 375, startPoint y: 331, endPoint x: 327, endPoint y: 333, distance: 48.3
paste input "Inspirado em editoriais de moda"
type input "Inspirado em editoriais de moda"
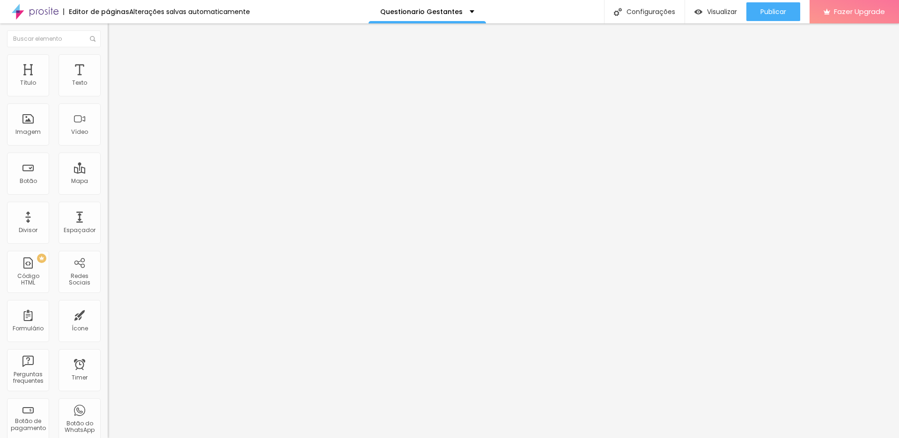
drag, startPoint x: 313, startPoint y: 181, endPoint x: 589, endPoint y: 196, distance: 275.7
paste input "al desses estilos mais representa você?"
type input "Qual desses estilos mais representa você?"
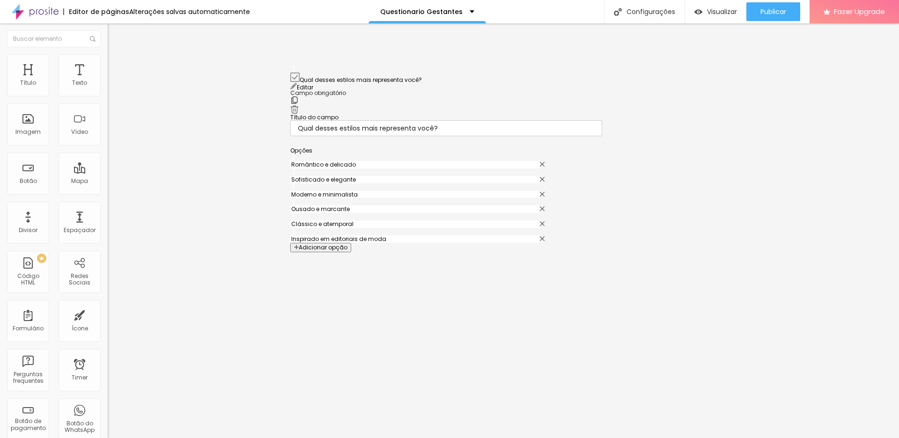
scroll to position [181, 0]
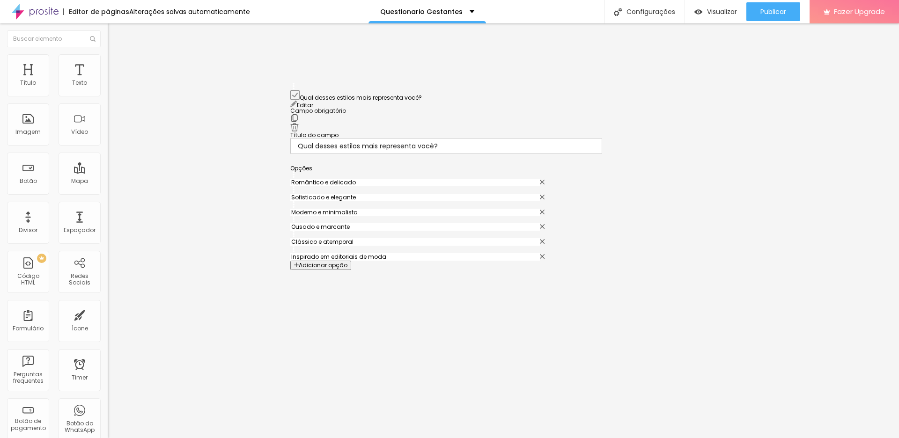
drag, startPoint x: 294, startPoint y: 135, endPoint x: 286, endPoint y: 96, distance: 39.1
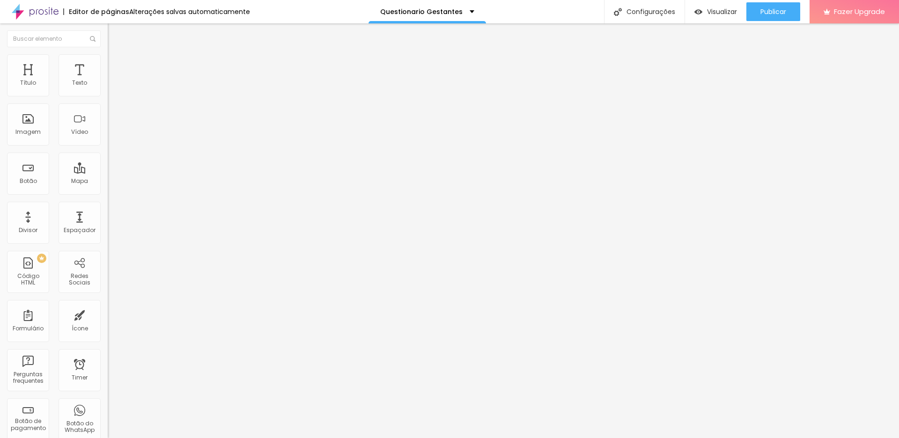
drag, startPoint x: 382, startPoint y: 328, endPoint x: 328, endPoint y: 328, distance: 54.3
paste input "Pedrarias"
type input "Pedrarias"
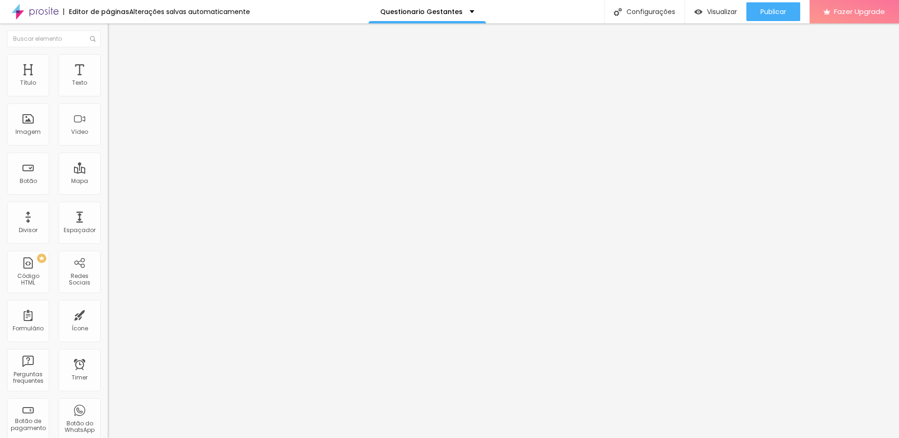
drag, startPoint x: 378, startPoint y: 353, endPoint x: 327, endPoint y: 351, distance: 51.1
paste input "Cortes vazados"
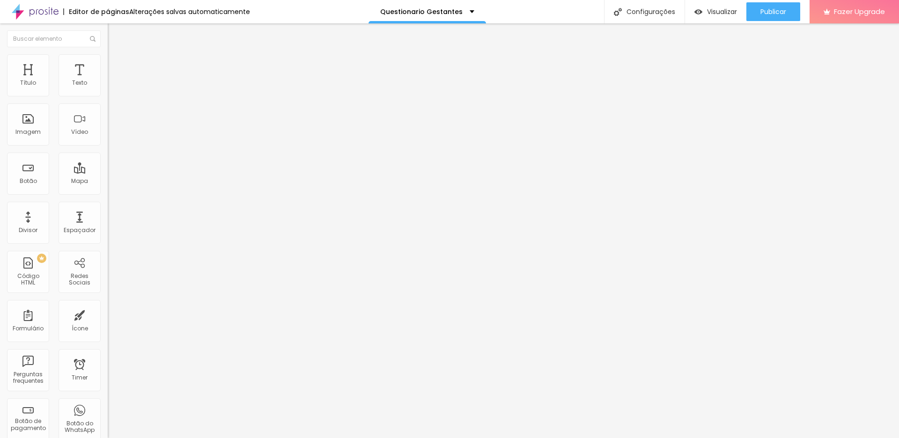
type input "Cortes vazados"
drag, startPoint x: 386, startPoint y: 206, endPoint x: 325, endPoint y: 204, distance: 61.4
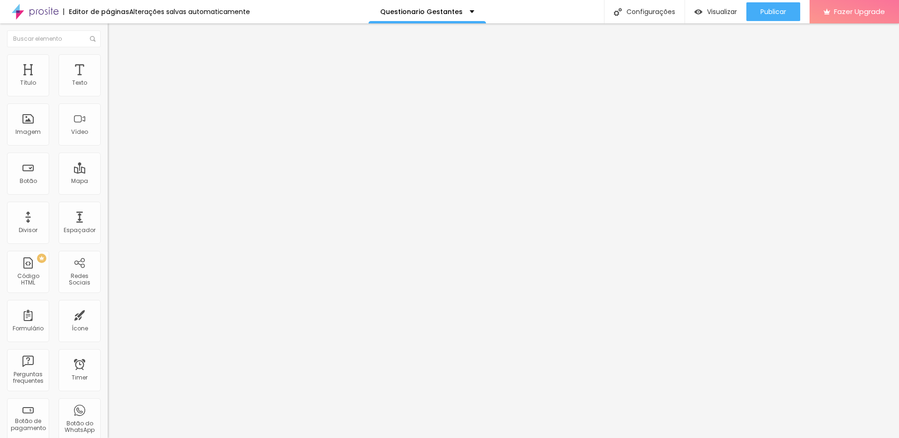
paste input "Capas ou mangas longas"
type input "Capas ou mangas longas"
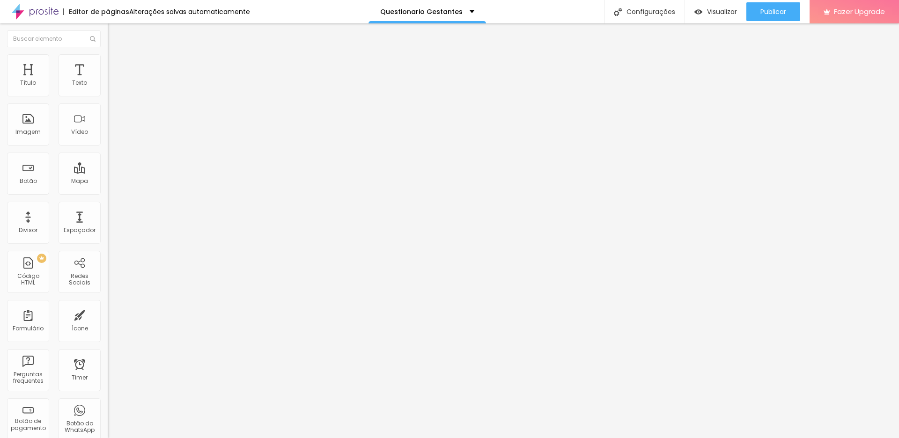
drag, startPoint x: 384, startPoint y: 317, endPoint x: 319, endPoint y: 316, distance: 65.1
paste input "Elementos metálicos / dourados / prateados"
type input "Elementos metálicos / dourados / prateados"
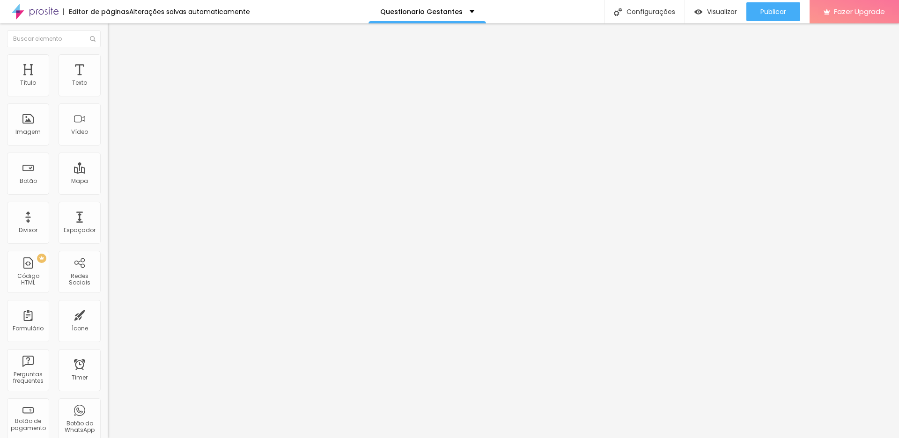
drag, startPoint x: 389, startPoint y: 236, endPoint x: 297, endPoint y: 236, distance: 91.3
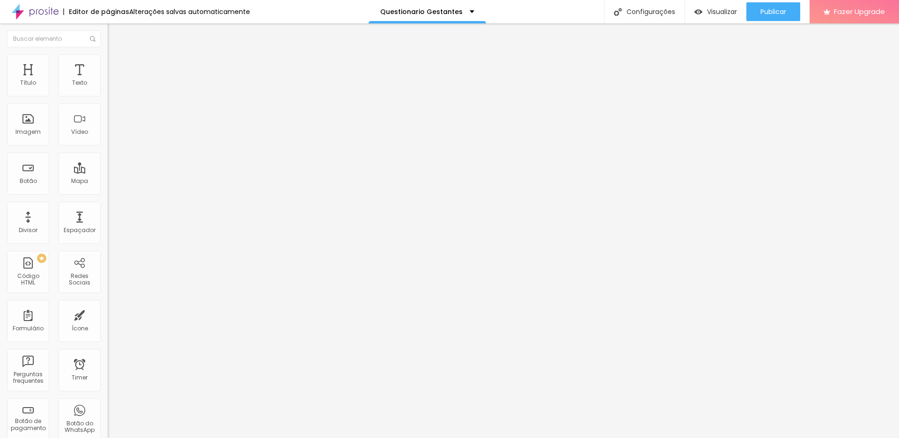
paste input "Gosta de decotes mais abertos (ombros de fora, tomara que caia) ou mais fechado…"
drag, startPoint x: 496, startPoint y: 250, endPoint x: 580, endPoint y: 250, distance: 84.3
type input "Gosta de decotes mais abertos (ombros de fora, tomara que caia) ou mais fechado…"
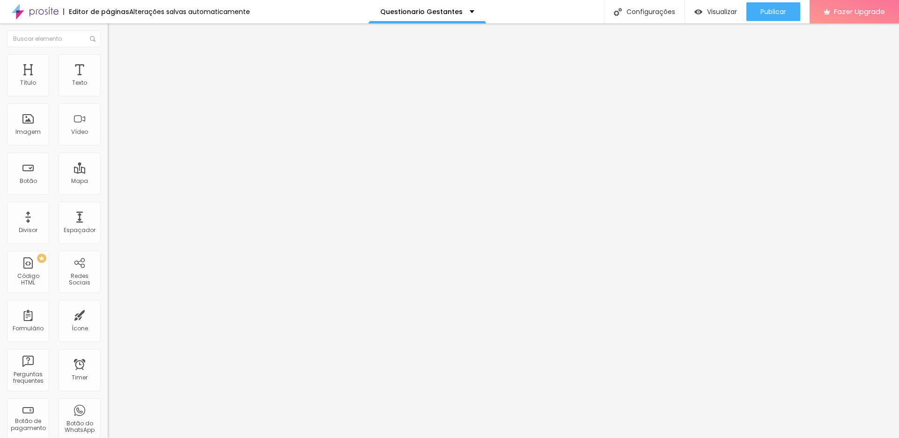
drag, startPoint x: 365, startPoint y: 294, endPoint x: 320, endPoint y: 294, distance: 44.9
paste input "mais fechados e discretos"
type input "mais fechados e discretos"
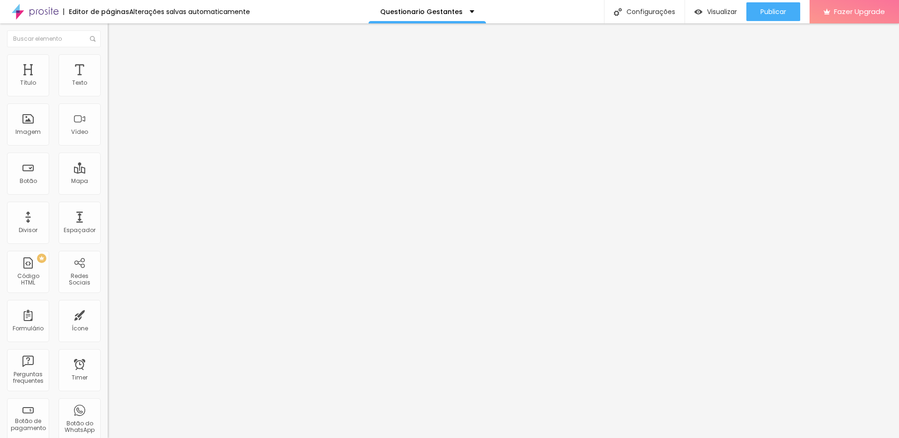
drag, startPoint x: 550, startPoint y: 250, endPoint x: 609, endPoint y: 252, distance: 59.0
drag, startPoint x: 482, startPoint y: 250, endPoint x: 373, endPoint y: 250, distance: 109.1
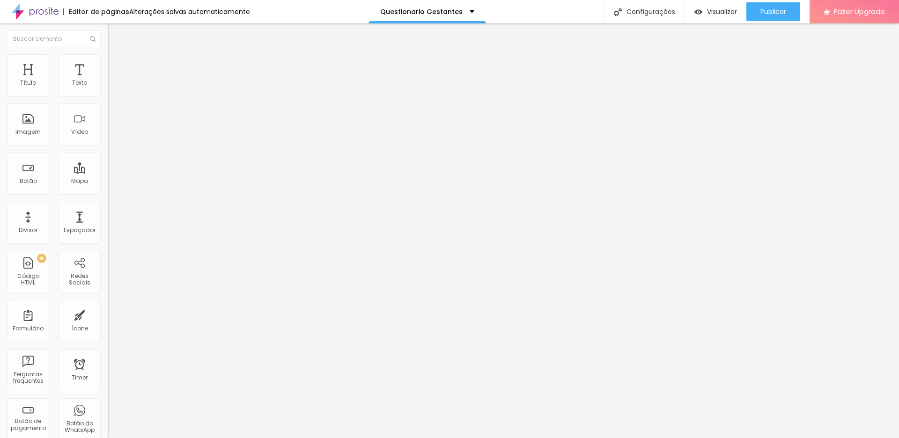
drag, startPoint x: 418, startPoint y: 250, endPoint x: 533, endPoint y: 250, distance: 115.6
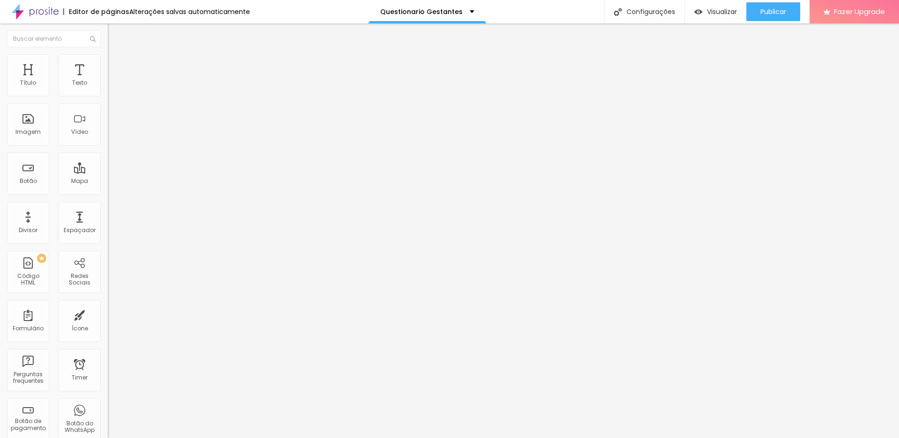
drag, startPoint x: 532, startPoint y: 250, endPoint x: 417, endPoint y: 251, distance: 115.2
drag, startPoint x: 374, startPoint y: 239, endPoint x: 416, endPoint y: 238, distance: 41.7
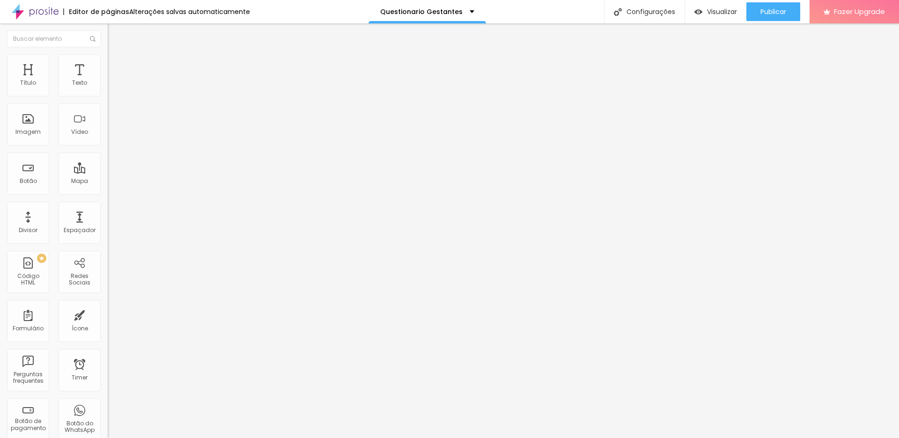
type input "Gosta de decotes mais abertos ou mais fechados e discretos?"
drag, startPoint x: 363, startPoint y: 303, endPoint x: 319, endPoint y: 303, distance: 44.0
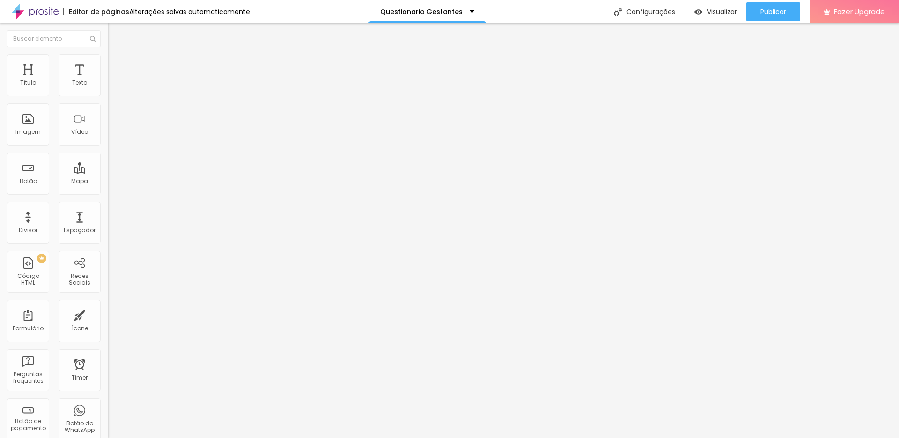
drag, startPoint x: 372, startPoint y: 304, endPoint x: 330, endPoint y: 302, distance: 42.2
paste input "mais abertos"
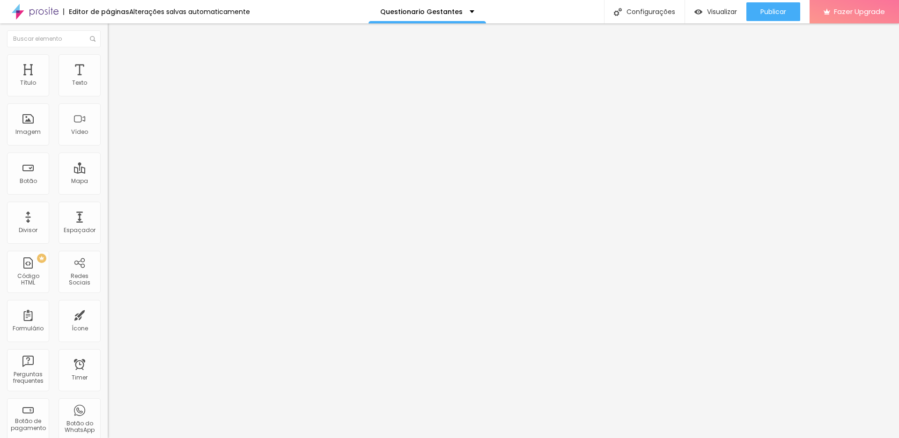
type input "mais abertos"
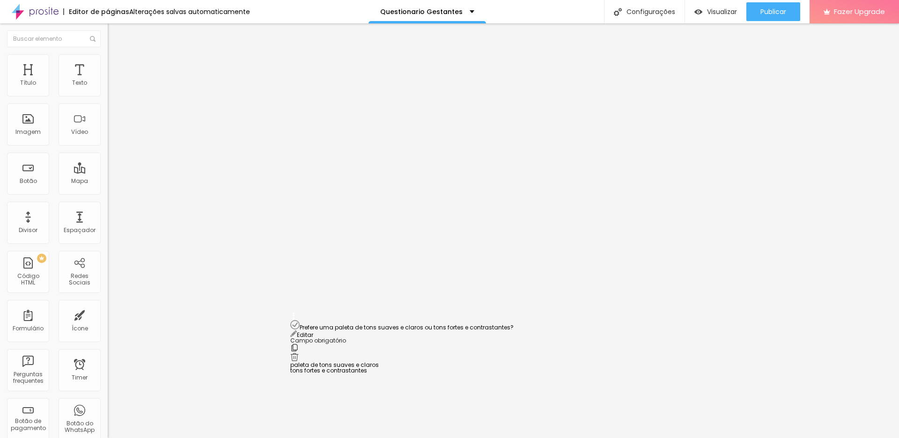
scroll to position [243, 0]
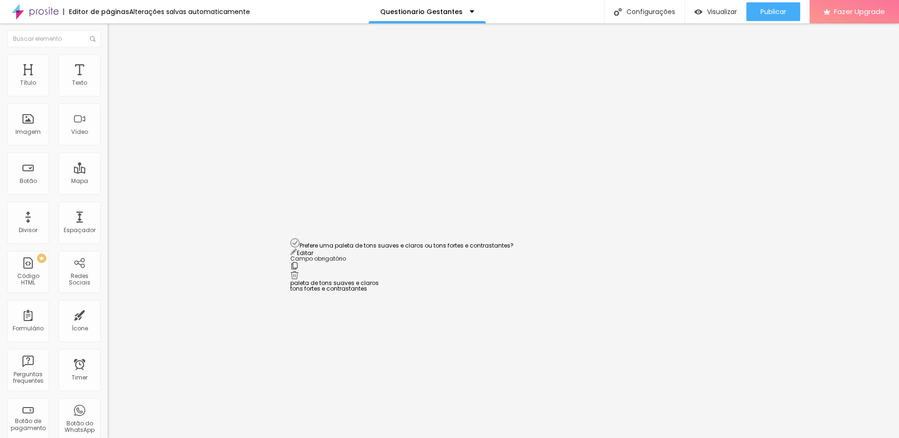
drag, startPoint x: 294, startPoint y: 228, endPoint x: 294, endPoint y: 252, distance: 23.9
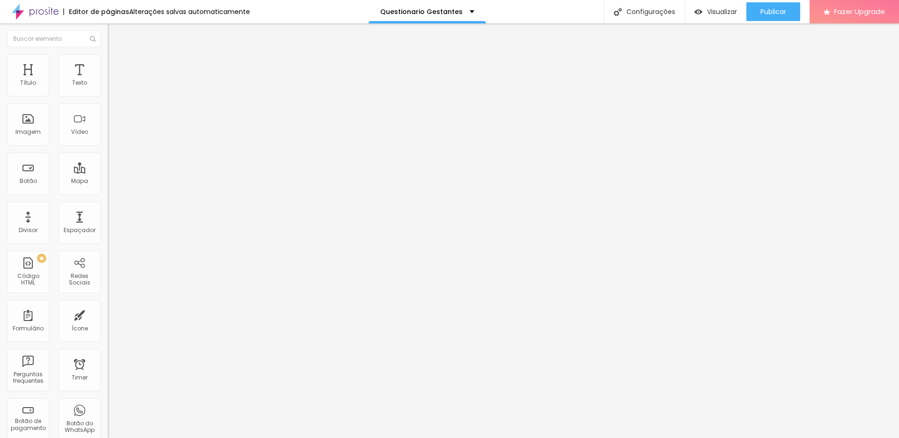
type input "mais volume e movimento (esvoaçantes)"
click at [108, 95] on img at bounding box center [111, 98] width 6 height 6
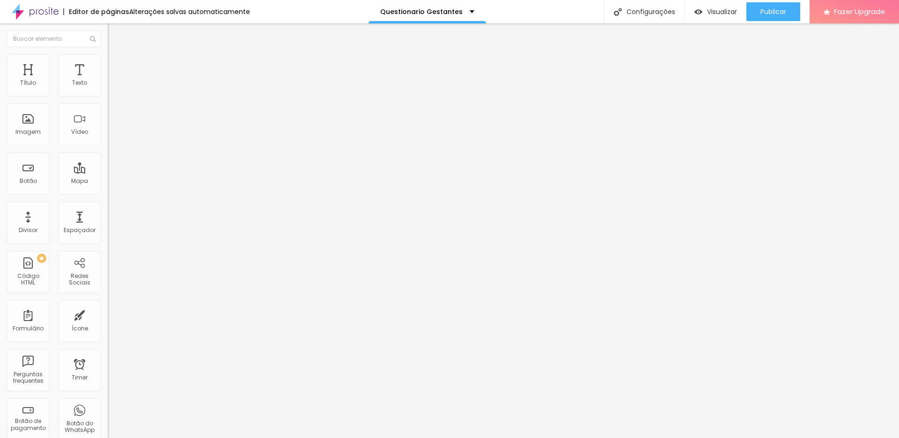
drag, startPoint x: 327, startPoint y: 199, endPoint x: 308, endPoint y: 198, distance: 19.2
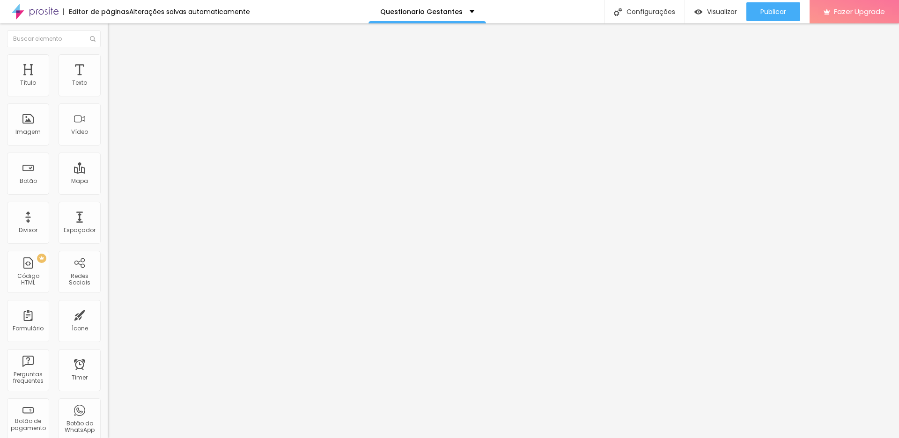
type input "Nome"
click at [726, 3] on div "Visualizar" at bounding box center [715, 11] width 43 height 19
click at [108, 95] on img at bounding box center [111, 98] width 6 height 6
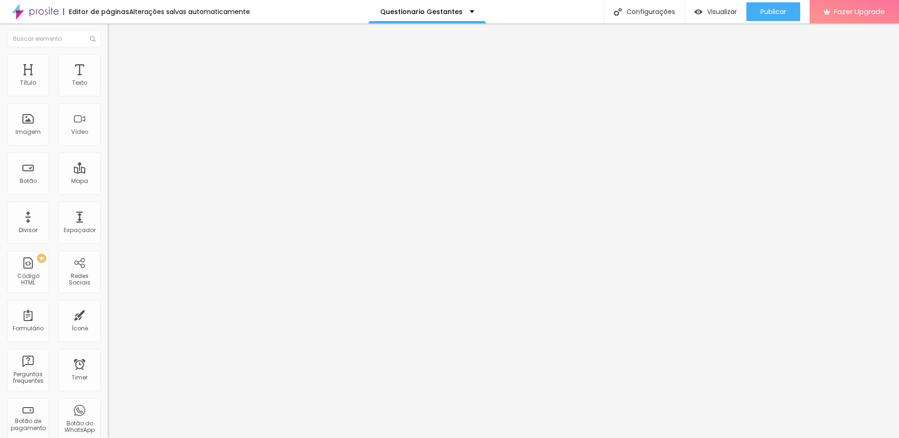
drag, startPoint x: 540, startPoint y: 260, endPoint x: 519, endPoint y: 268, distance: 22.8
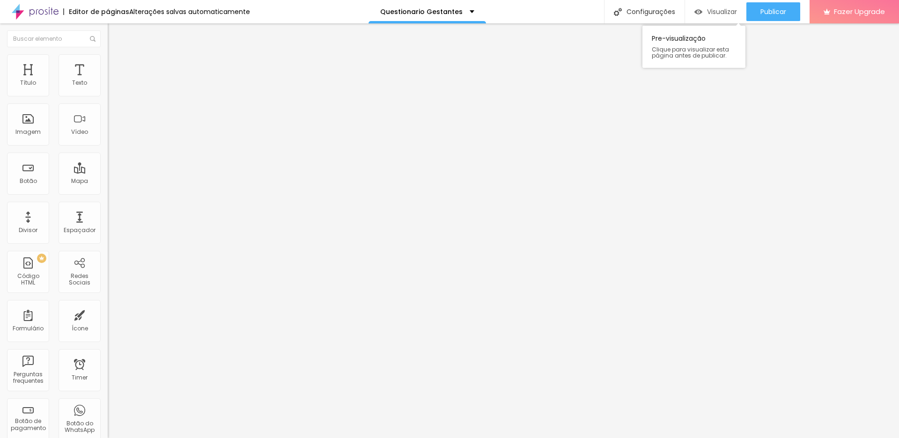
click at [703, 11] on div "Visualizar" at bounding box center [715, 12] width 43 height 8
click at [108, 95] on img at bounding box center [111, 98] width 6 height 6
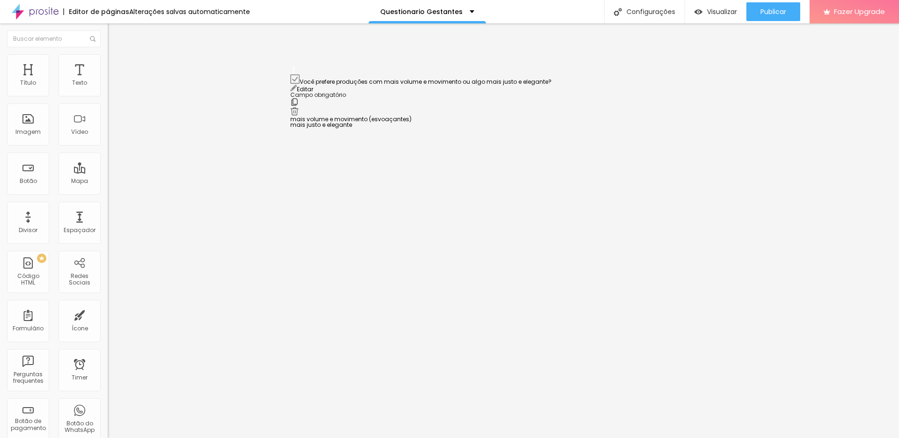
scroll to position [657, 0]
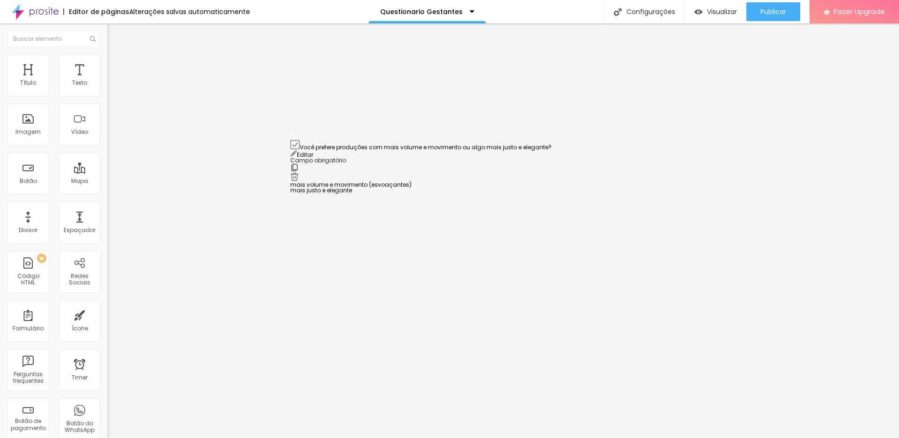
drag, startPoint x: 293, startPoint y: 252, endPoint x: 297, endPoint y: 144, distance: 107.8
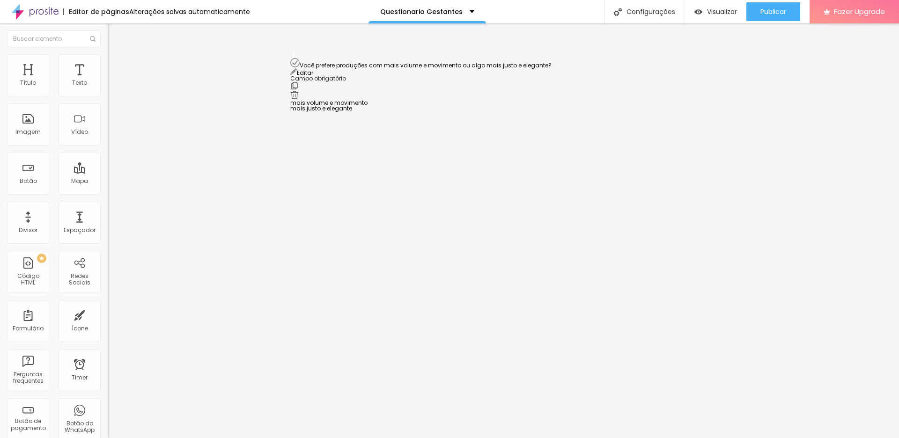
scroll to position [682, 0]
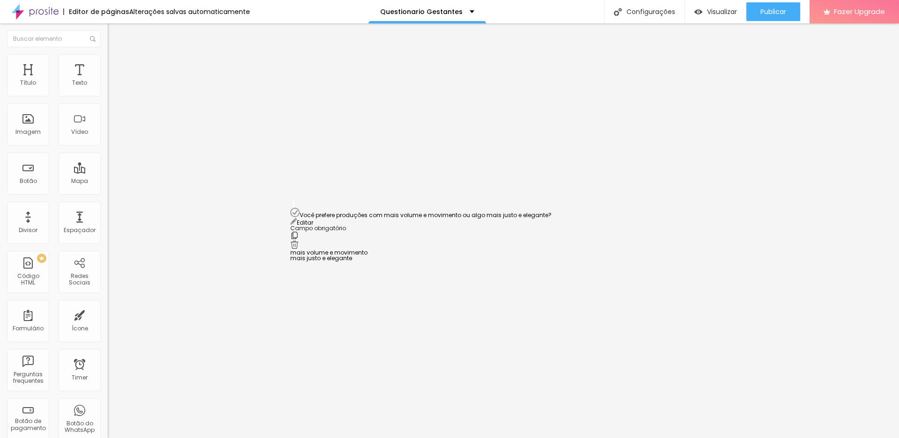
drag, startPoint x: 294, startPoint y: 263, endPoint x: 295, endPoint y: 210, distance: 53.4
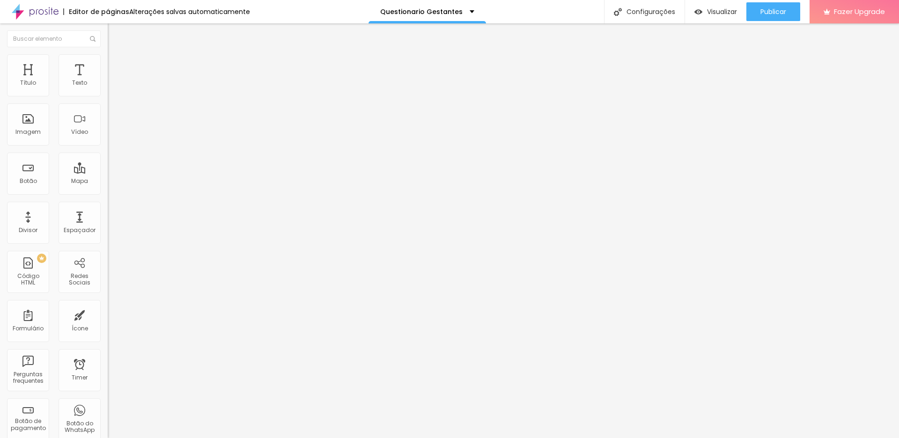
click at [708, 11] on span "Visualizar" at bounding box center [722, 11] width 30 height 7
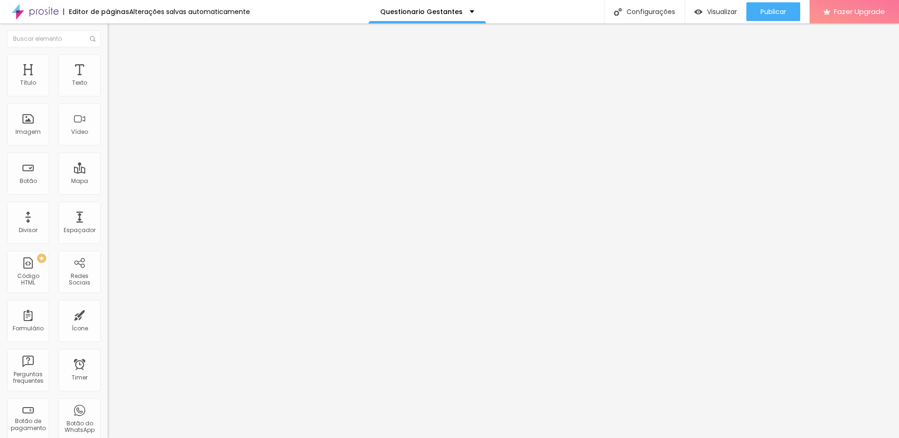
click at [108, 95] on img at bounding box center [111, 98] width 6 height 6
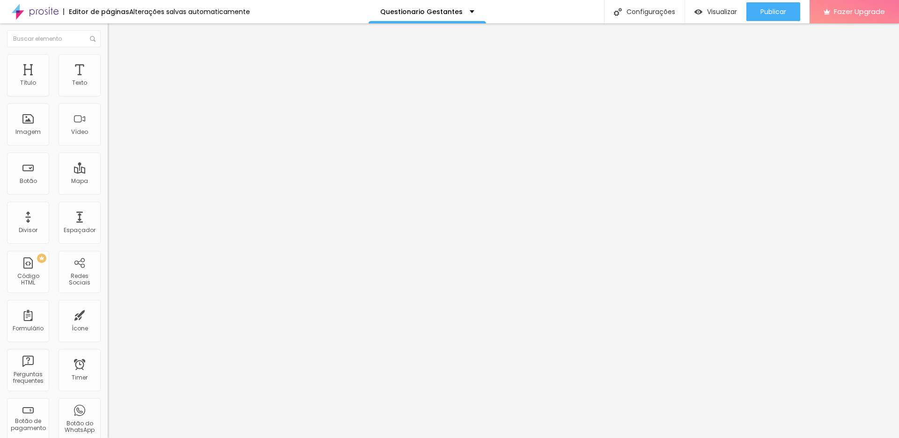
scroll to position [1097, 0]
drag, startPoint x: 368, startPoint y: 321, endPoint x: 286, endPoint y: 321, distance: 81.9
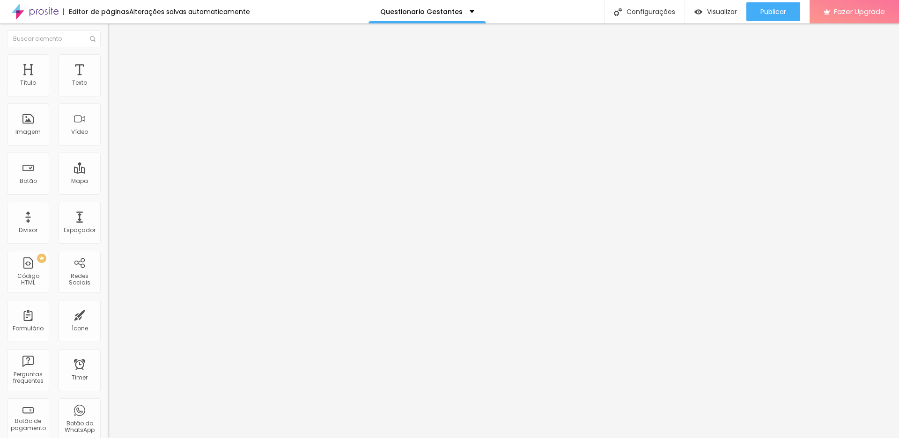
paste input "Qual foto(s) nossas lhe chama mais atenção?"
drag, startPoint x: 359, startPoint y: 324, endPoint x: 289, endPoint y: 325, distance: 70.2
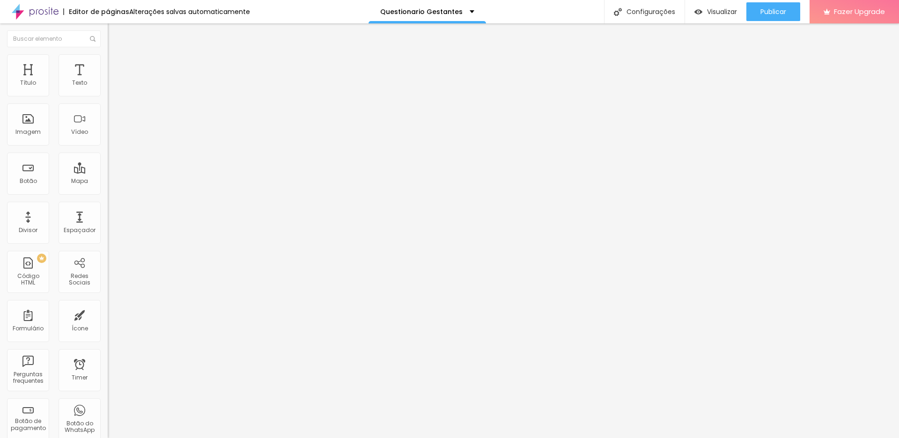
drag, startPoint x: 363, startPoint y: 324, endPoint x: 353, endPoint y: 324, distance: 9.4
drag, startPoint x: 339, startPoint y: 324, endPoint x: 328, endPoint y: 324, distance: 11.2
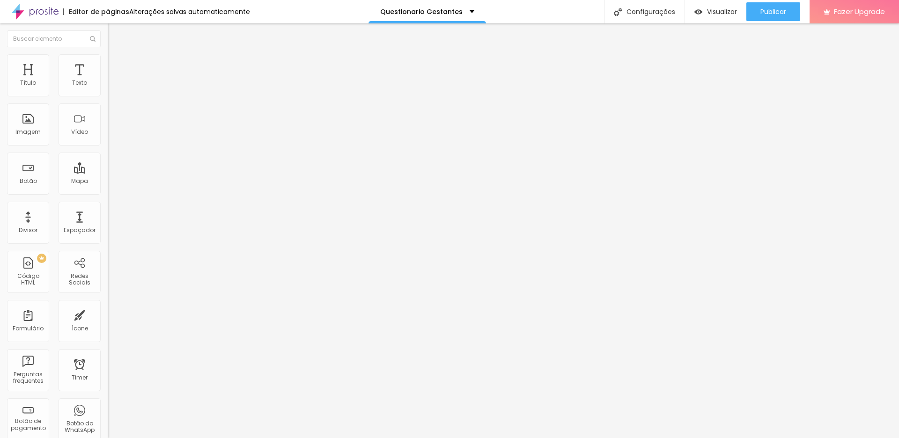
type input "Qual foto nossas lhe chama mais atenção?"
type input "Descreva aqui ou nos envie por WhatsApp"
click at [108, 95] on img at bounding box center [111, 98] width 6 height 6
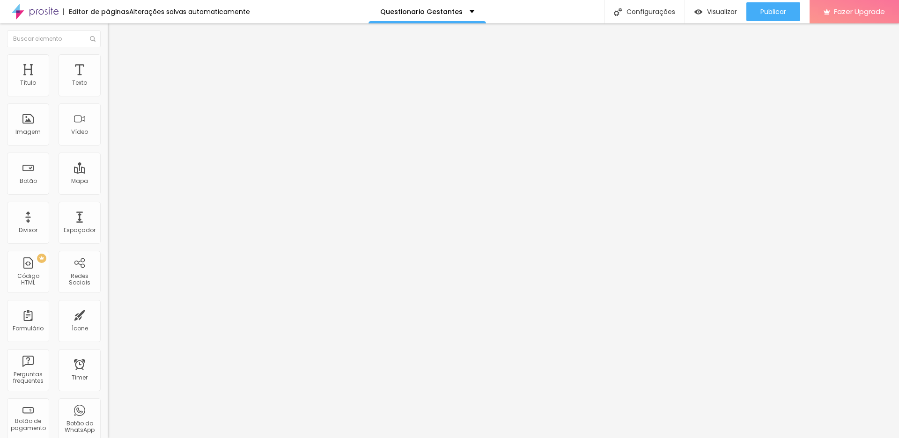
scroll to position [1083, 0]
drag, startPoint x: 334, startPoint y: 257, endPoint x: 350, endPoint y: 128, distance: 130.1
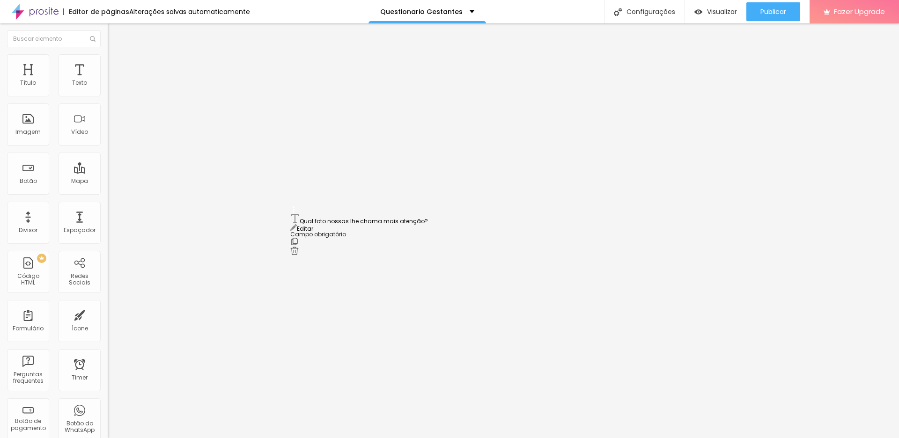
drag, startPoint x: 293, startPoint y: 303, endPoint x: 279, endPoint y: 220, distance: 85.1
click at [722, 13] on span "Visualizar" at bounding box center [722, 11] width 30 height 7
click at [108, 95] on img at bounding box center [111, 98] width 6 height 6
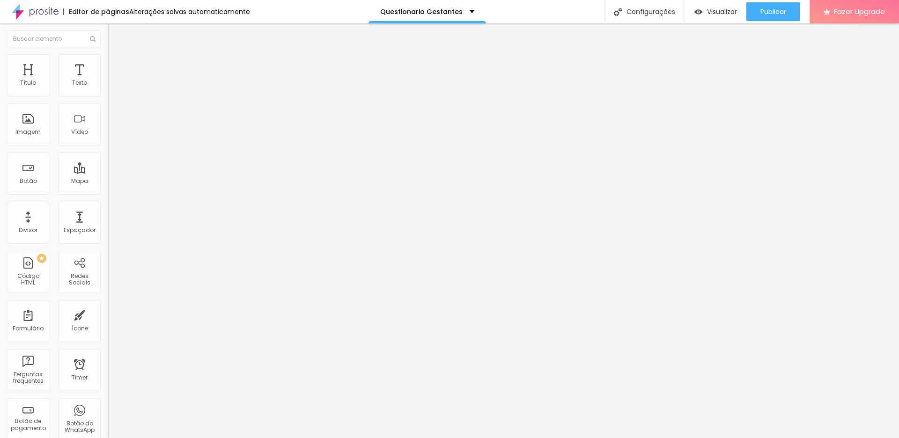
scroll to position [1128, 0]
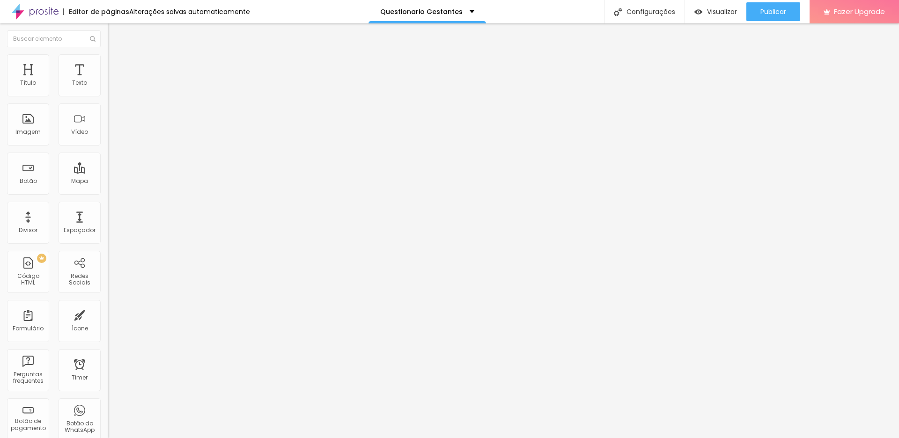
scroll to position [1174, 0]
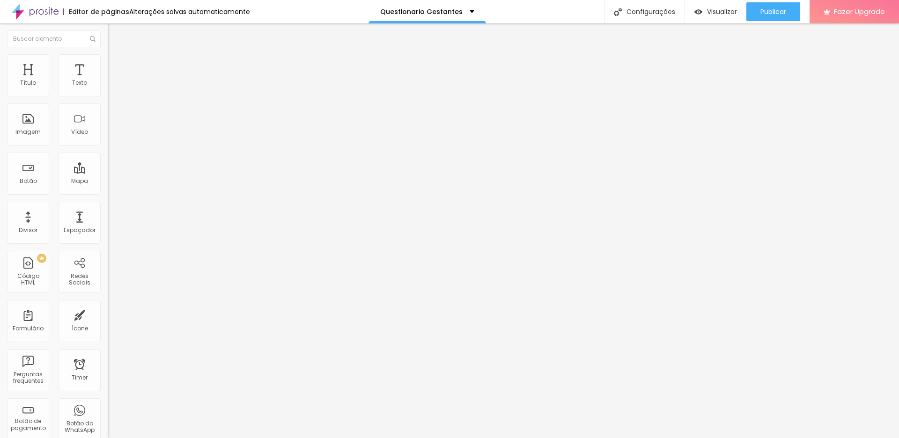
drag, startPoint x: 404, startPoint y: 293, endPoint x: 471, endPoint y: 296, distance: 67.5
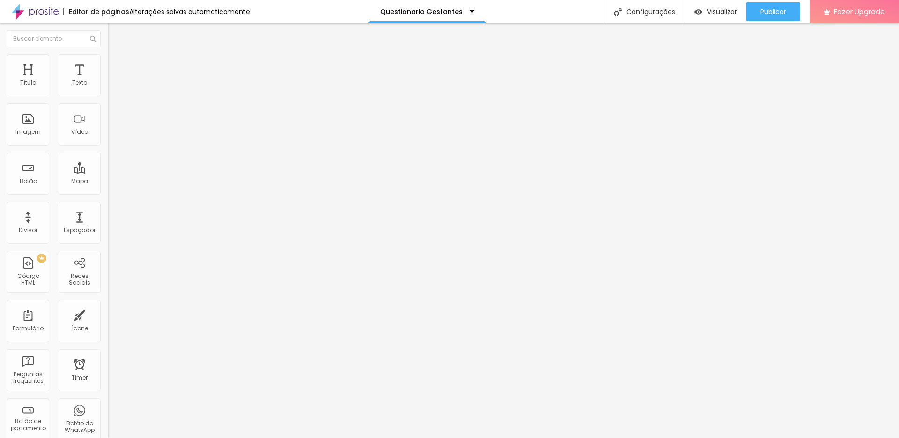
drag, startPoint x: 322, startPoint y: 293, endPoint x: 409, endPoint y: 294, distance: 87.6
type input "Tem alguma referência de ensaio ou look de outro fotógrafo(a) que você ama?"
click at [773, 10] on span "Publicar" at bounding box center [773, 11] width 26 height 7
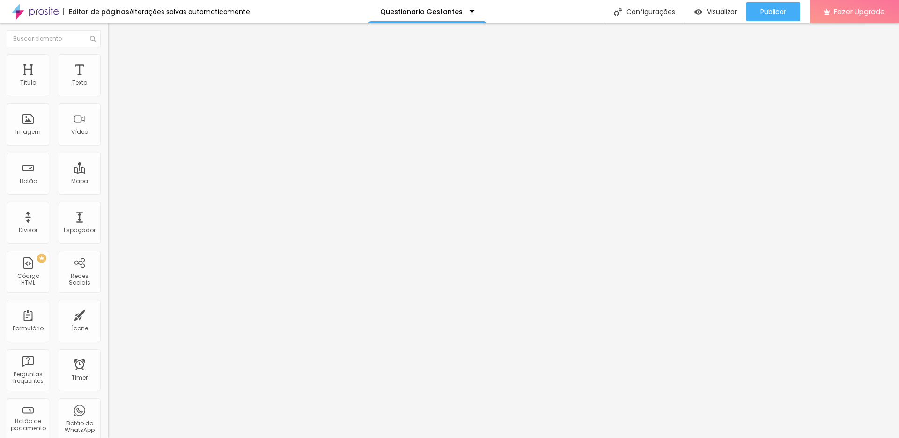
click at [115, 32] on img "button" at bounding box center [118, 33] width 7 height 7
click at [32, 9] on img at bounding box center [35, 11] width 47 height 23
click at [74, 80] on div "Texto" at bounding box center [80, 75] width 42 height 42
click at [74, 78] on div "Texto" at bounding box center [80, 75] width 42 height 42
click at [108, 81] on span "Adicionar imagem" at bounding box center [138, 77] width 60 height 8
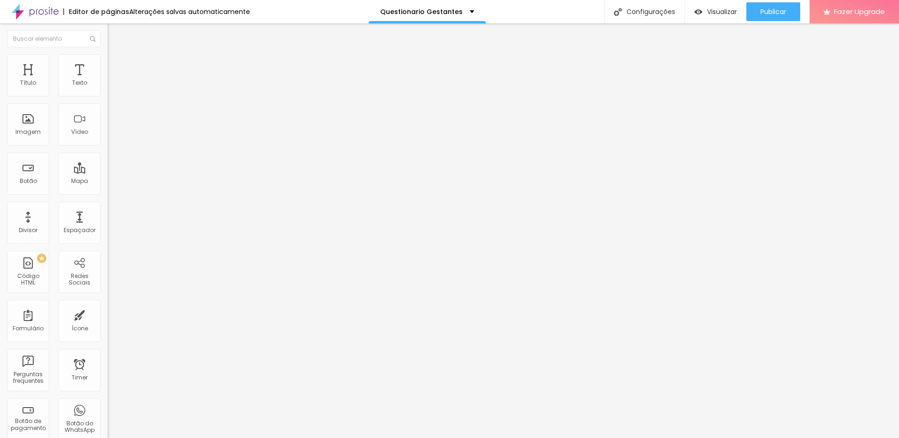
click at [108, 147] on span "Original" at bounding box center [119, 143] width 22 height 8
click at [108, 152] on span "Cinema" at bounding box center [119, 148] width 23 height 8
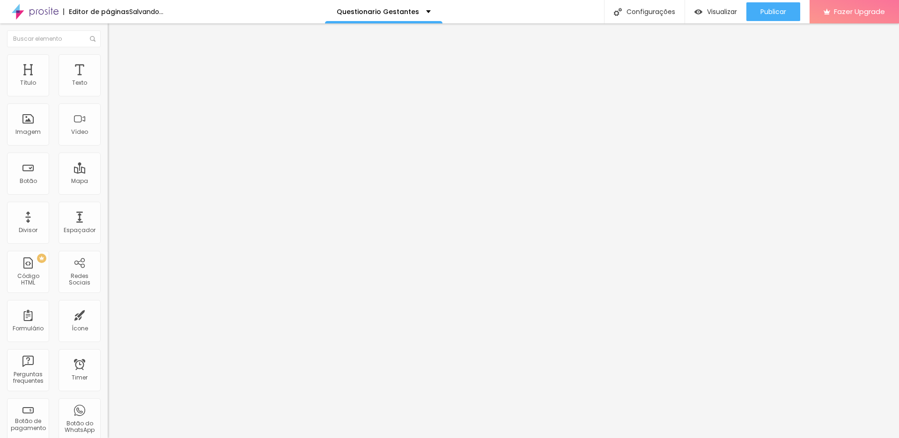
click at [108, 161] on span "Padrão" at bounding box center [118, 157] width 21 height 8
click at [108, 167] on span "Quadrado" at bounding box center [123, 163] width 30 height 8
click at [108, 158] on span "Padrão" at bounding box center [118, 154] width 21 height 8
click at [116, 63] on span "Estilo" at bounding box center [123, 61] width 15 height 8
type input "3"
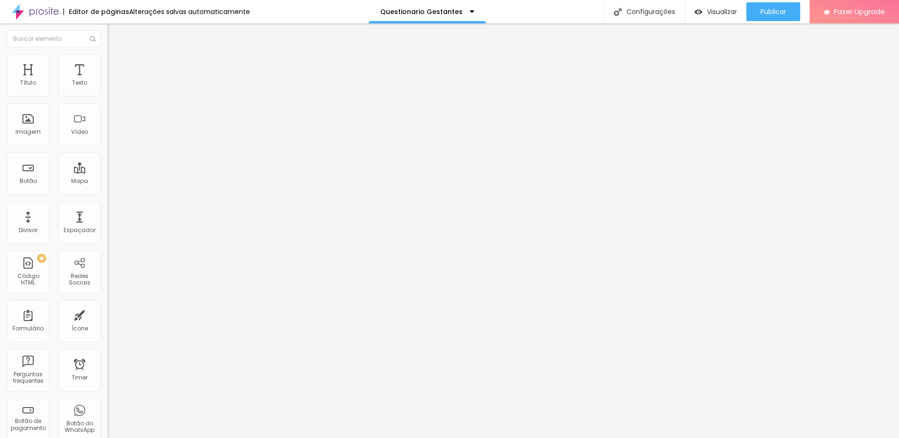
type input "3"
type input "8"
type input "25"
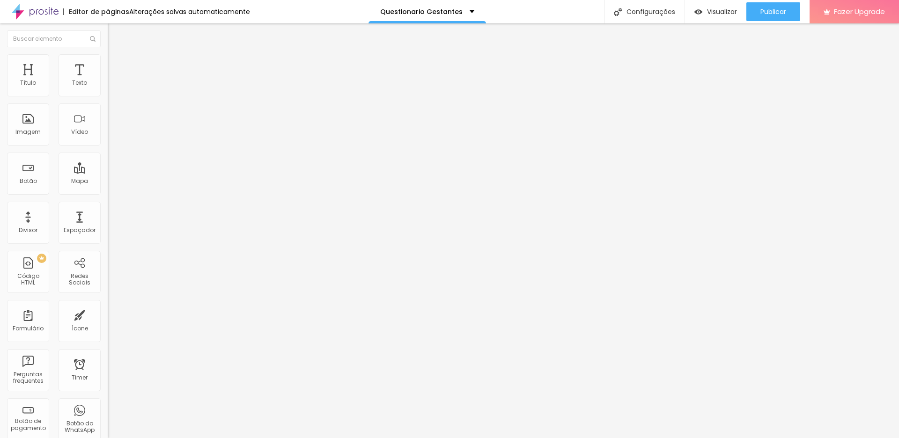
type input "36"
type input "46"
type input "58"
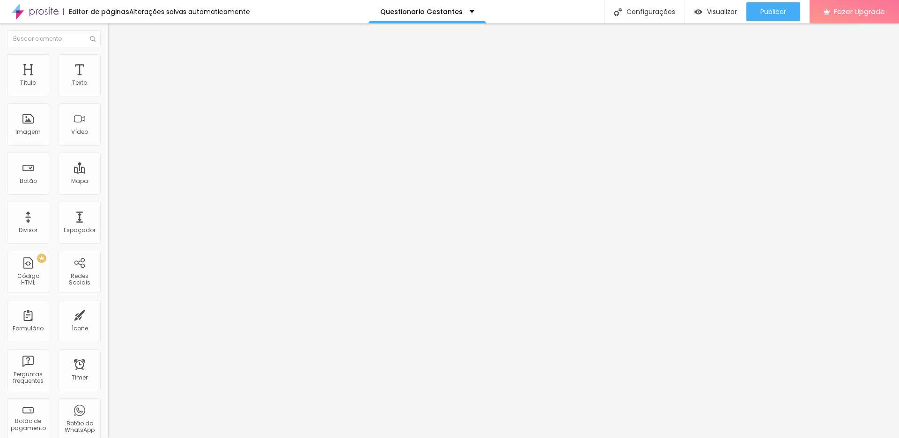
type input "58"
type input "69"
type input "81"
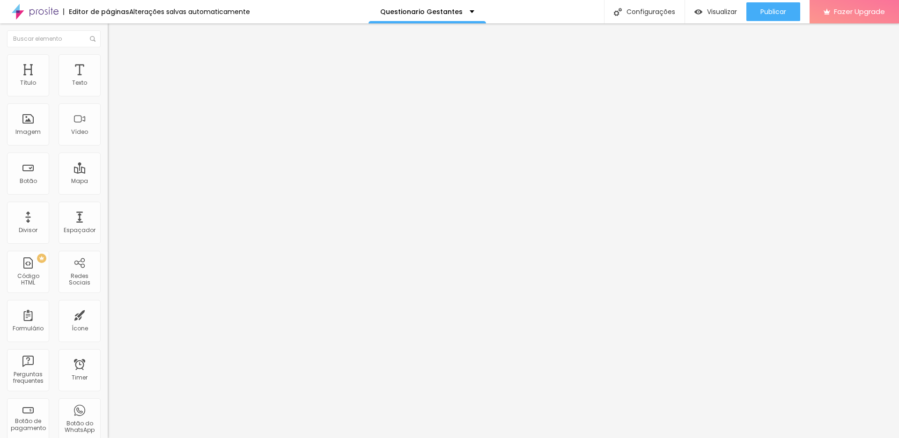
type input "91"
type input "102"
type input "114"
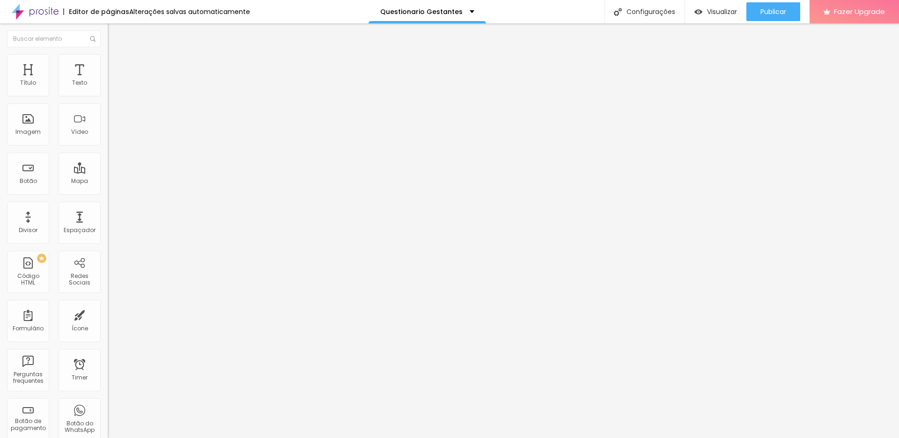
type input "114"
type input "127"
type input "140"
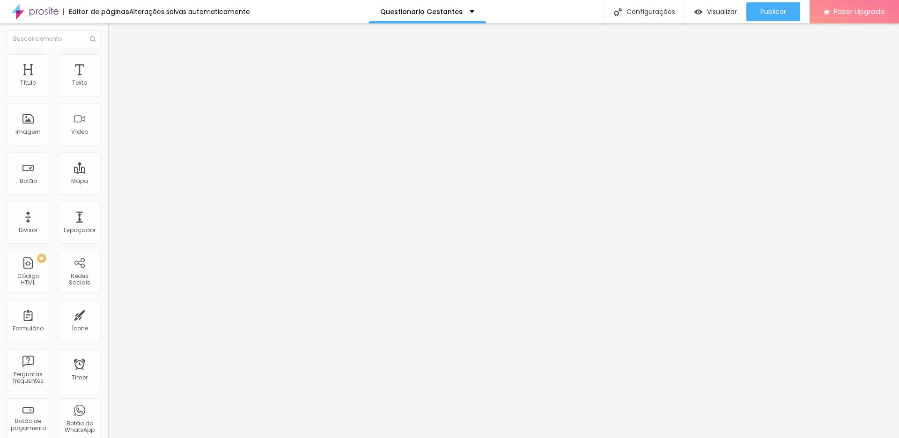
type input "148"
type input "156"
type input "163"
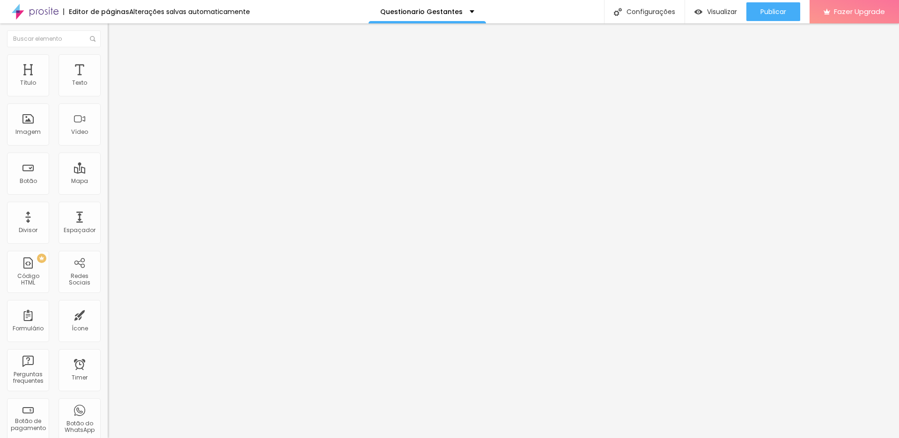
type input "163"
type input "166"
type input "170"
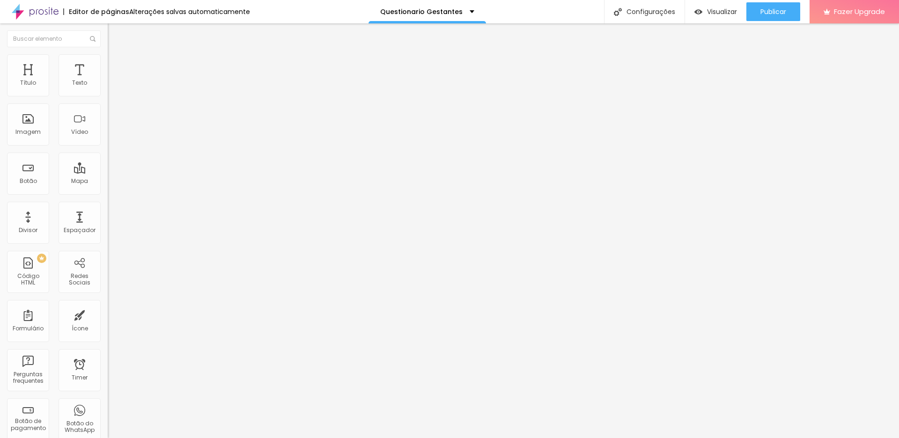
type input "171"
type input "176"
type input "181"
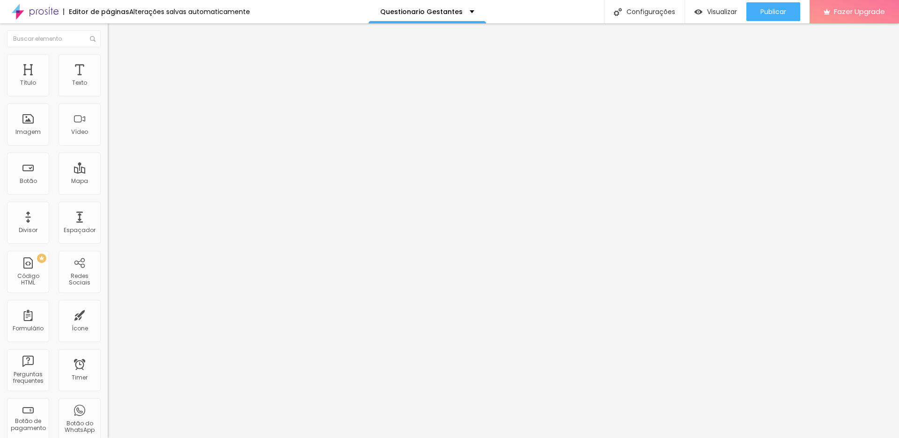
type input "181"
type input "186"
type input "189"
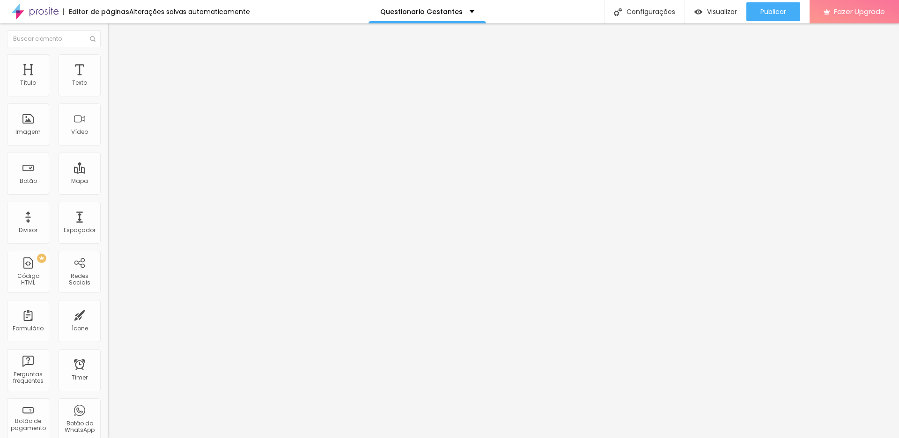
type input "193"
drag, startPoint x: 22, startPoint y: 123, endPoint x: 77, endPoint y: 123, distance: 54.3
click at [108, 206] on input "range" at bounding box center [138, 209] width 60 height 7
type input "191"
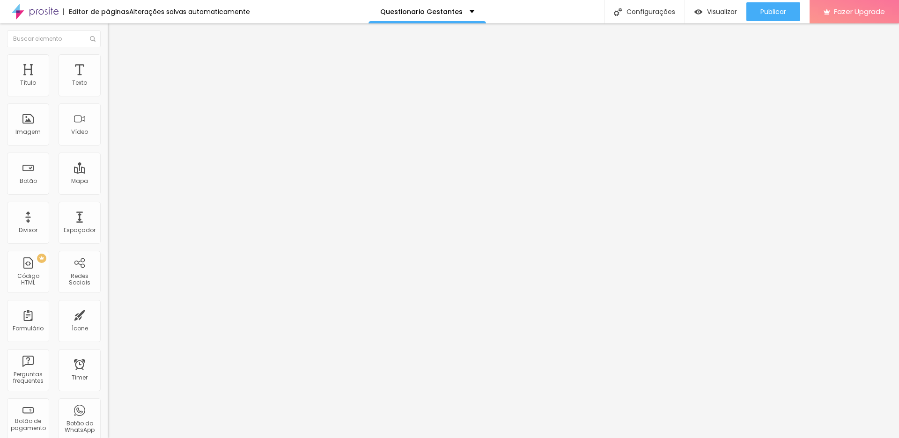
type input "191"
type input "189"
type input "184"
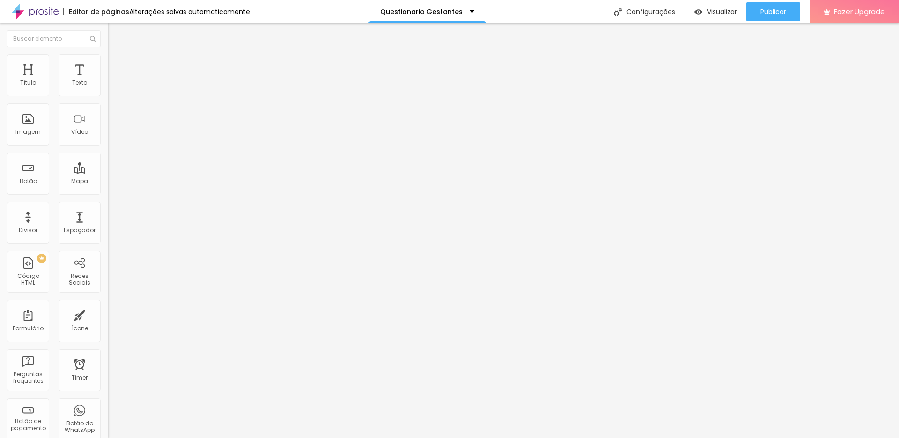
type input "171"
type input "145"
type input "125"
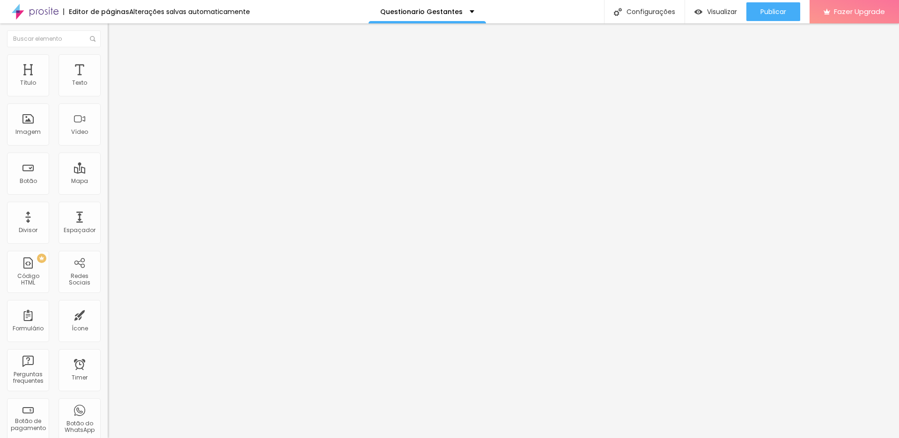
type input "125"
type input "86"
type input "45"
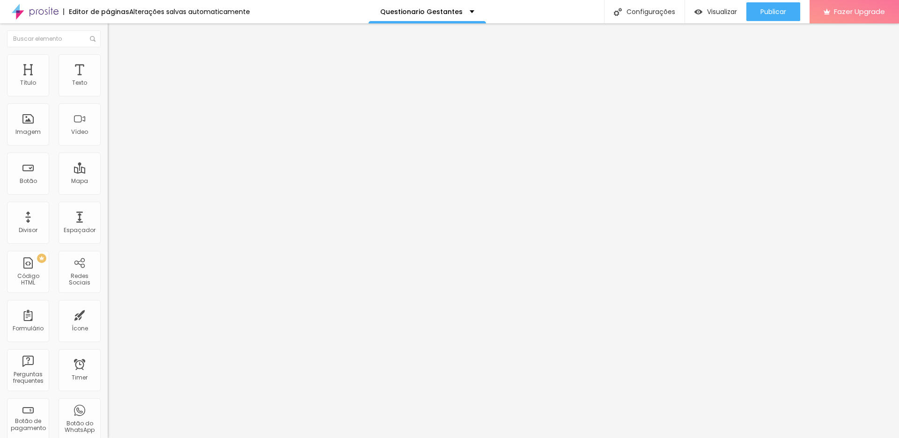
type input "17"
type input "0"
drag, startPoint x: 77, startPoint y: 121, endPoint x: 2, endPoint y: 123, distance: 74.9
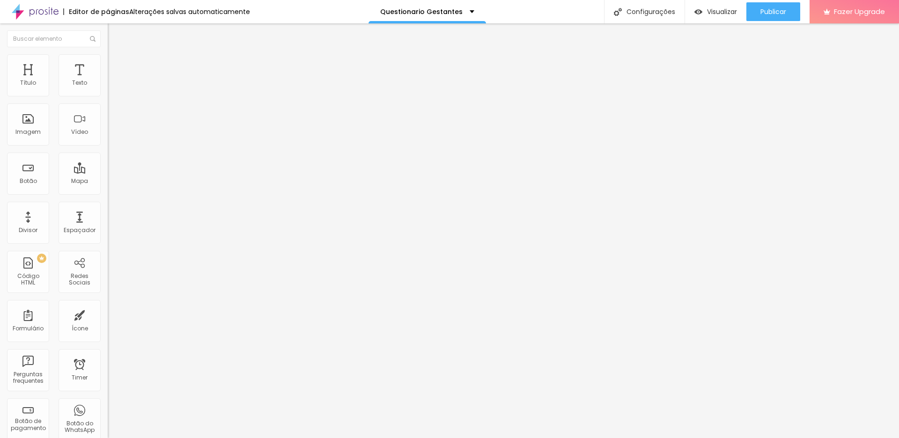
type input "0"
click at [108, 123] on div "Tamanho 100 px % 0 Borda arredondada Sombra DESATIVADO Voltar ao padrão" at bounding box center [162, 167] width 108 height 188
click at [108, 97] on div at bounding box center [162, 92] width 108 height 8
type input "95"
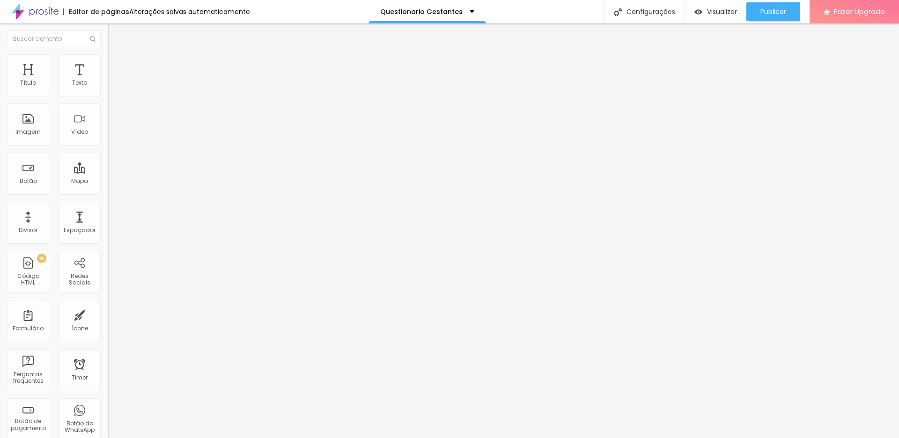
type input "90"
type input "80"
type input "70"
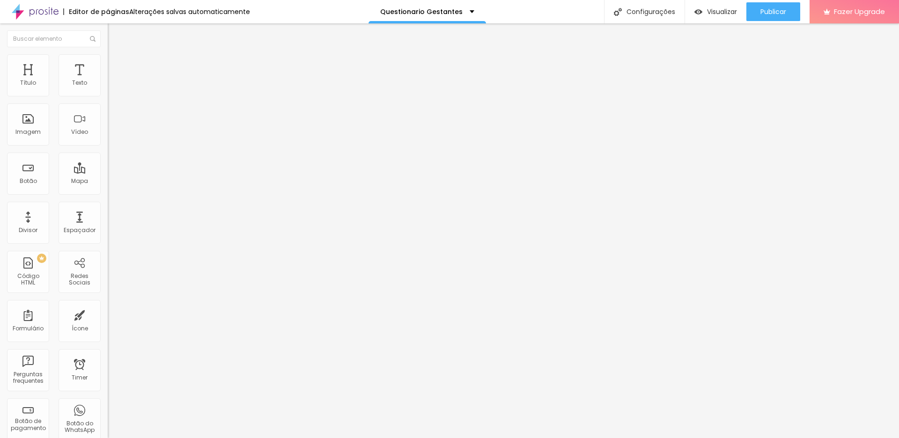
type input "70"
type input "60"
type input "55"
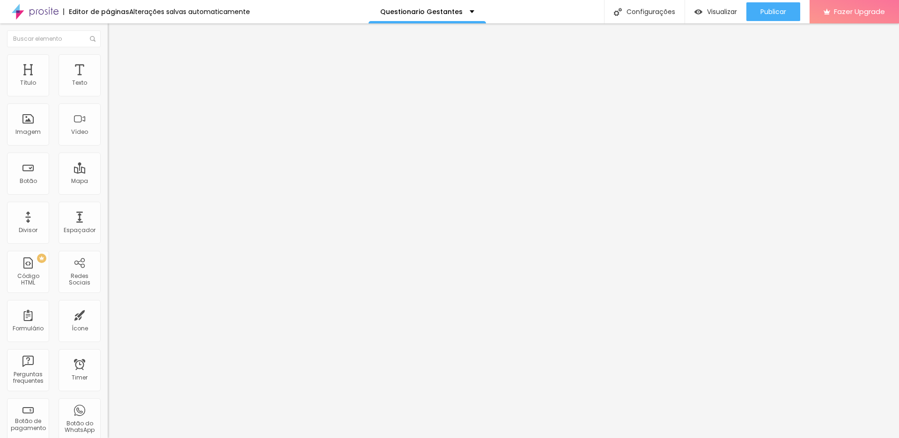
type input "50"
type input "45"
type input "50"
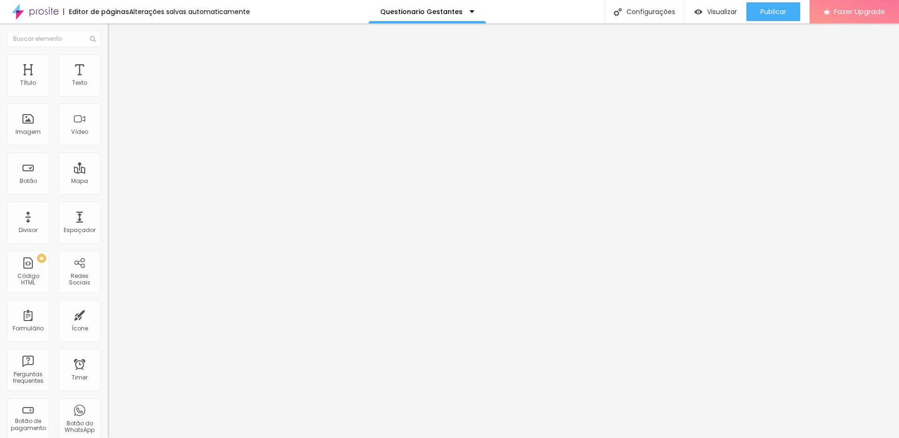
type input "50"
type input "55"
type input "60"
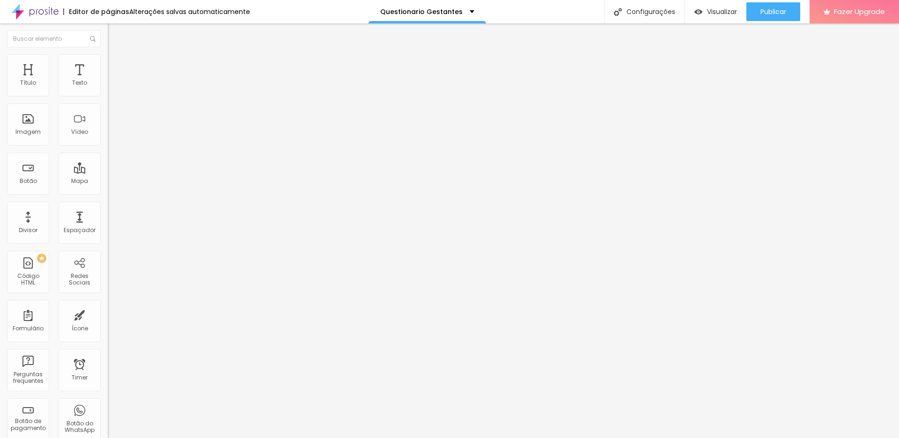
type input "65"
type input "60"
type input "55"
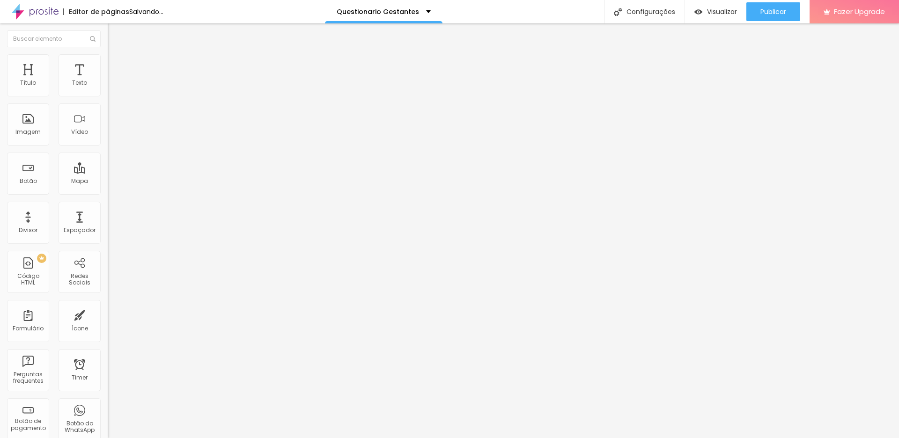
type input "55"
type input "50"
type input "45"
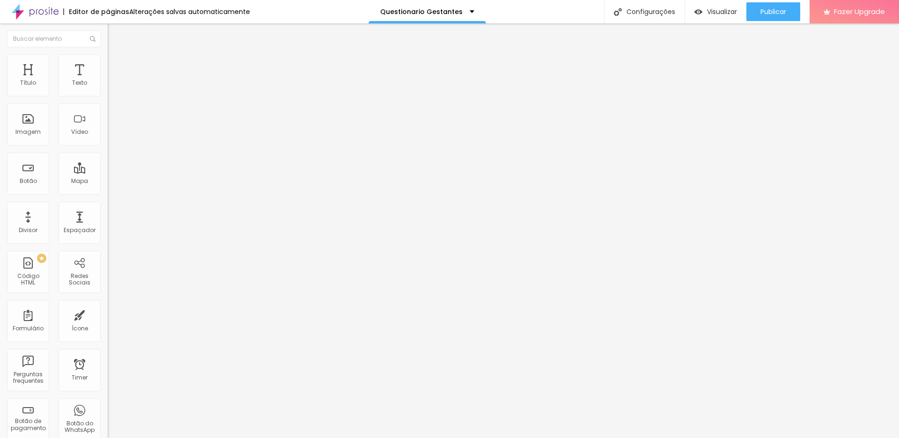
type input "40"
type input "35"
drag, startPoint x: 99, startPoint y: 103, endPoint x: 78, endPoint y: 108, distance: 21.0
type input "35"
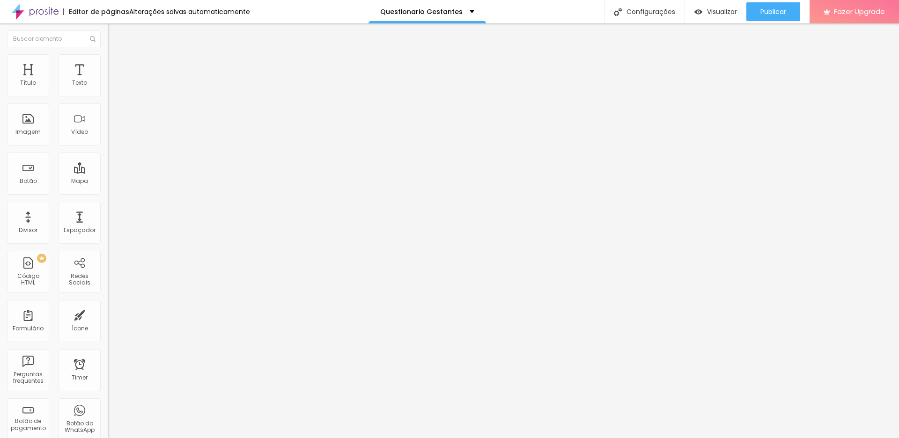
click at [108, 96] on input "range" at bounding box center [138, 91] width 60 height 7
click at [116, 65] on span "Estilo" at bounding box center [123, 61] width 15 height 8
type input "30"
type input "25"
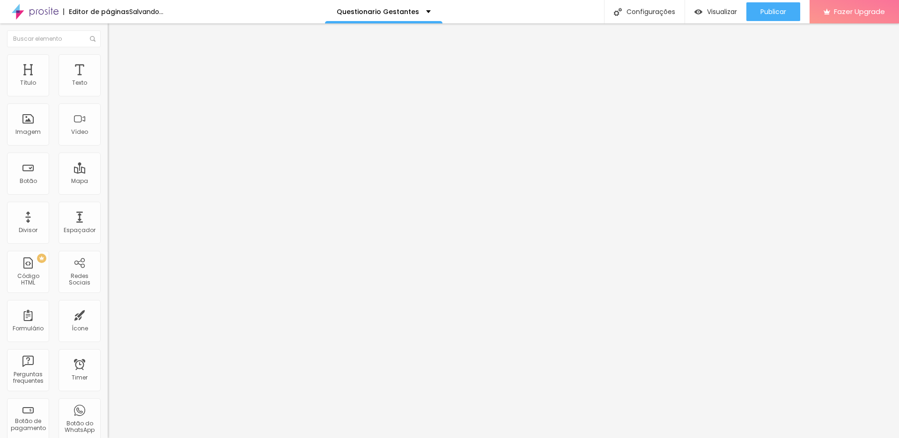
drag, startPoint x: 34, startPoint y: 103, endPoint x: 24, endPoint y: 103, distance: 9.8
type input "25"
click at [108, 96] on input "range" at bounding box center [138, 91] width 60 height 7
click at [719, 14] on span "Visualizar" at bounding box center [722, 11] width 30 height 7
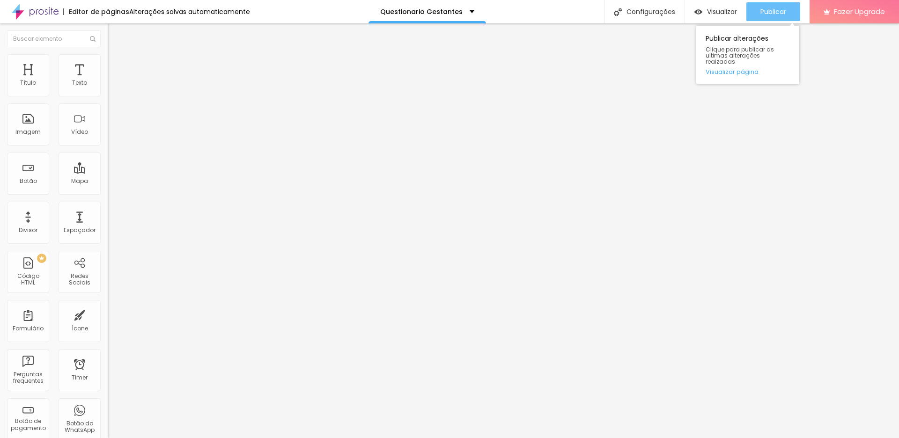
click at [771, 12] on span "Publicar" at bounding box center [773, 11] width 26 height 7
